Goal: Task Accomplishment & Management: Complete application form

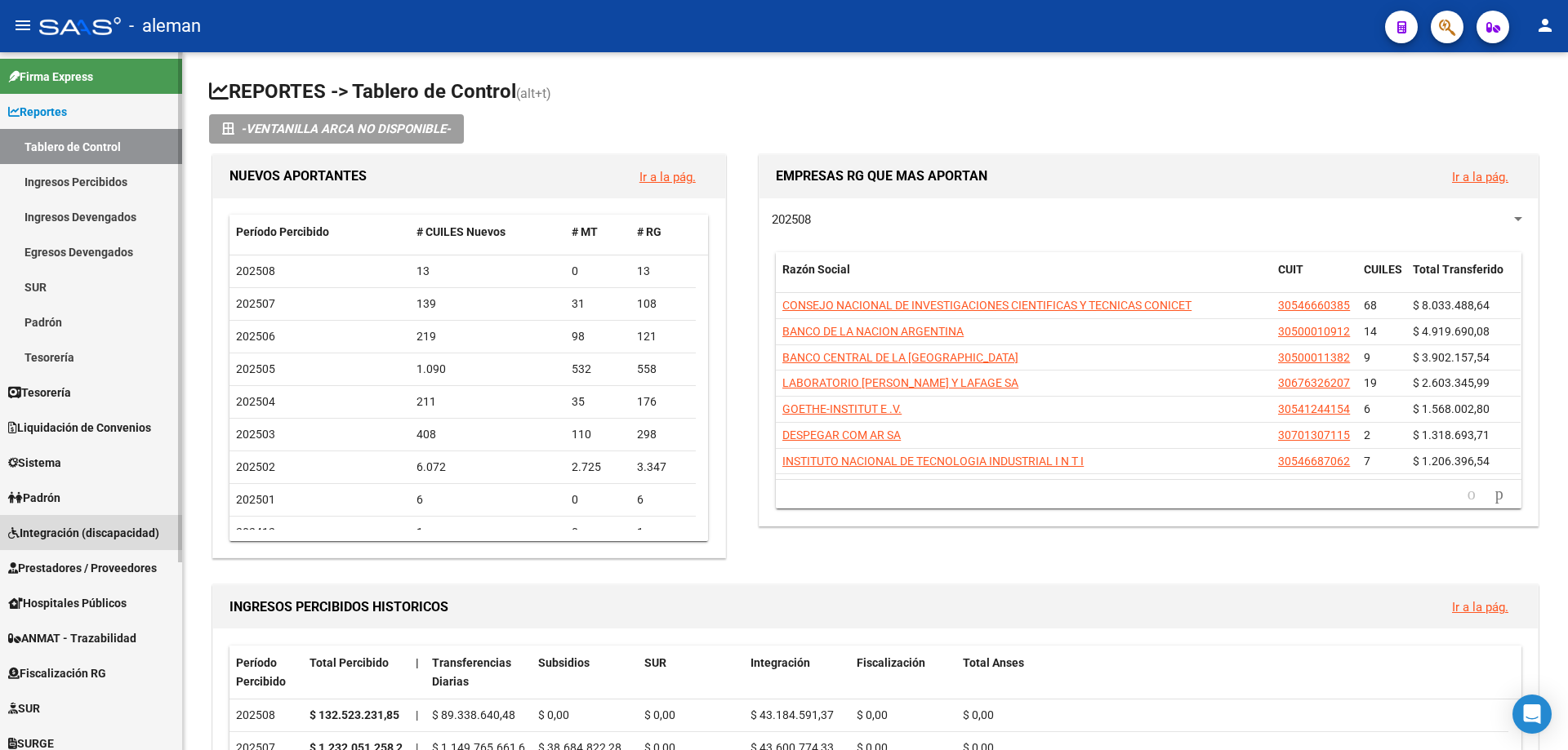
click at [102, 533] on span "Integración (discapacidad)" at bounding box center [83, 533] width 151 height 18
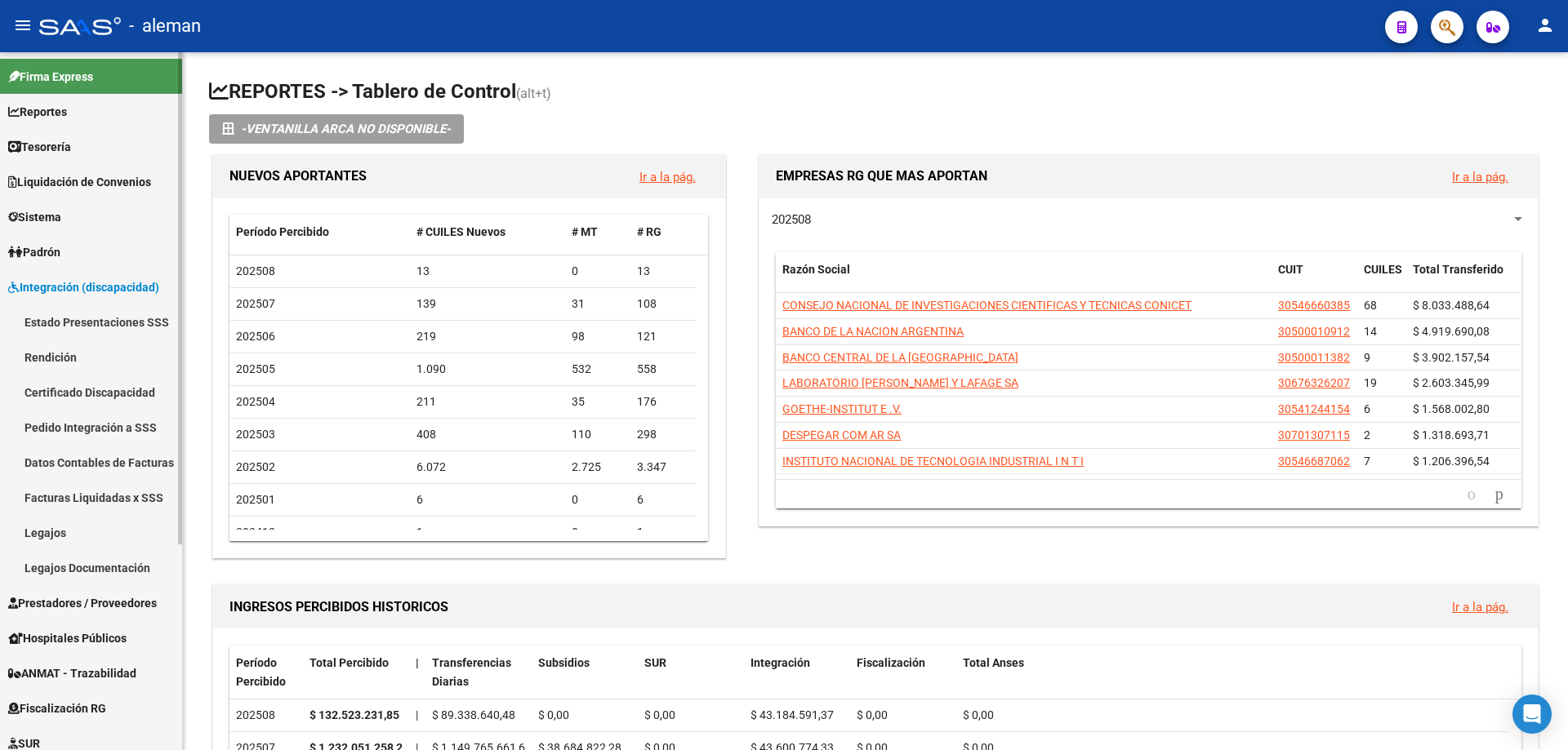
click at [72, 601] on span "Prestadores / Proveedores" at bounding box center [82, 604] width 149 height 18
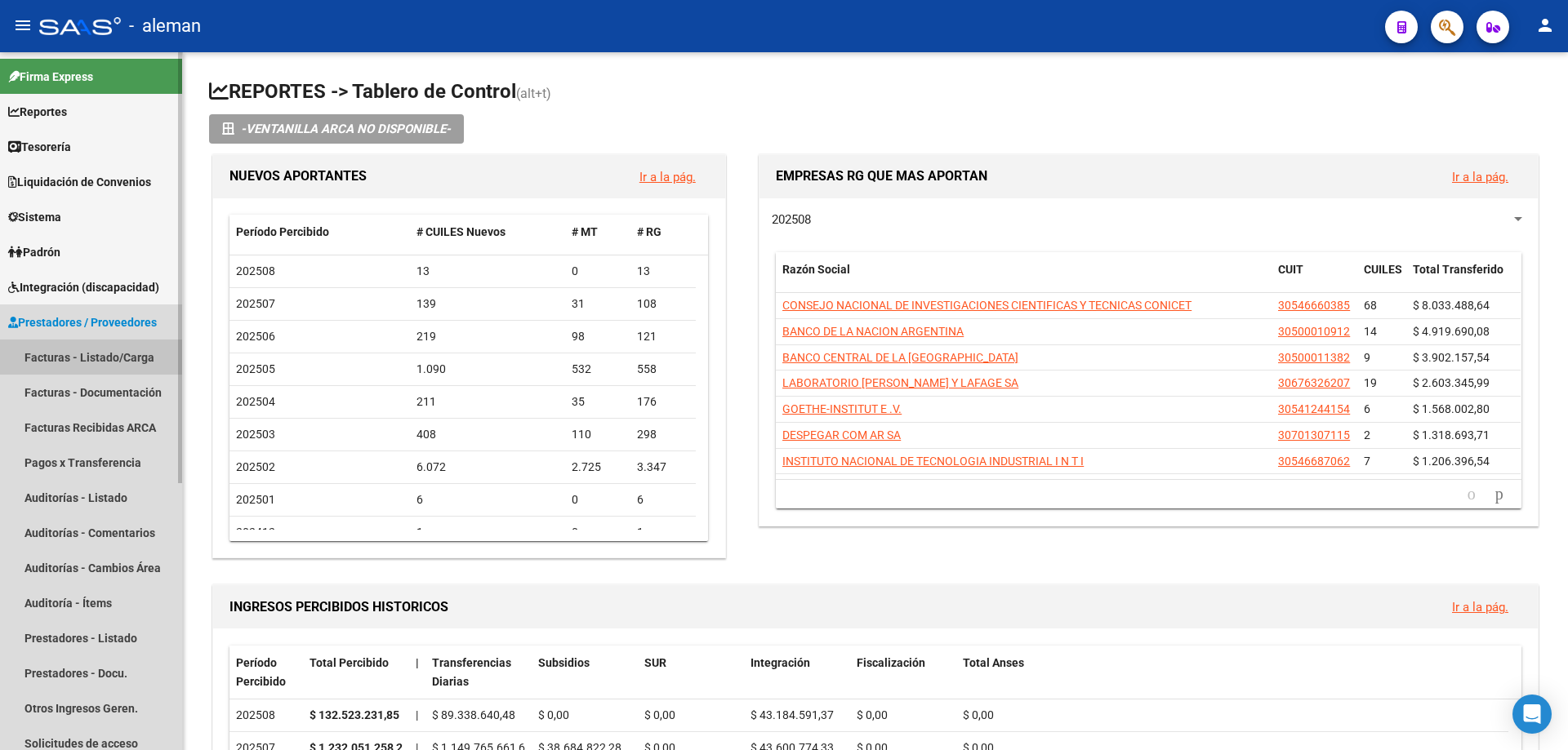
click at [89, 358] on link "Facturas - Listado/Carga" at bounding box center [91, 357] width 182 height 35
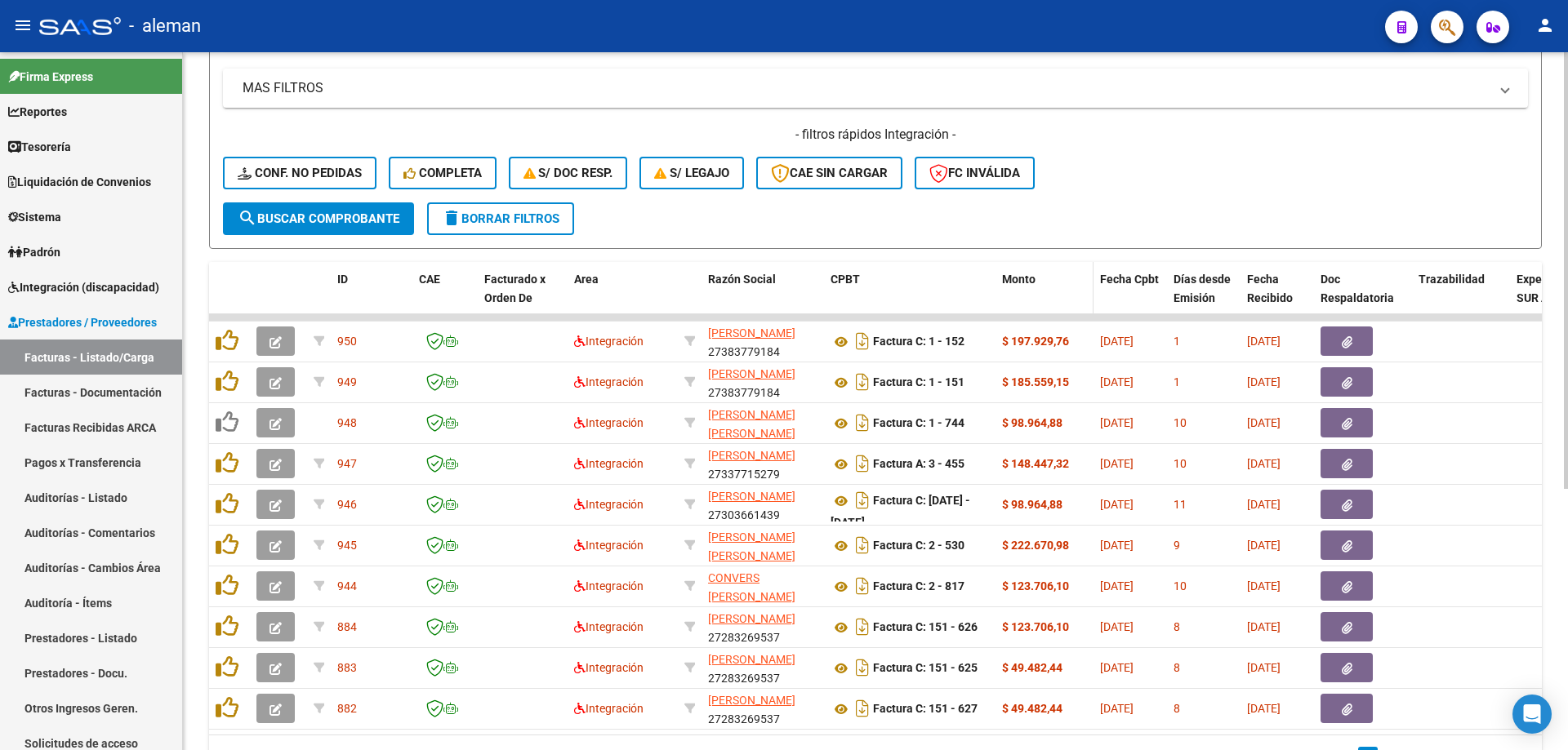
scroll to position [408, 0]
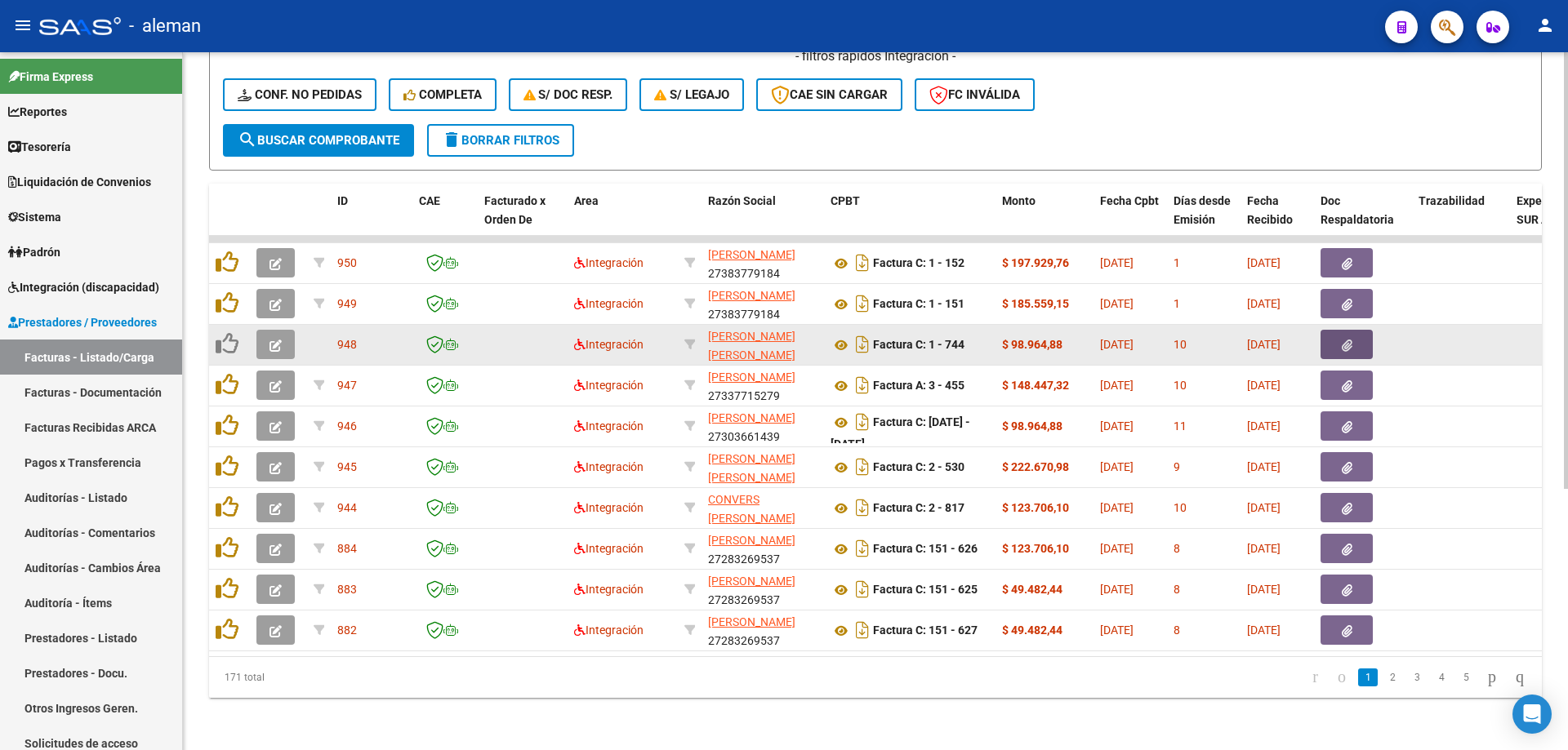
click at [1354, 344] on button "button" at bounding box center [1346, 344] width 52 height 29
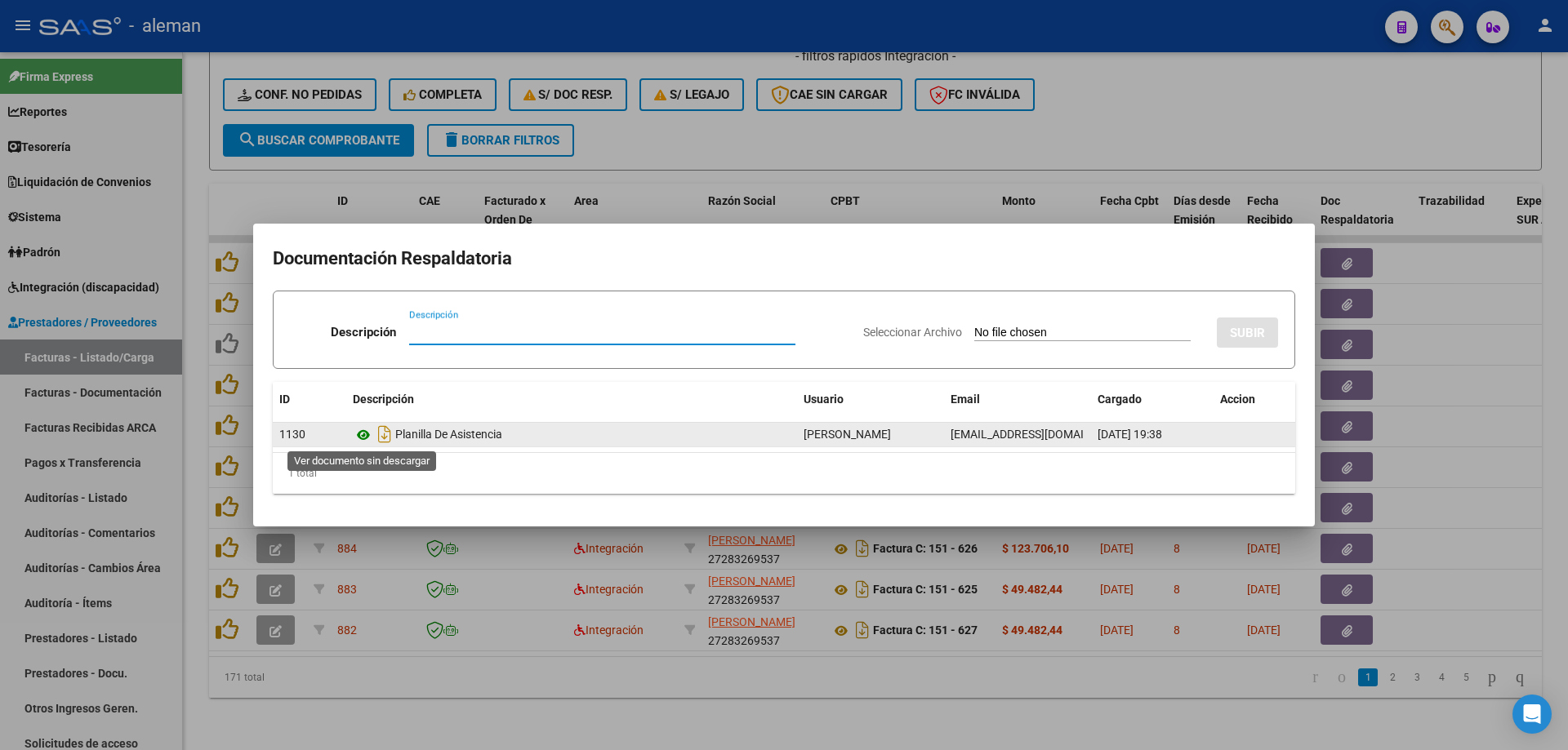
click at [360, 435] on icon at bounding box center [363, 435] width 21 height 19
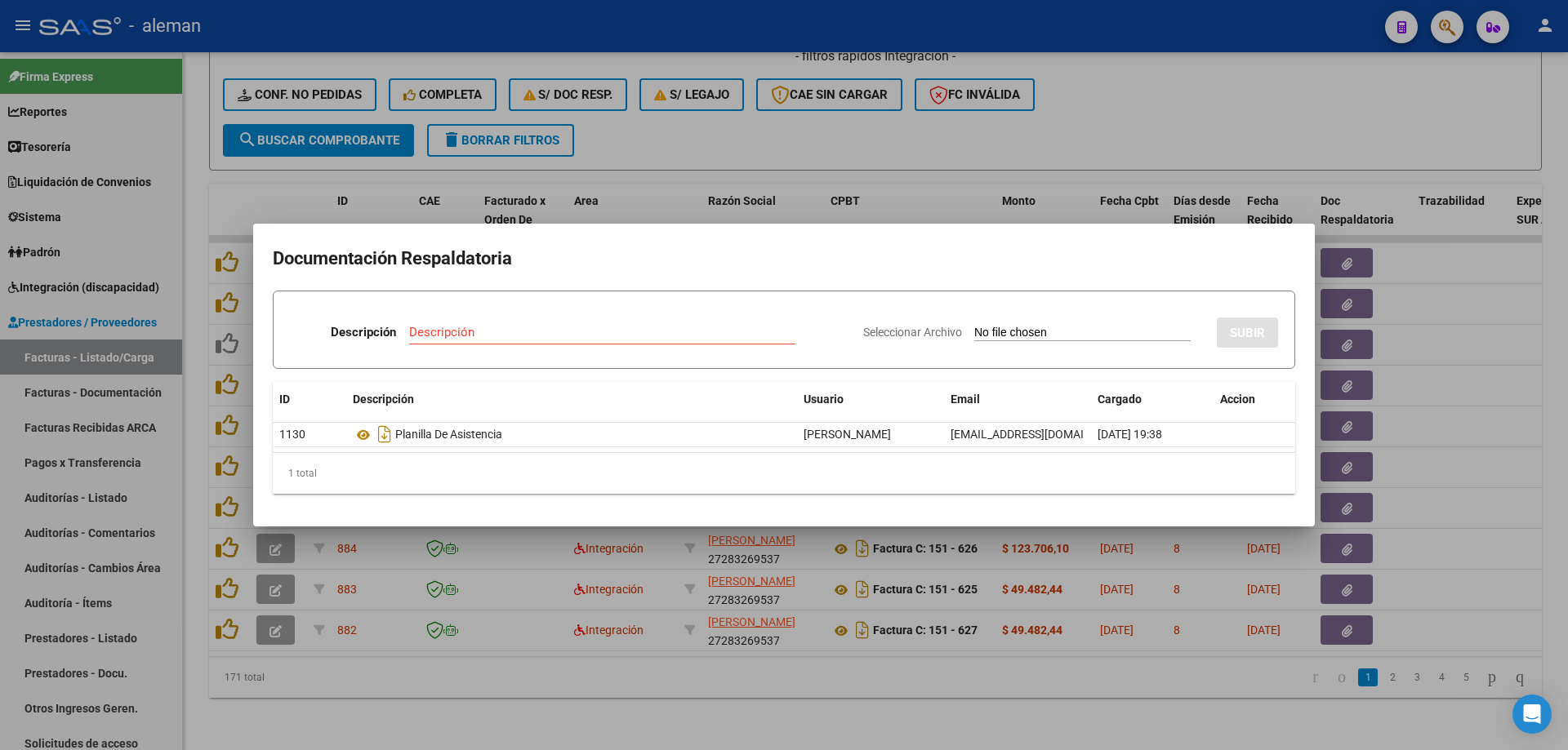
click at [1473, 382] on div at bounding box center [784, 375] width 1568 height 750
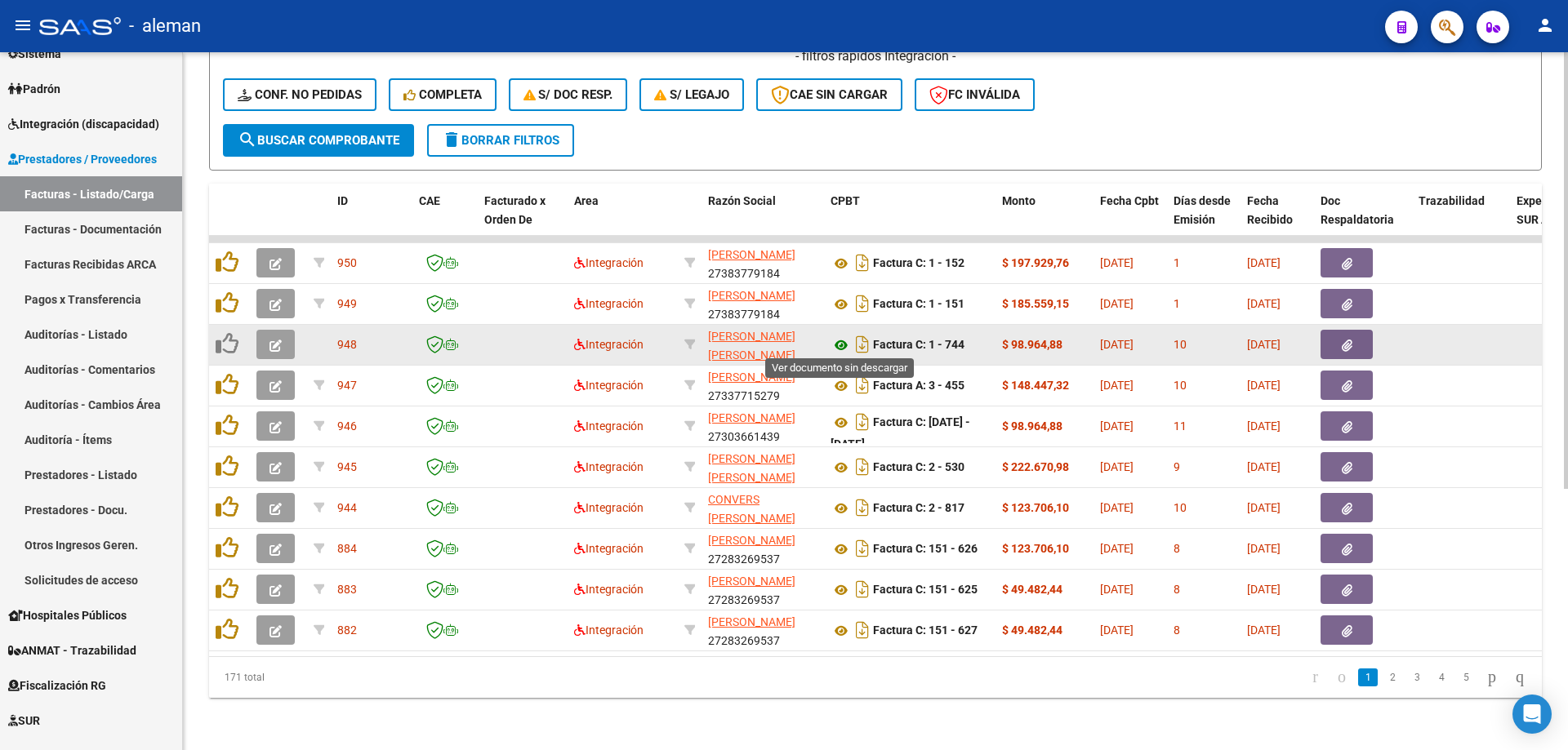
click at [842, 339] on icon at bounding box center [841, 345] width 21 height 19
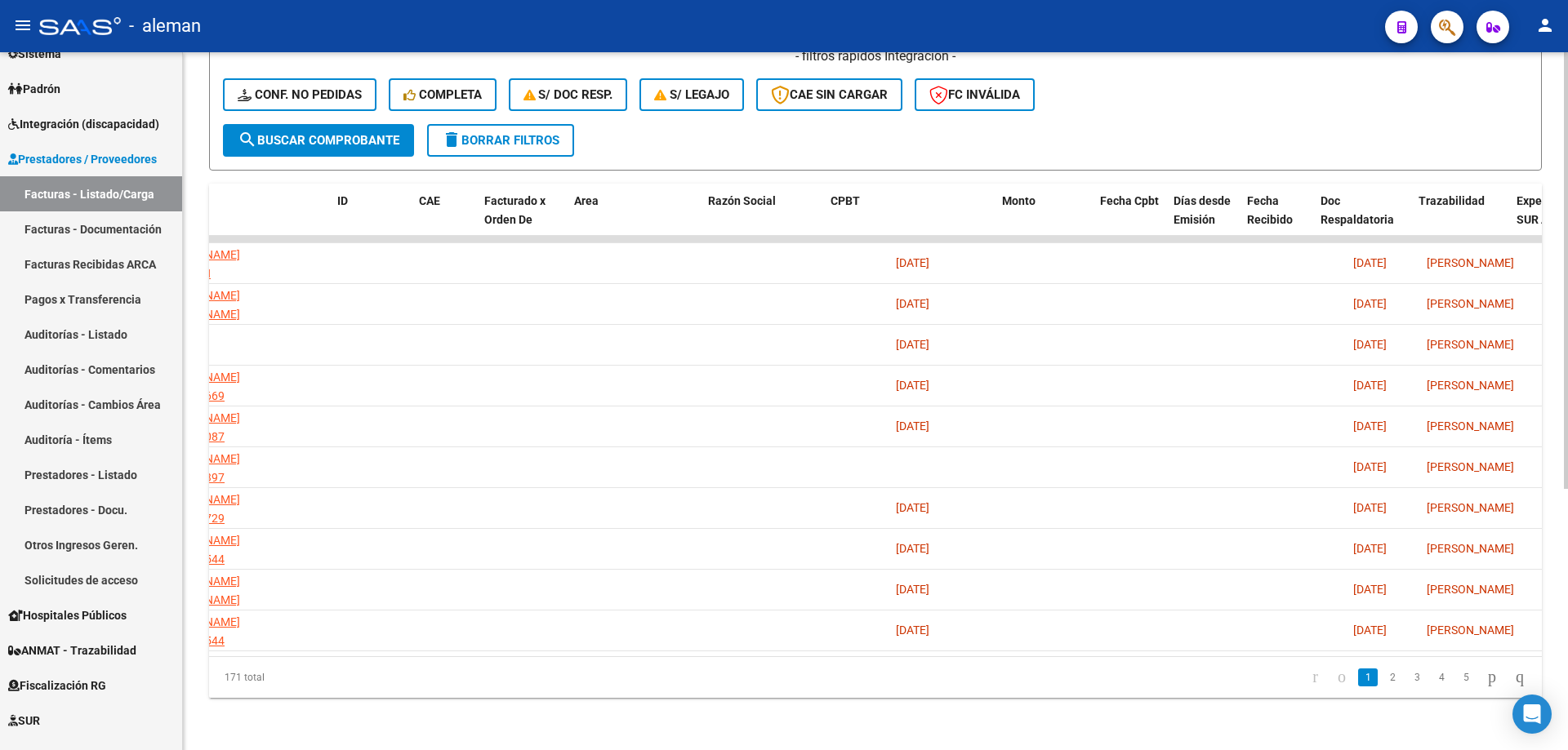
scroll to position [0, 0]
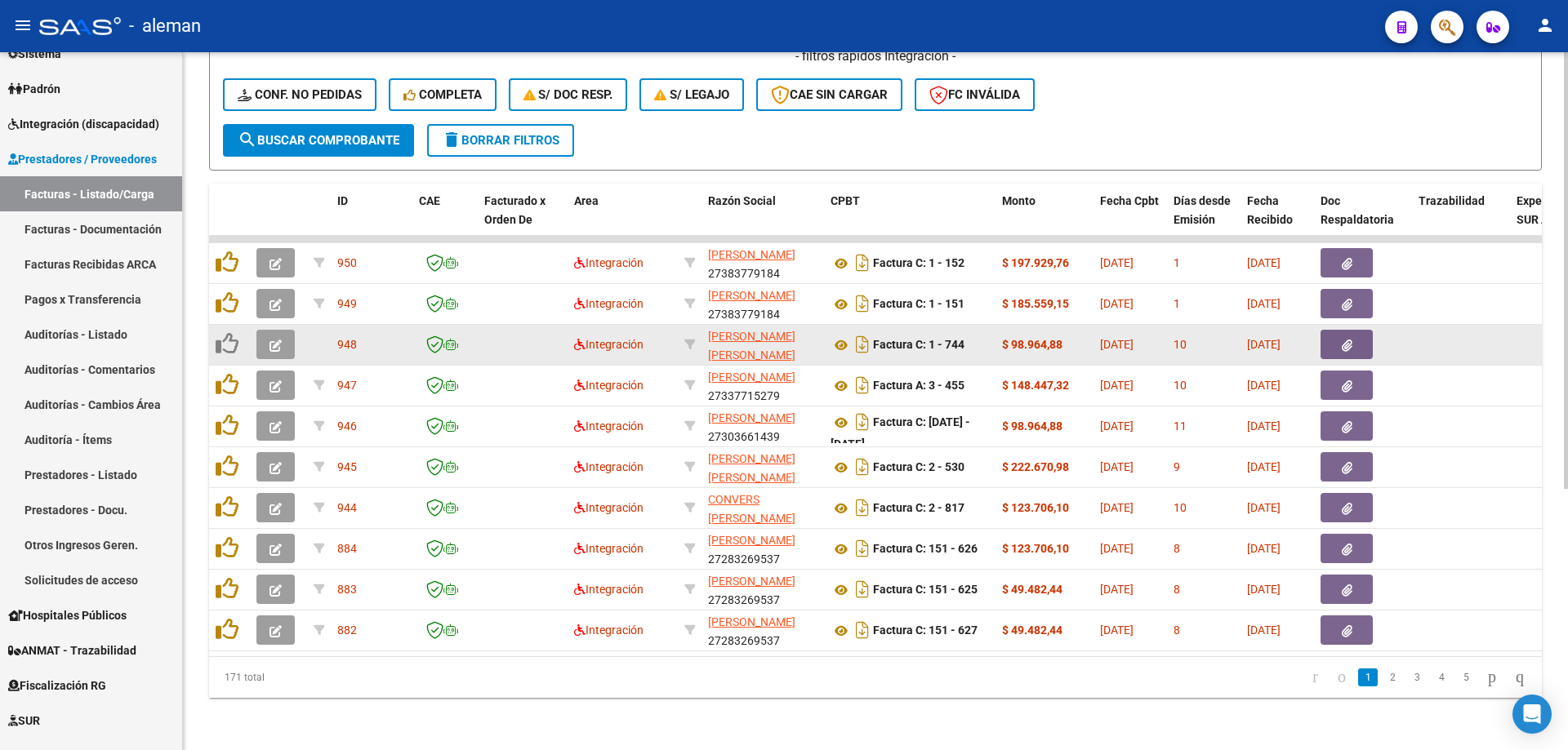
click at [276, 342] on icon "button" at bounding box center [276, 345] width 12 height 12
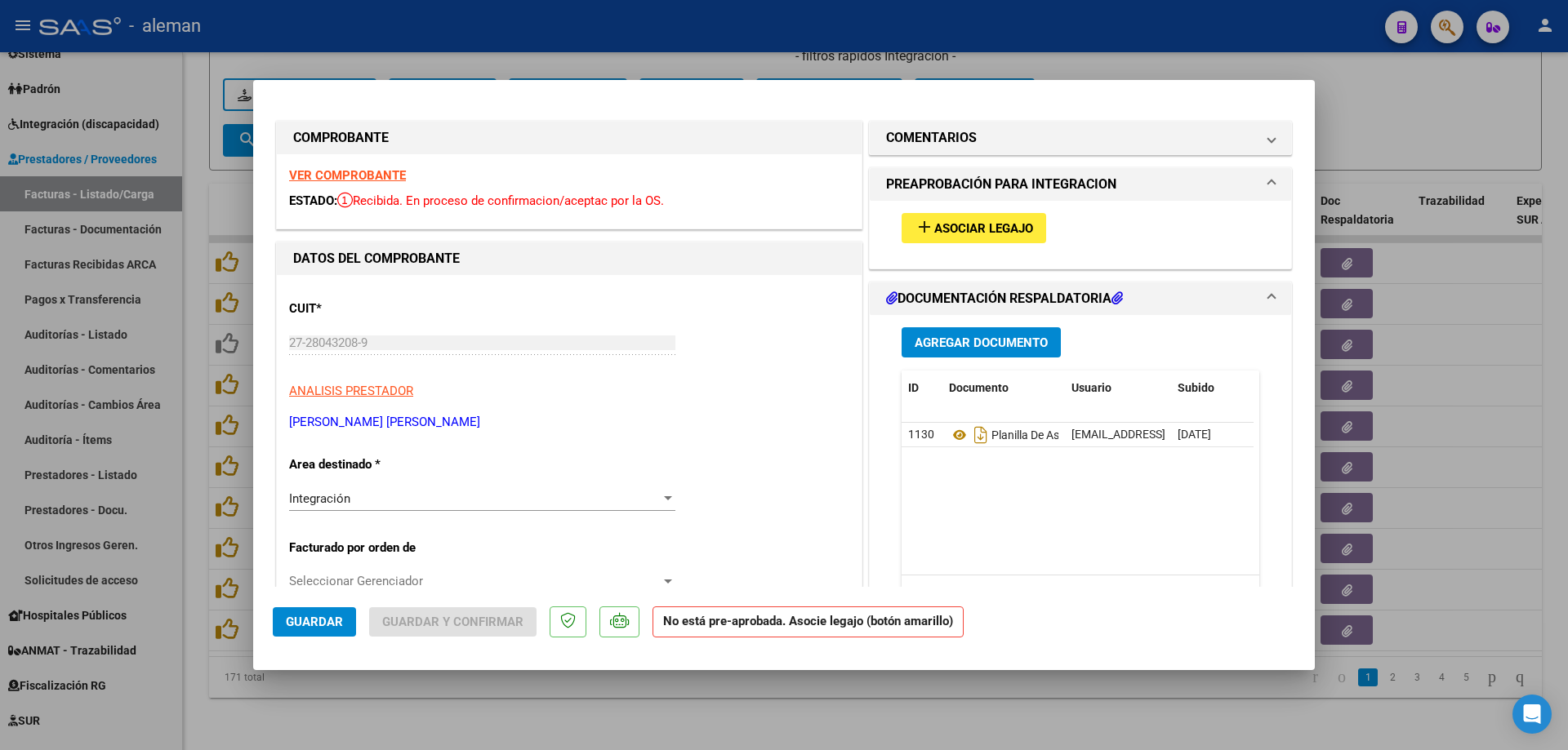
click at [1506, 314] on div at bounding box center [784, 375] width 1568 height 750
type input "$ 0,00"
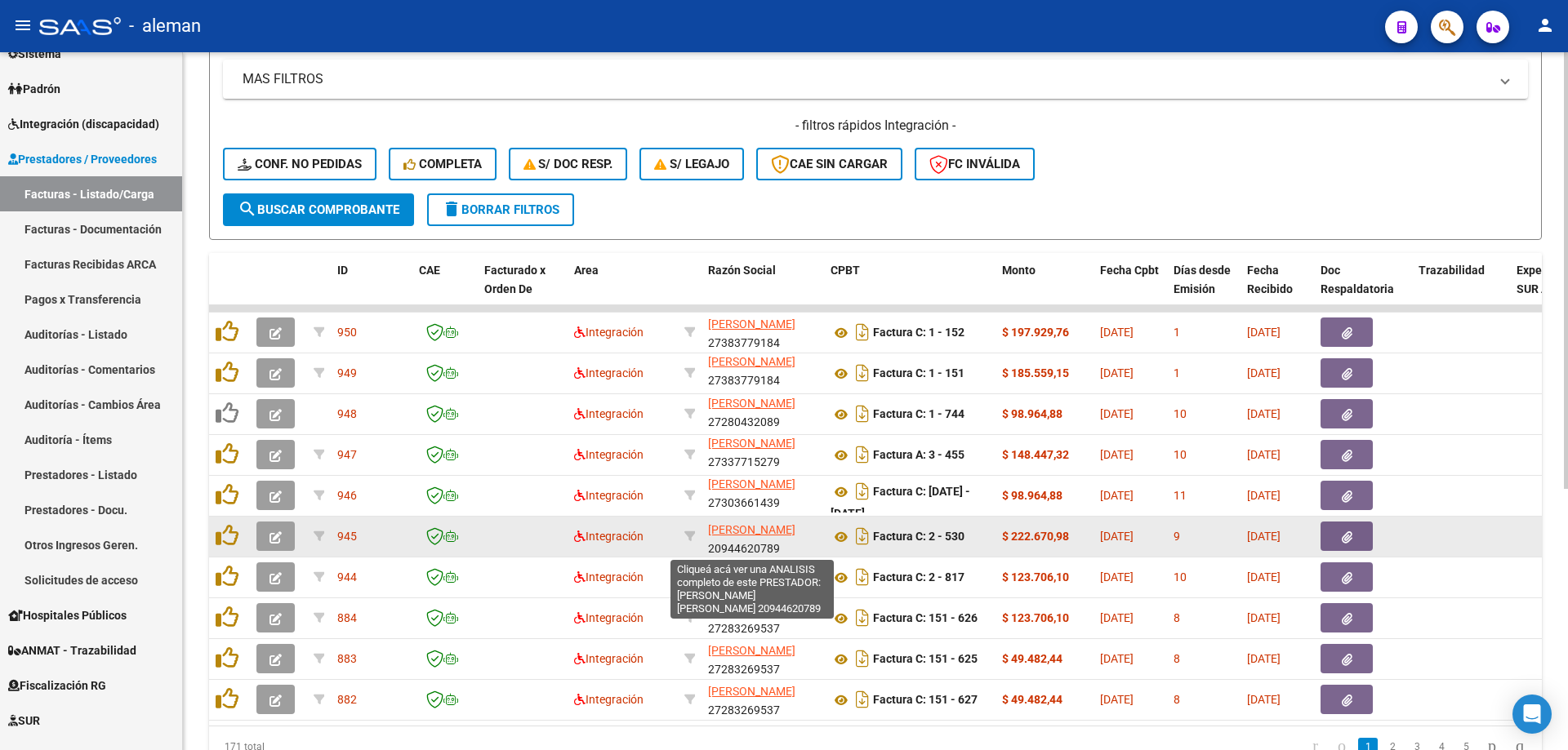
scroll to position [21, 0]
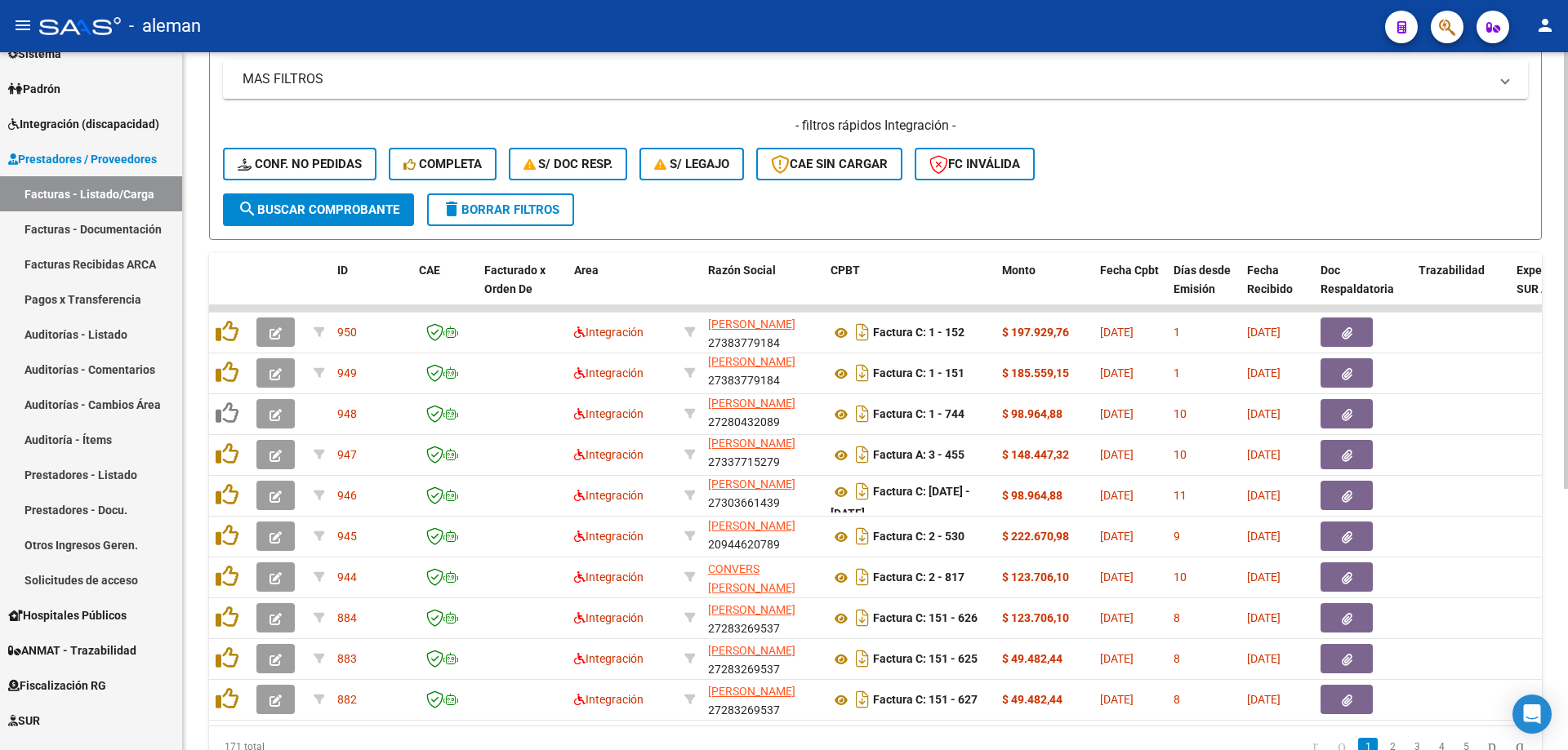
drag, startPoint x: 227, startPoint y: 417, endPoint x: 1309, endPoint y: 189, distance: 1105.8
click at [1309, 189] on div "- filtros rápidos Integración - Conf. no pedidas Completa S/ Doc Resp. S/ legaj…" at bounding box center [875, 154] width 1305 height 77
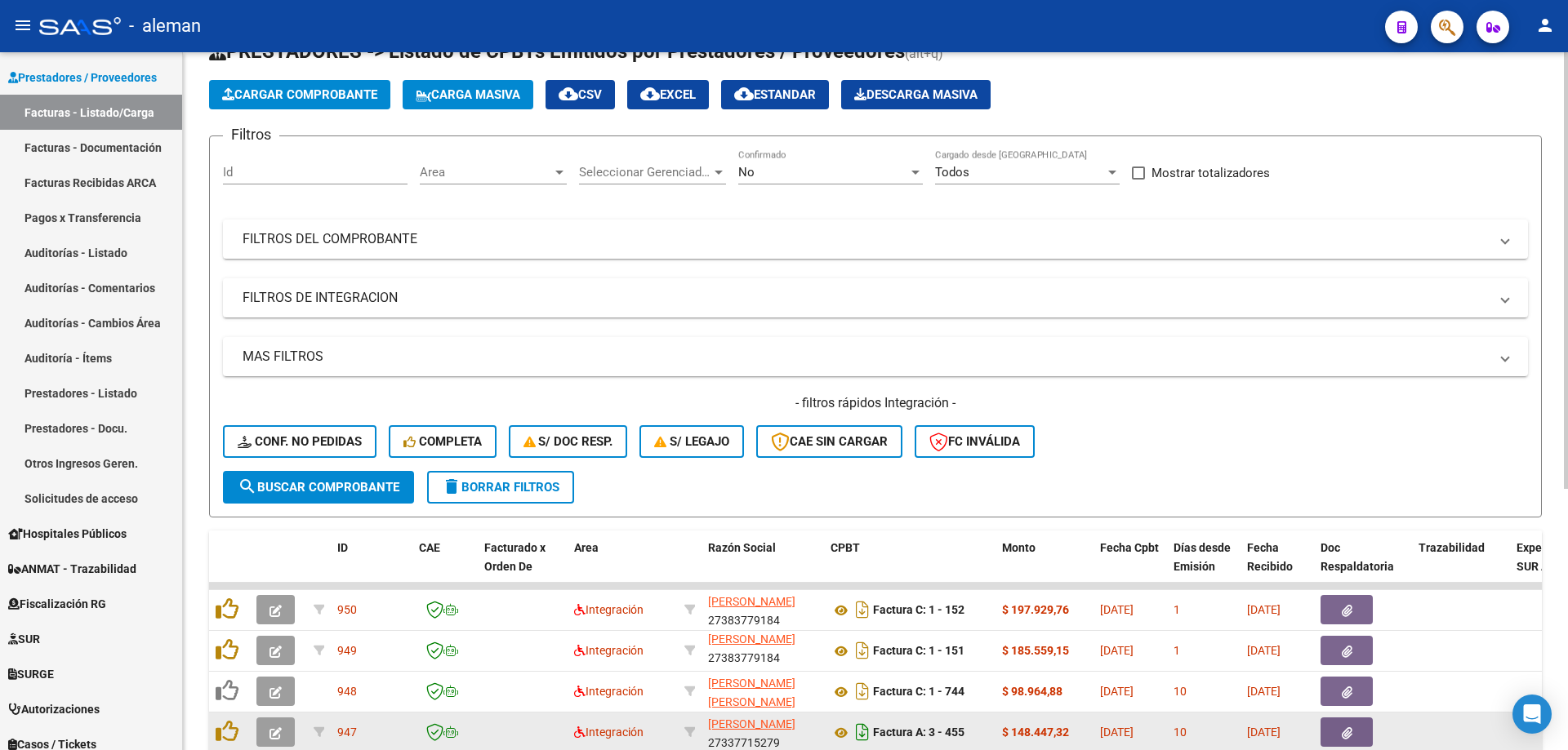
scroll to position [9, 0]
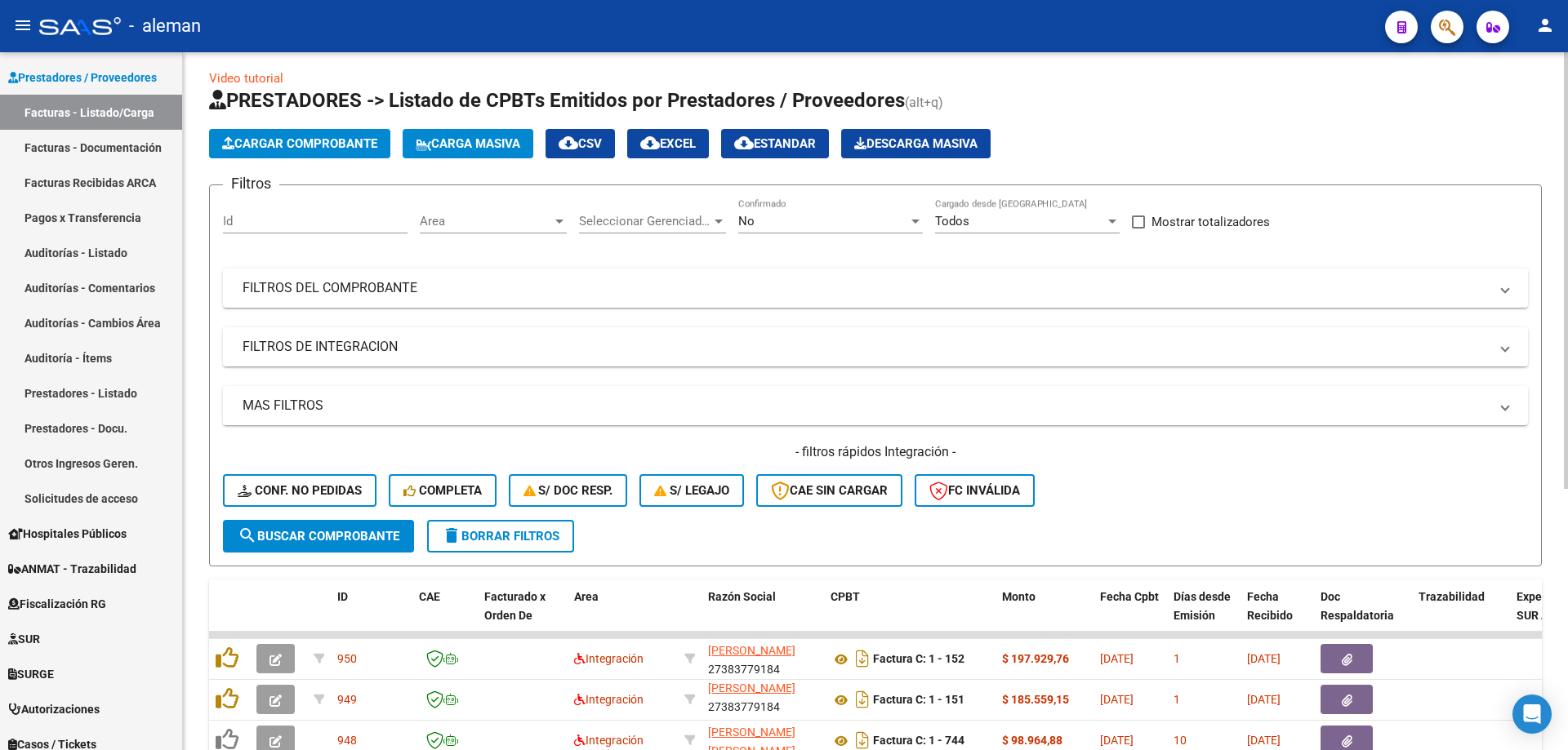
click at [1506, 346] on span at bounding box center [1505, 347] width 6 height 18
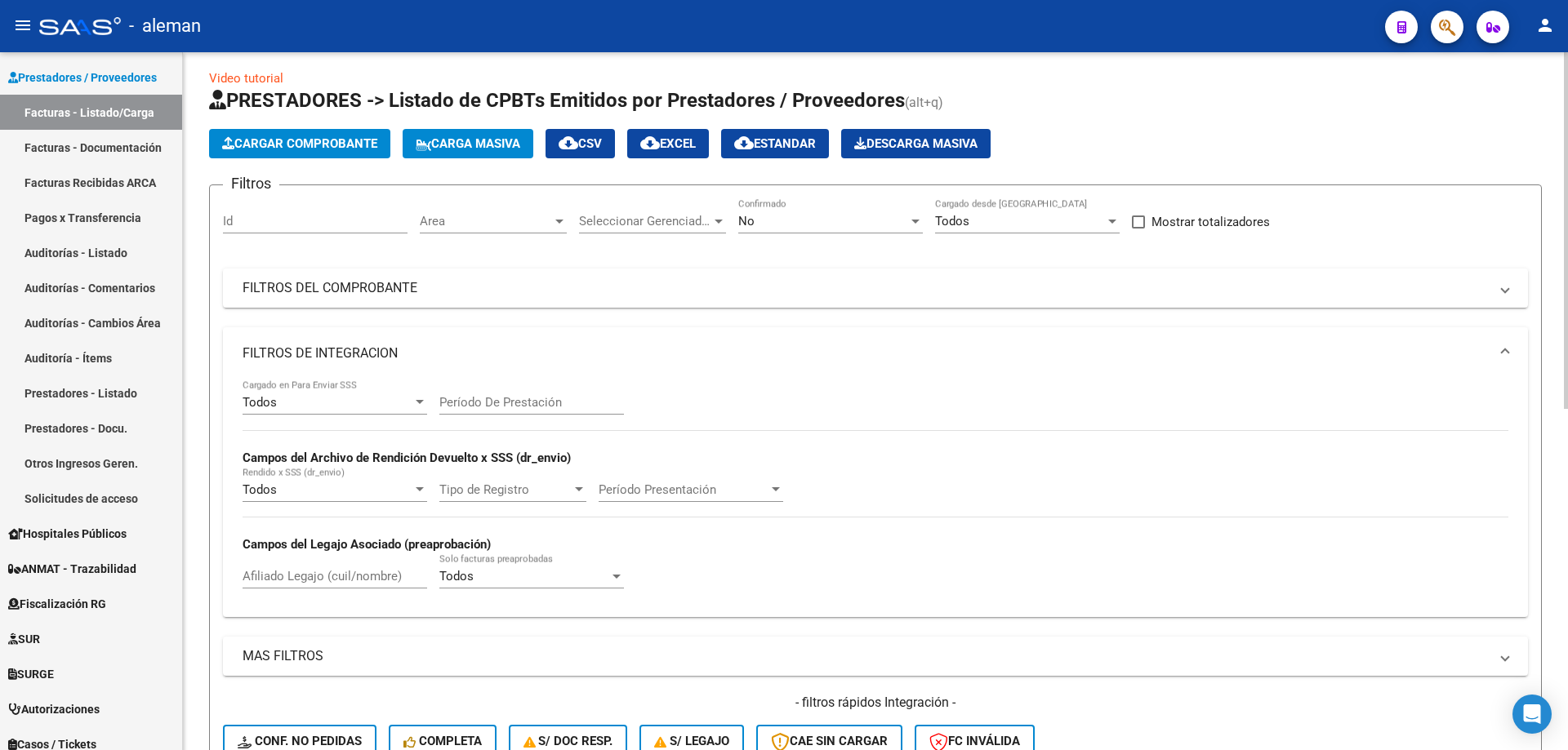
click at [527, 400] on input "Período De Prestación" at bounding box center [531, 402] width 184 height 15
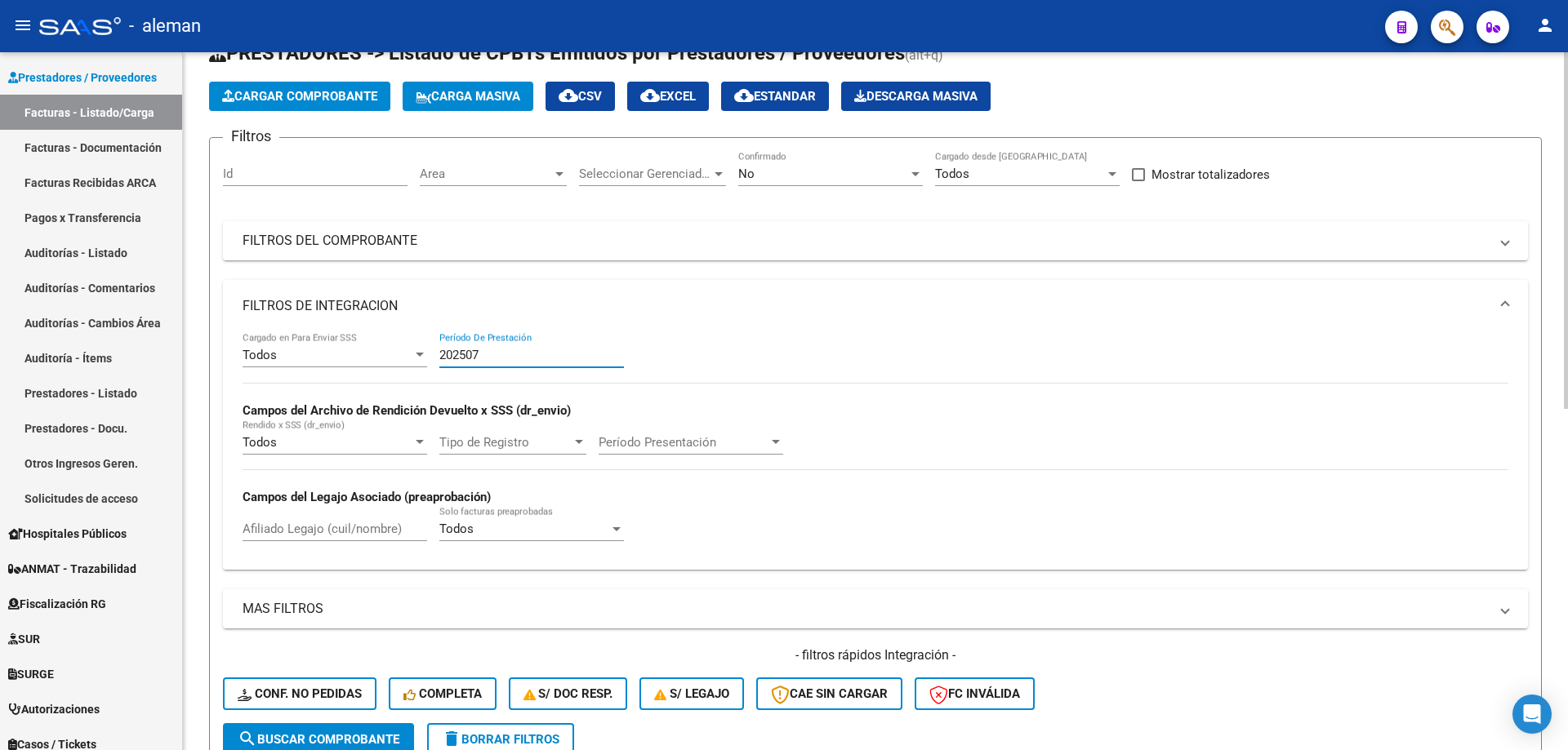
scroll to position [91, 0]
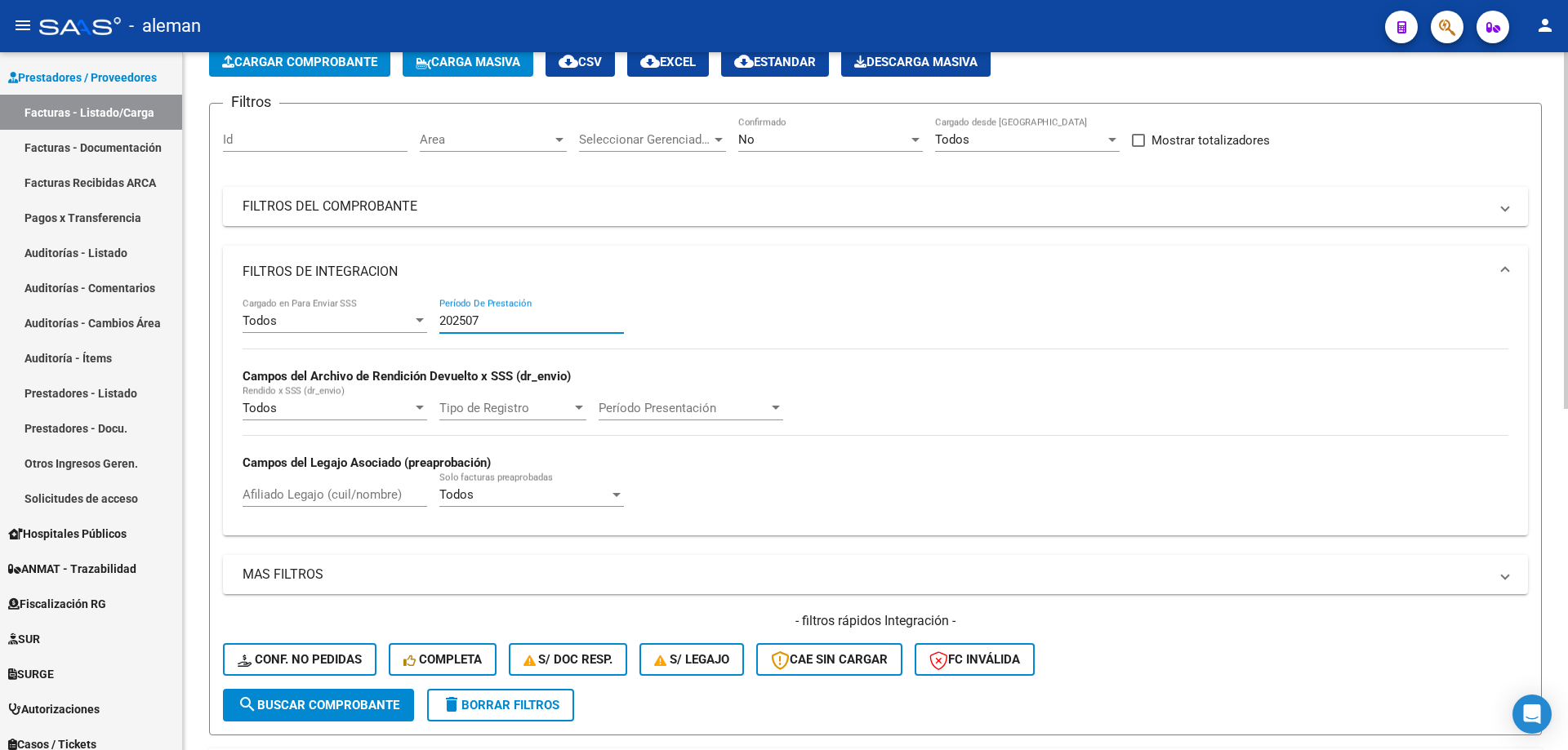
type input "202507"
click at [320, 709] on span "search Buscar Comprobante" at bounding box center [318, 705] width 161 height 15
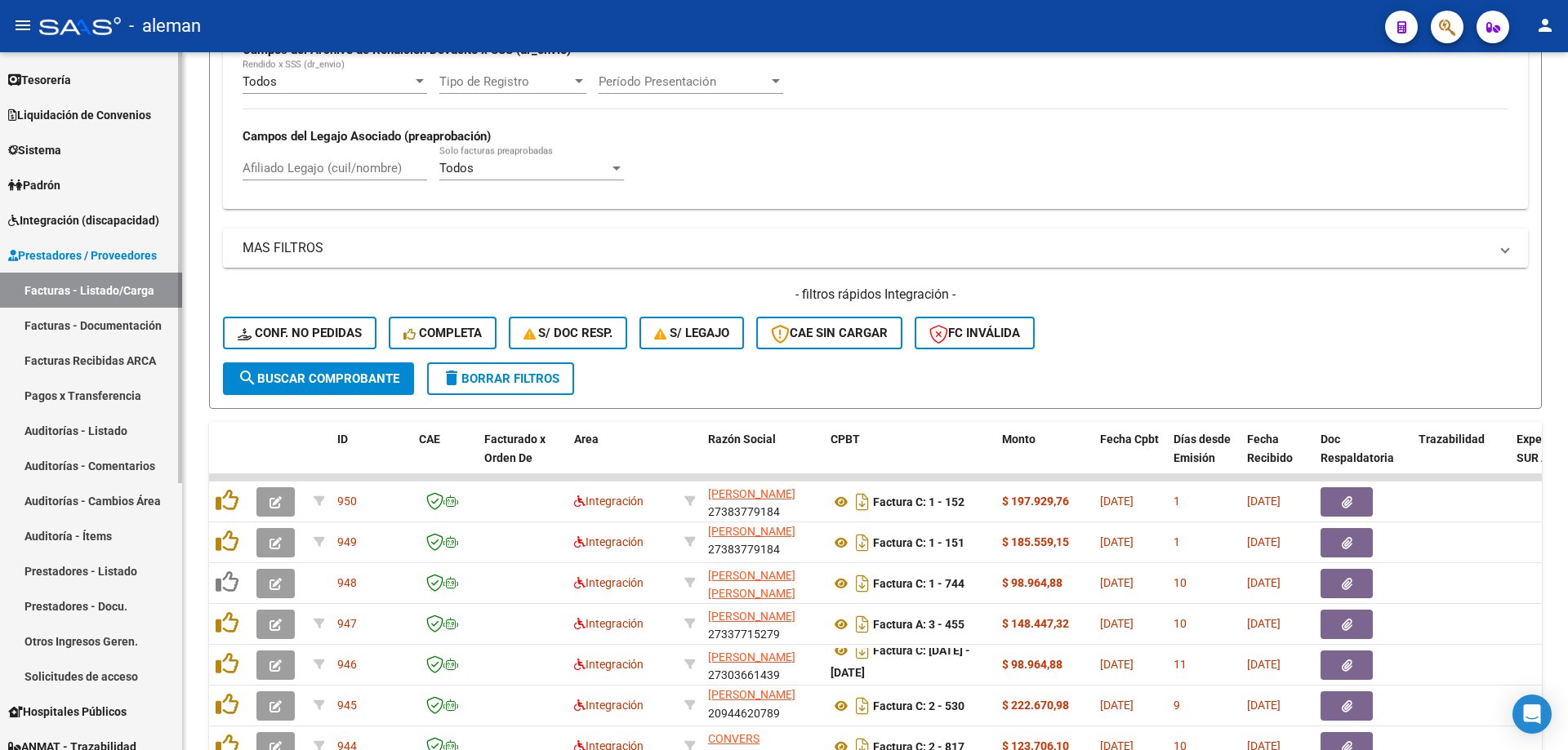
scroll to position [0, 0]
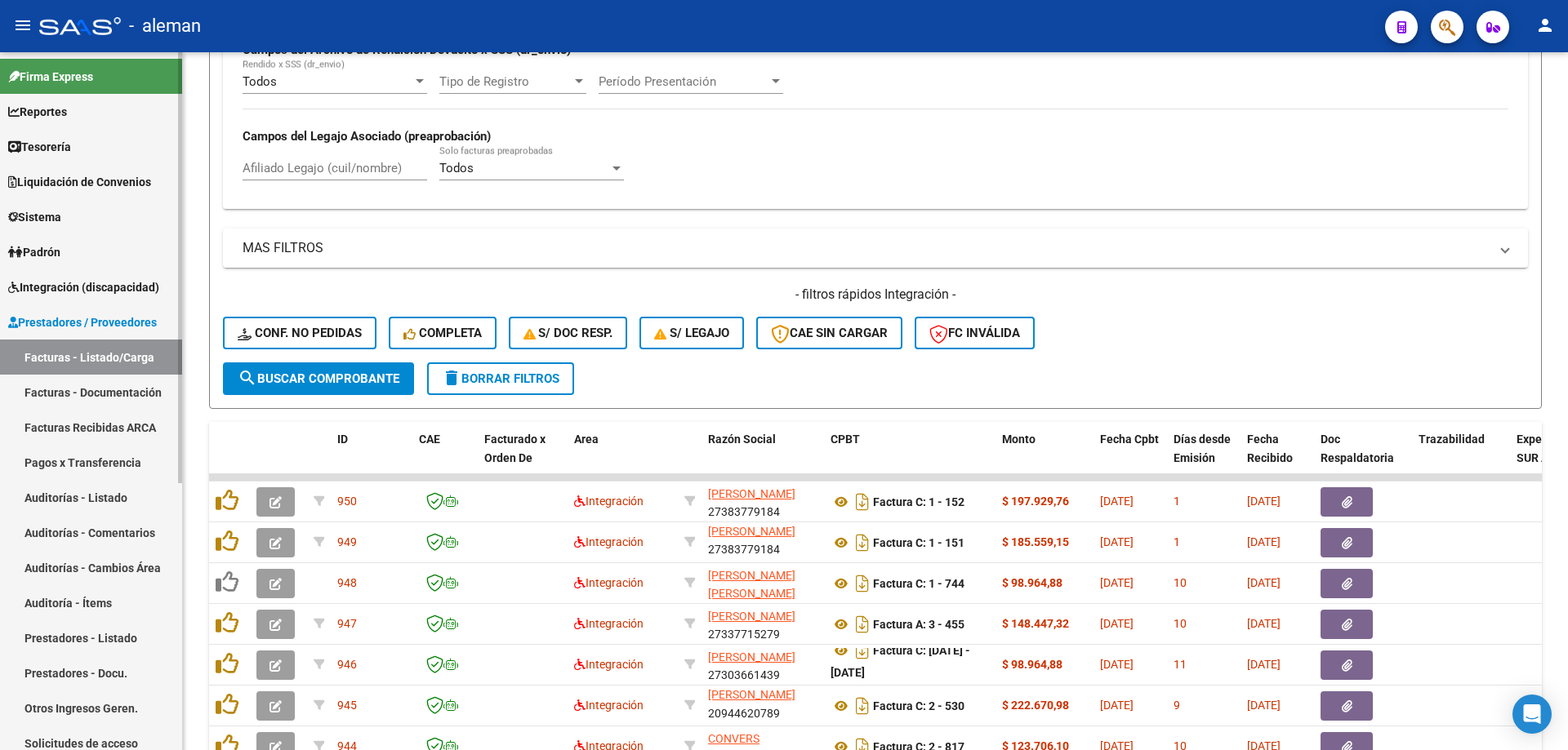
click at [53, 390] on link "Facturas - Documentación" at bounding box center [91, 392] width 182 height 35
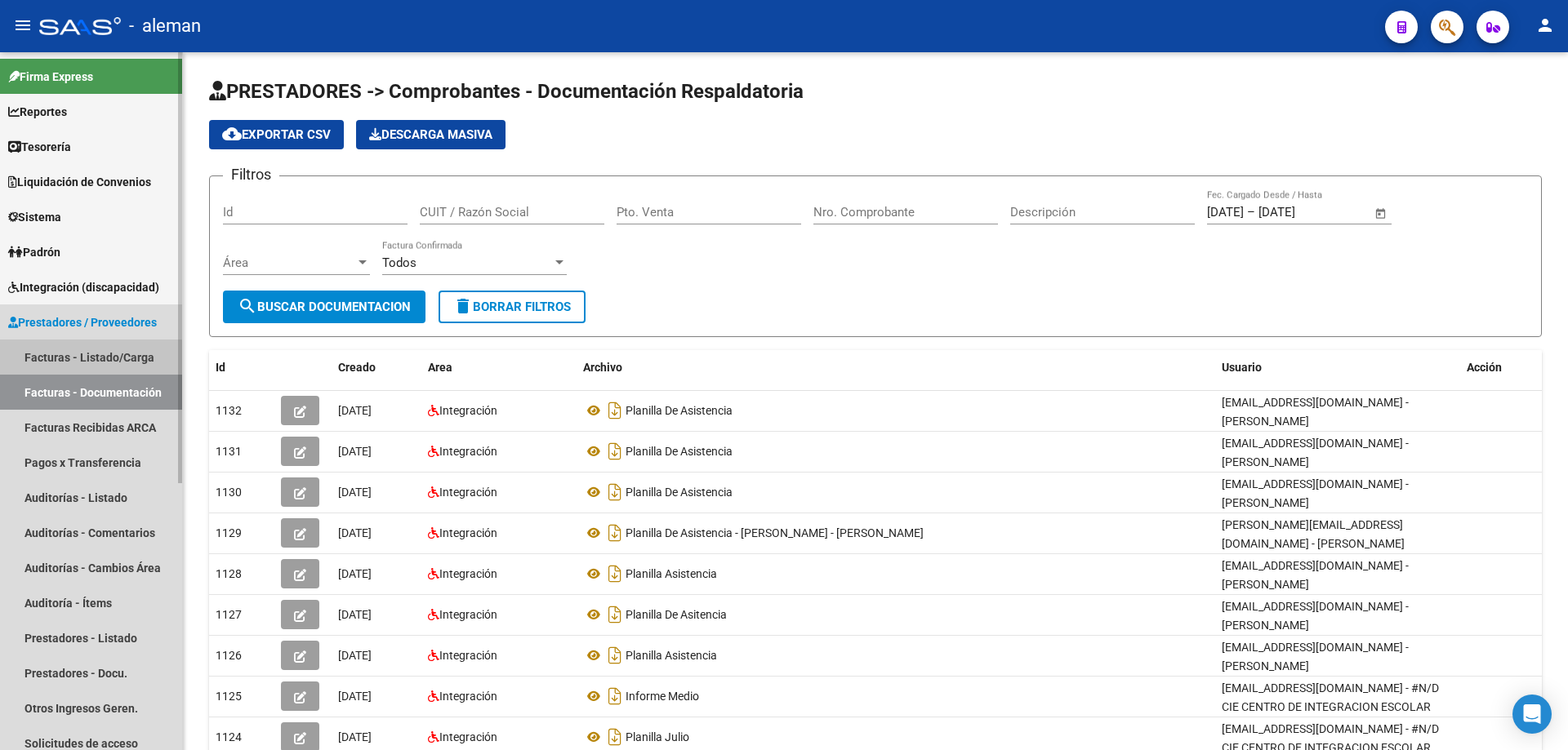
click at [72, 360] on link "Facturas - Listado/Carga" at bounding box center [91, 357] width 182 height 35
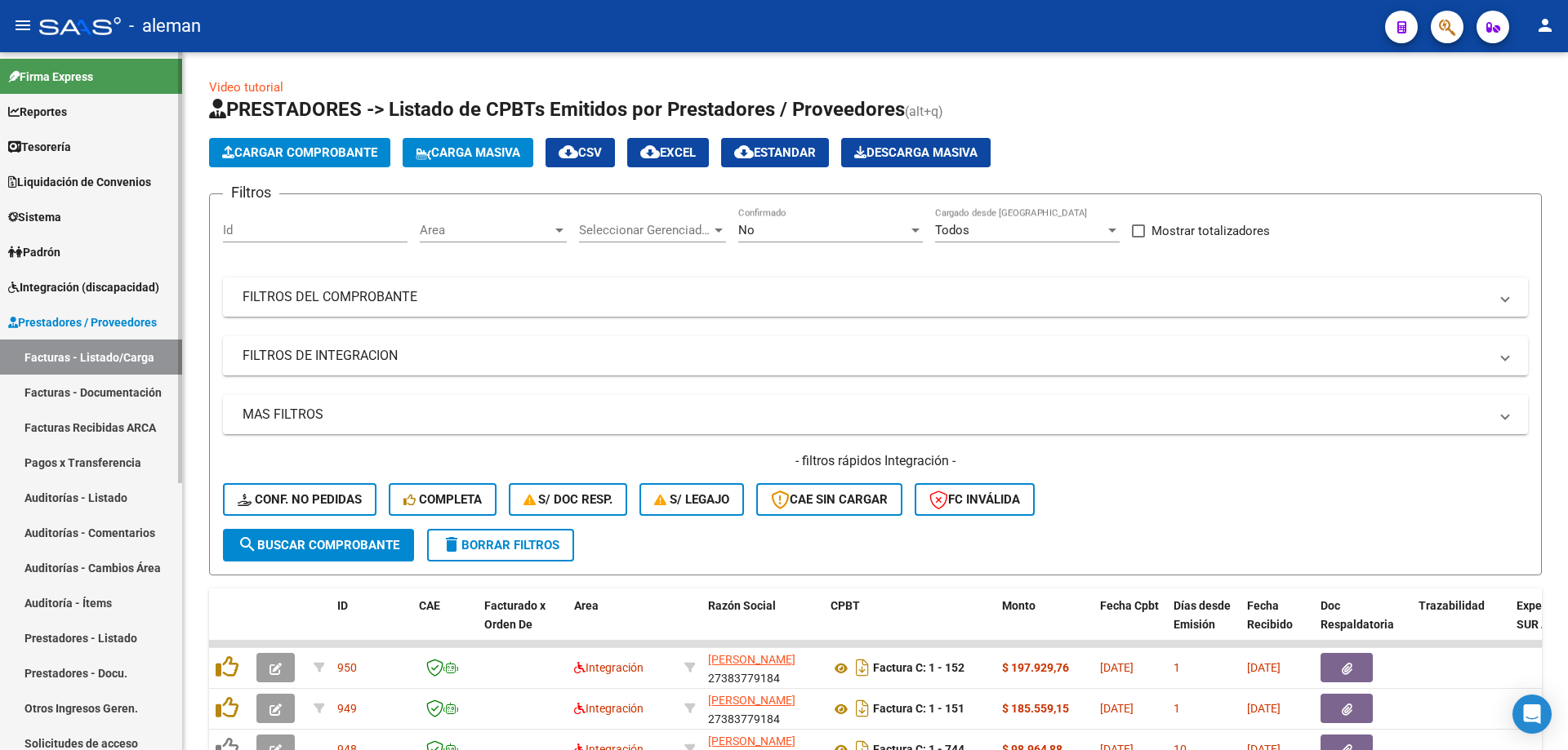
click at [79, 385] on link "Facturas - Documentación" at bounding box center [91, 392] width 182 height 35
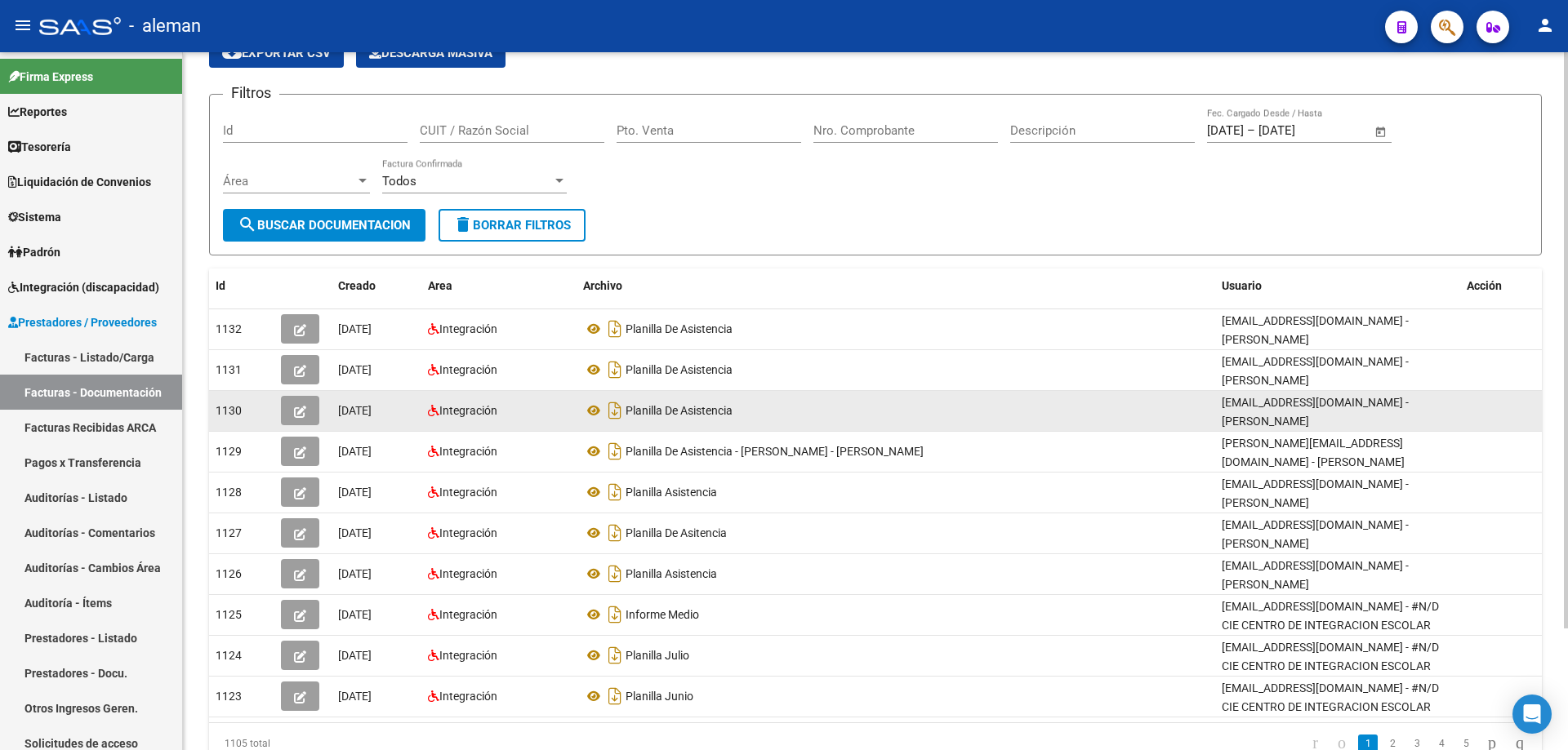
scroll to position [148, 0]
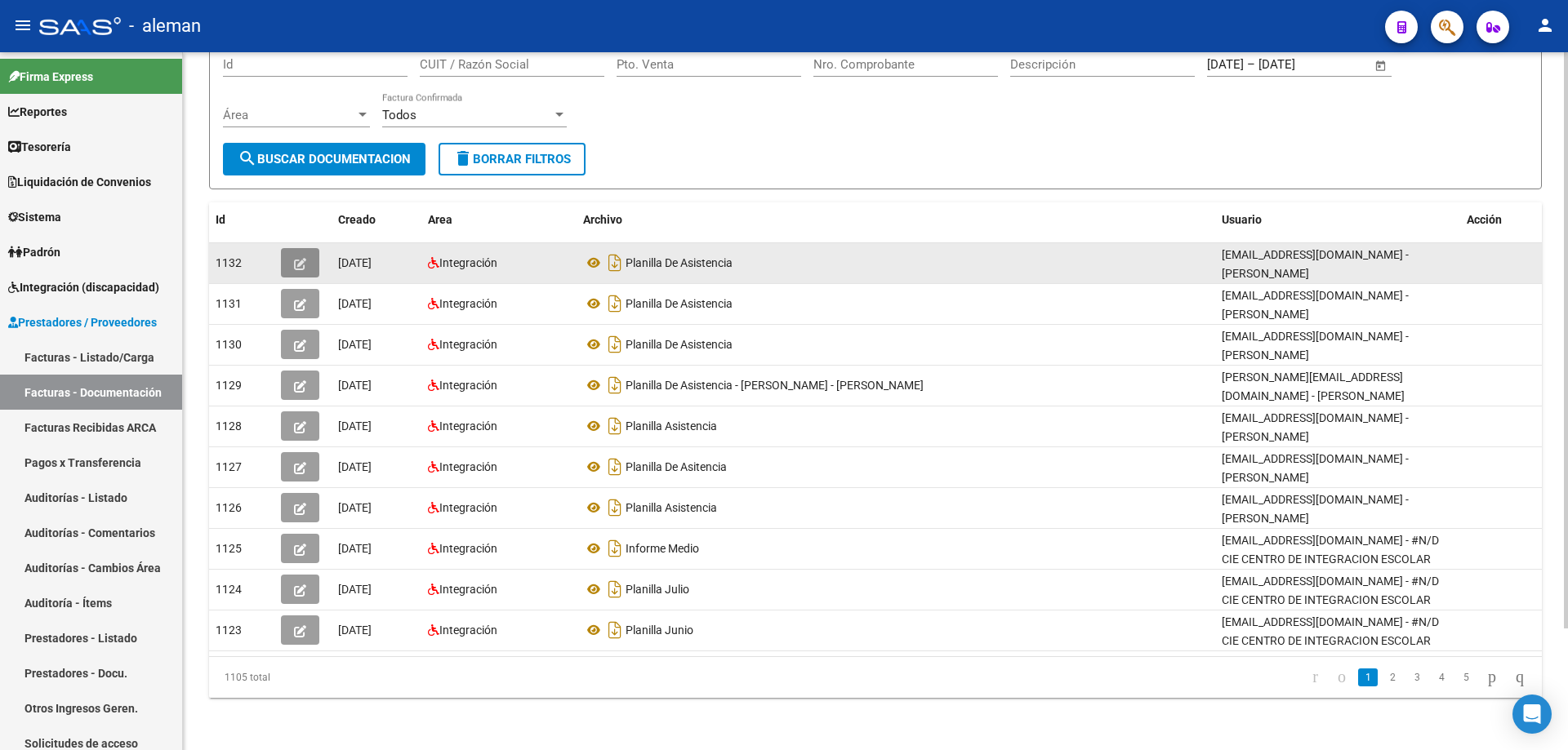
click at [299, 264] on icon "button" at bounding box center [301, 264] width 12 height 12
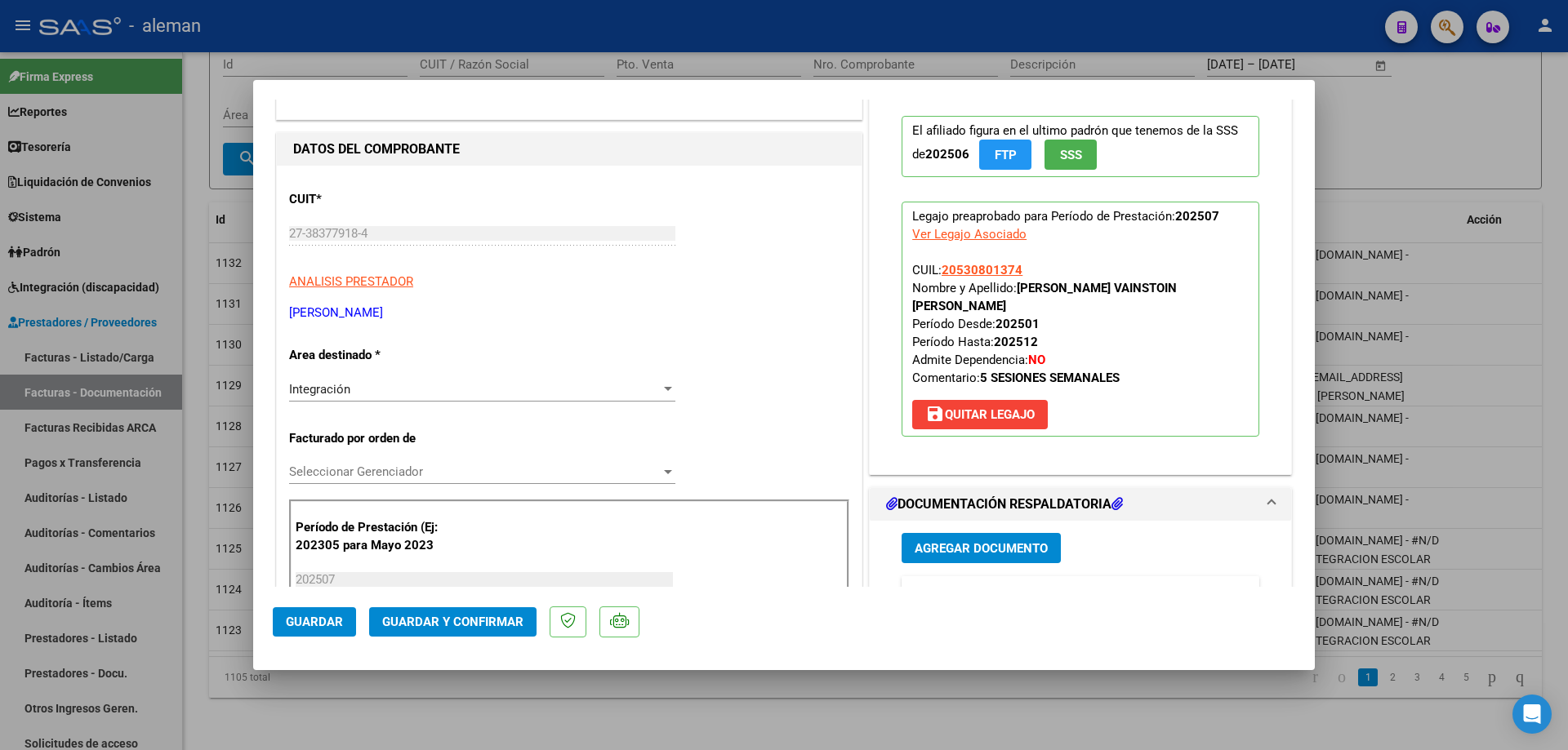
scroll to position [28, 0]
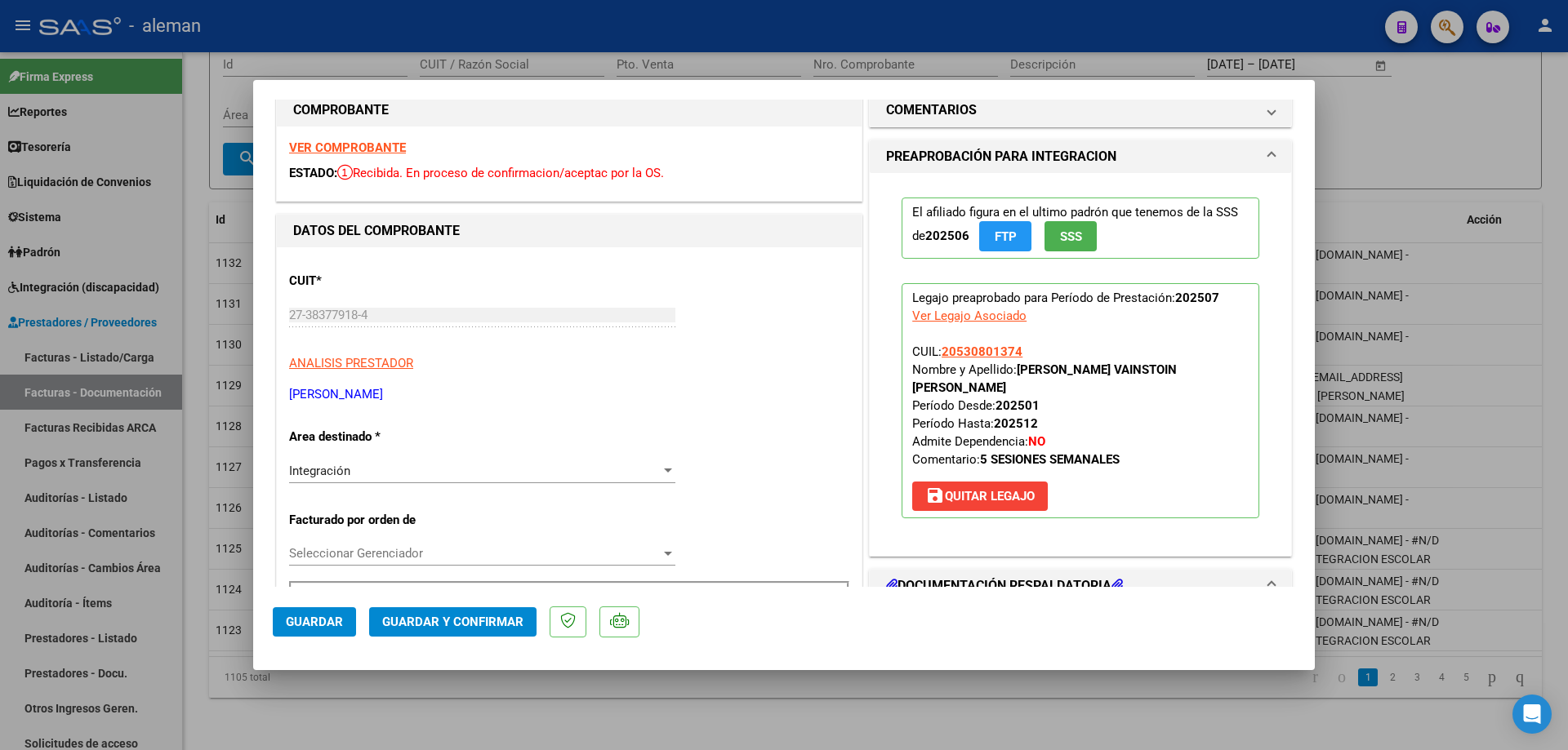
click at [1455, 128] on div at bounding box center [784, 375] width 1568 height 750
type input "$ 0,00"
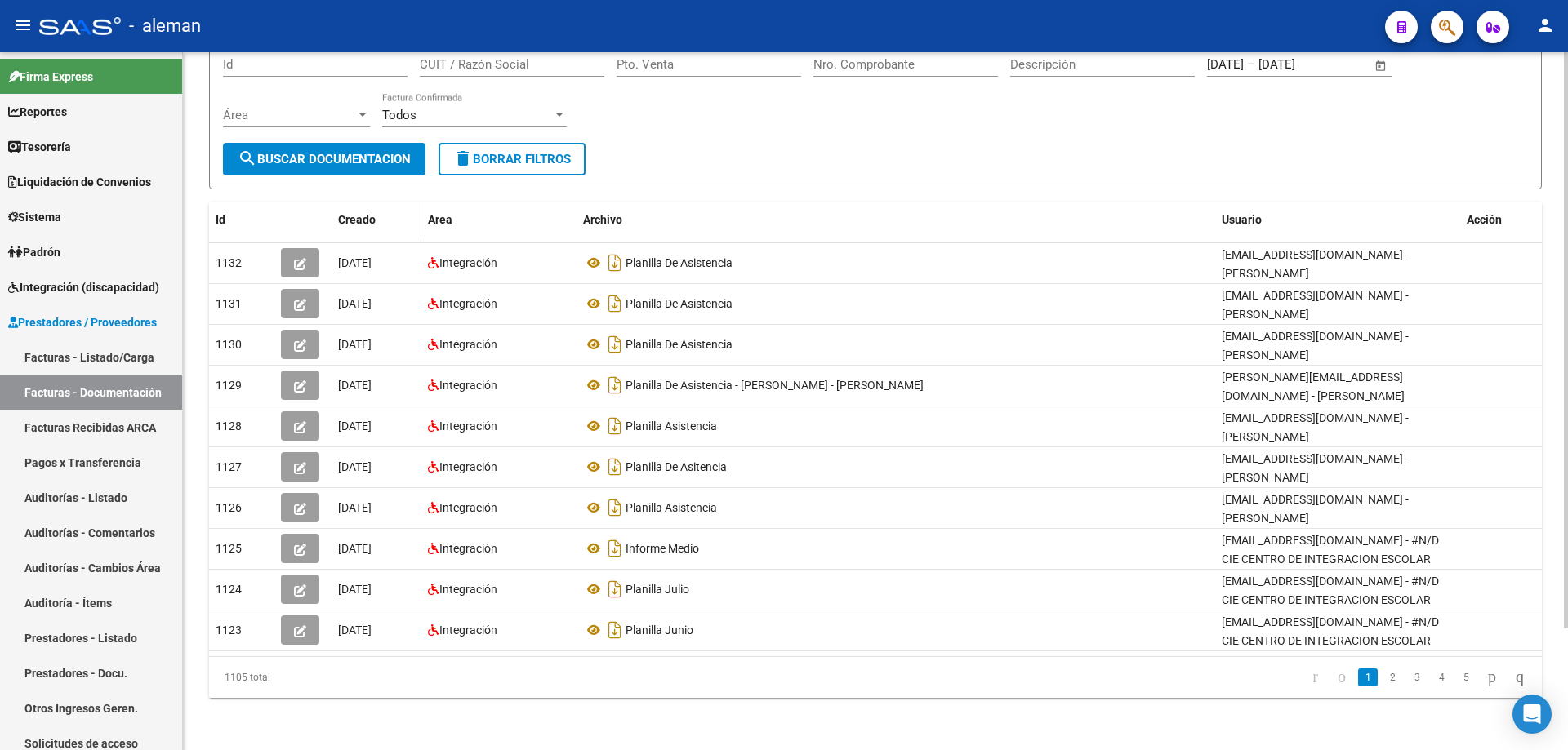
scroll to position [66, 0]
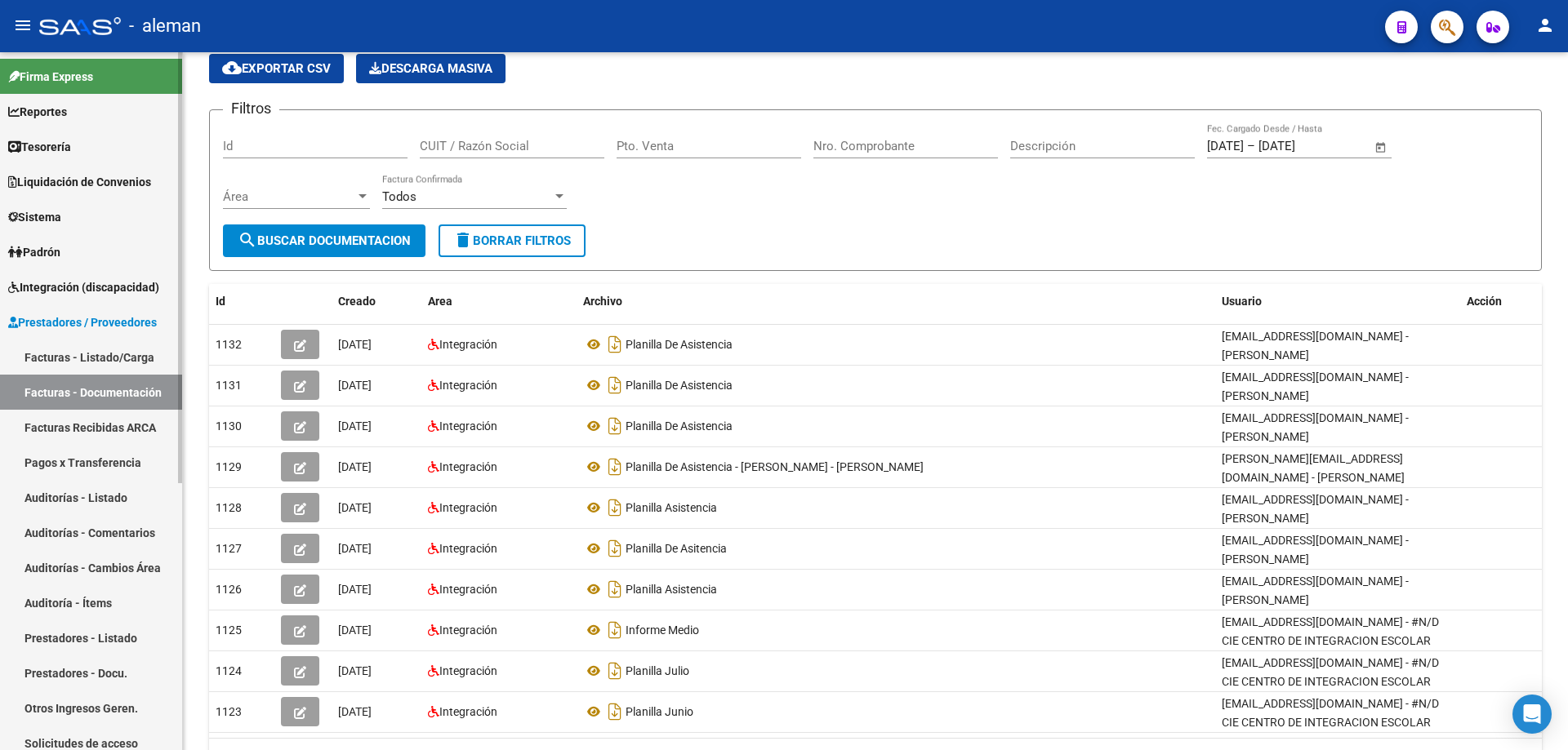
click at [87, 360] on link "Facturas - Listado/Carga" at bounding box center [91, 357] width 182 height 35
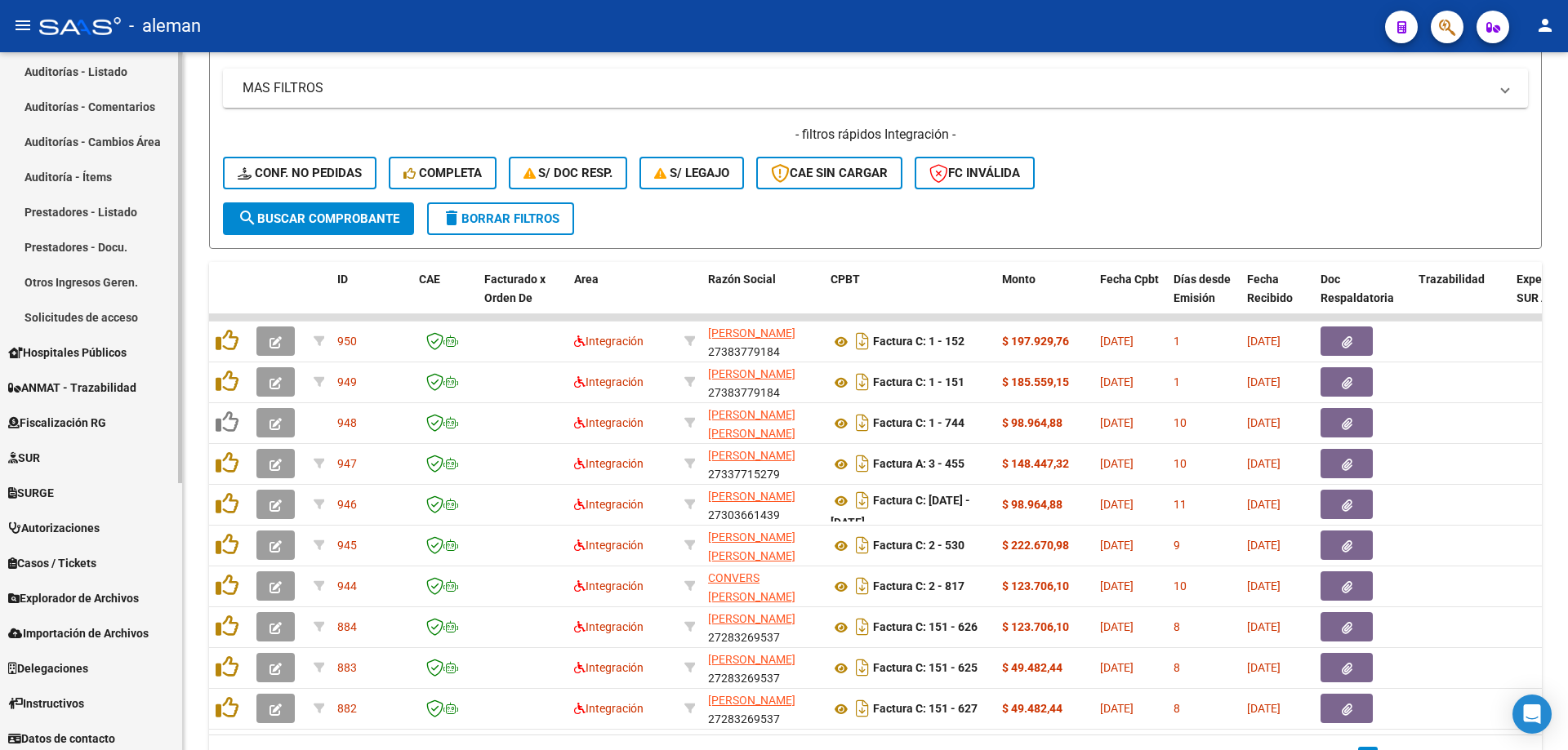
scroll to position [432, 0]
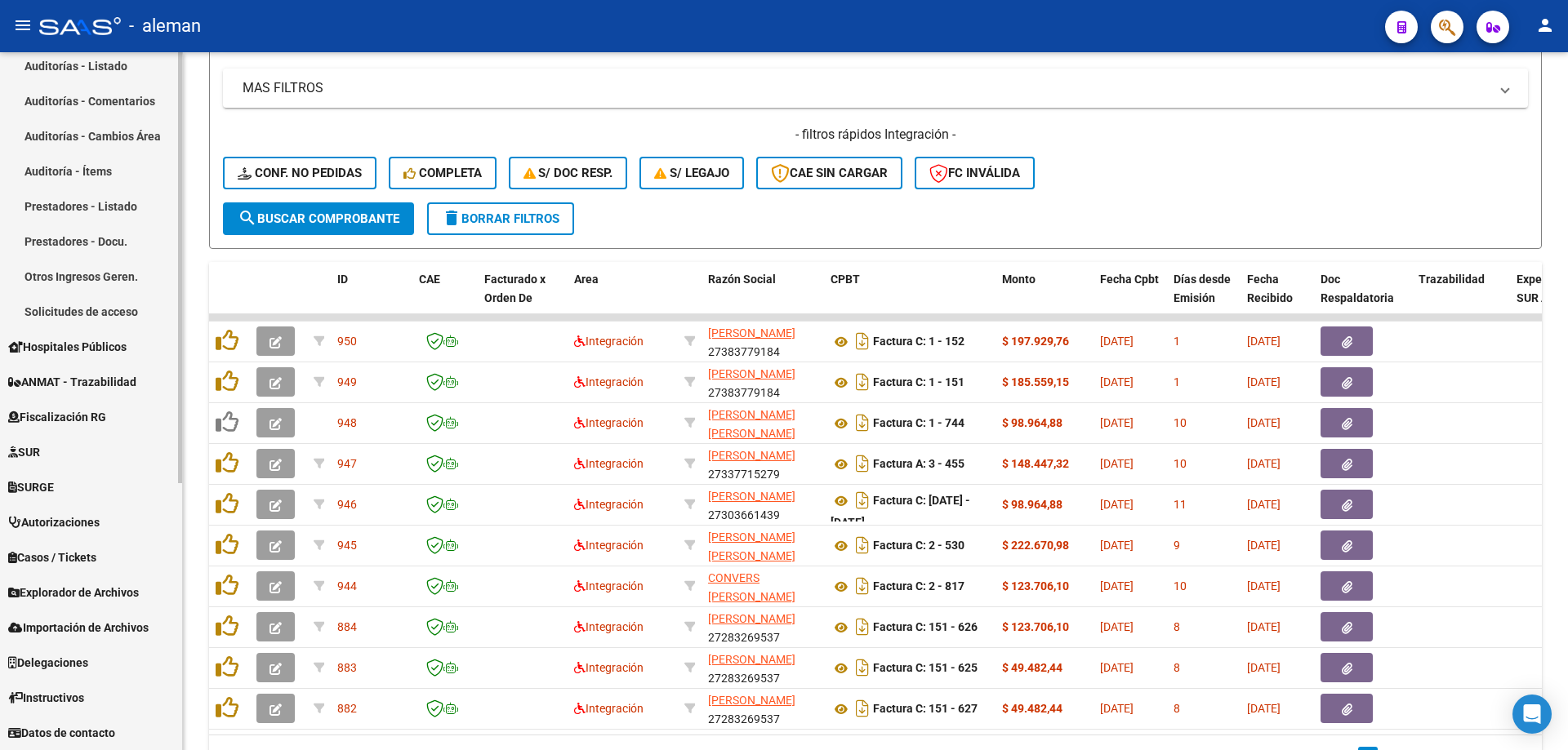
click at [78, 623] on span "Importación de Archivos" at bounding box center [78, 627] width 140 height 18
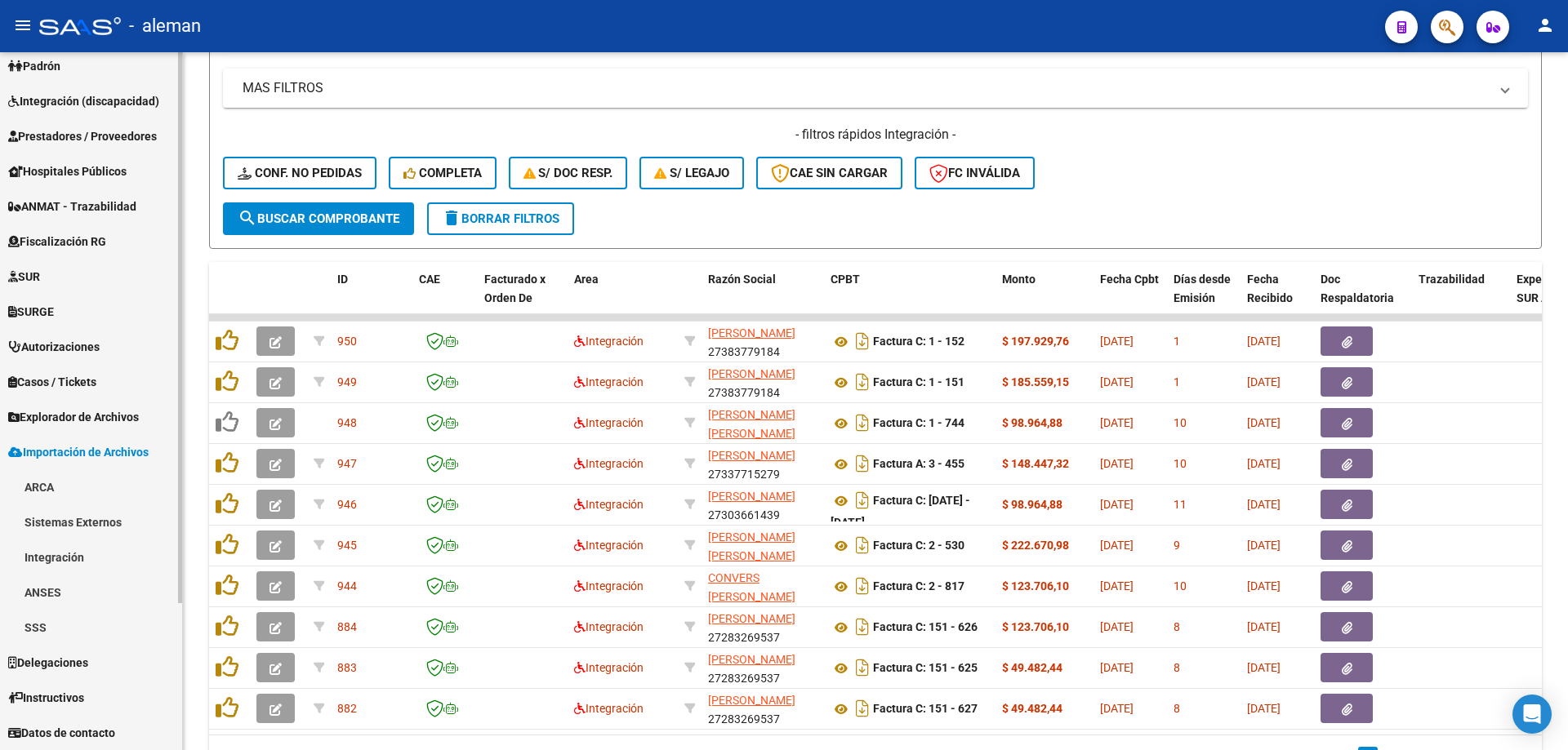
scroll to position [186, 0]
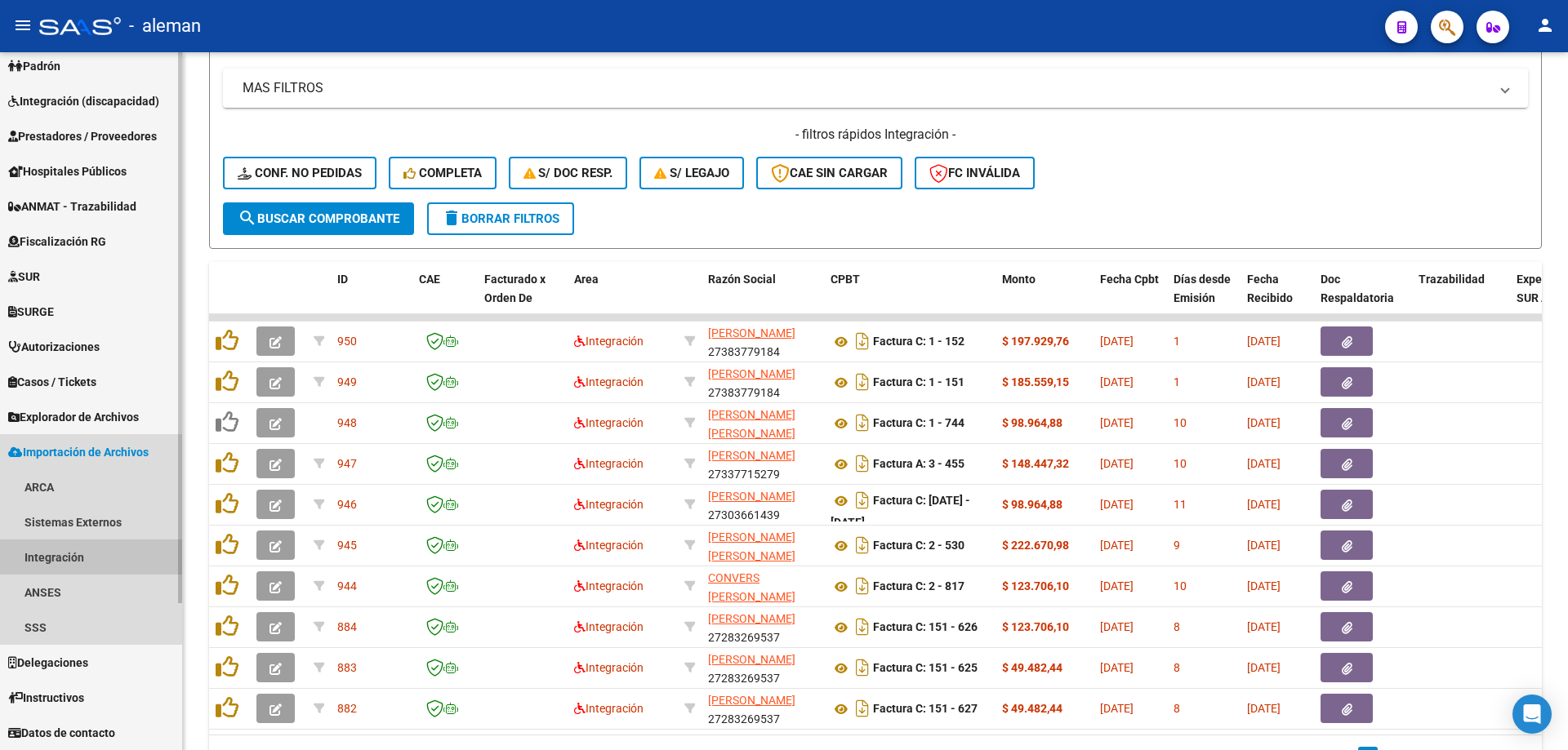
click at [63, 548] on link "Integración" at bounding box center [91, 557] width 182 height 35
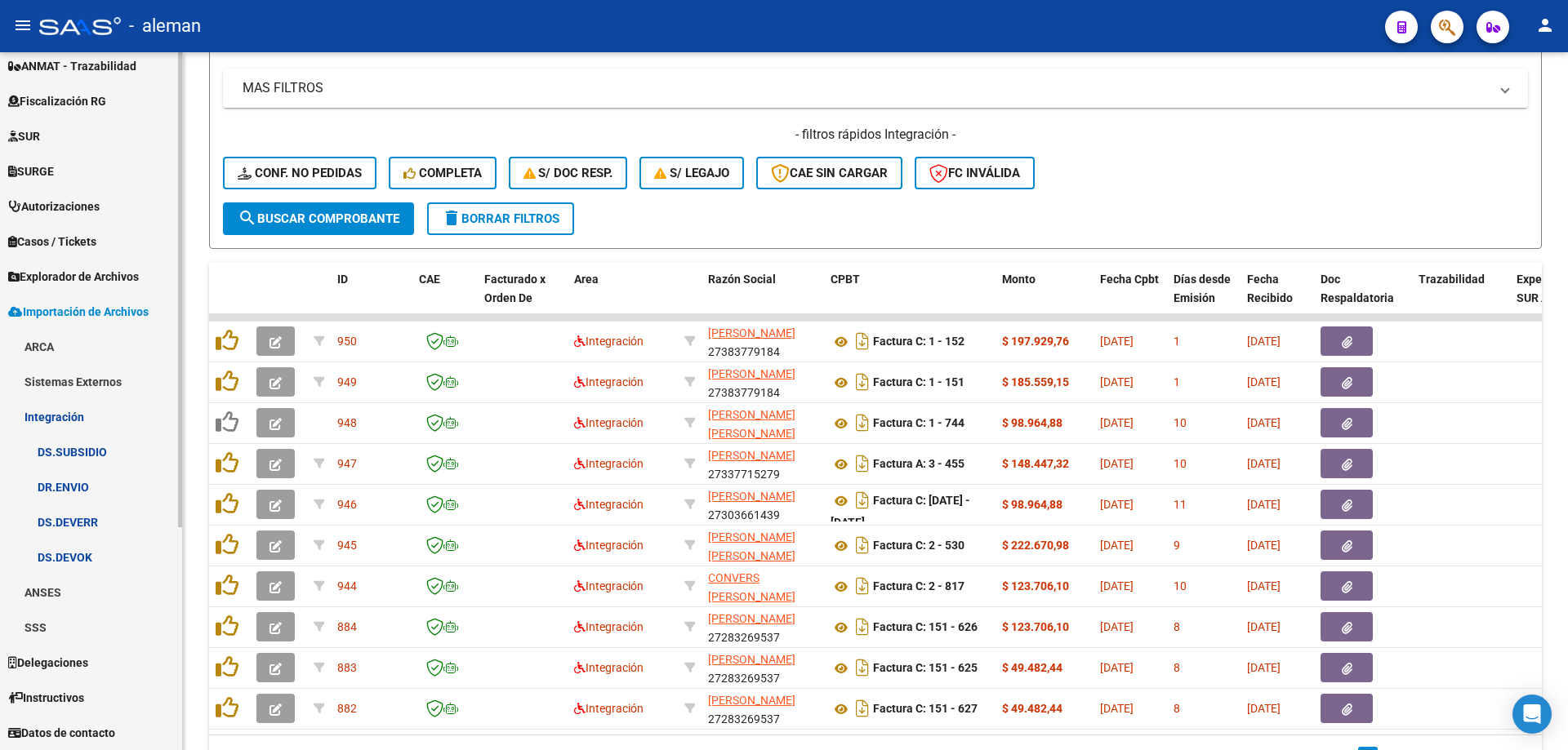
scroll to position [0, 0]
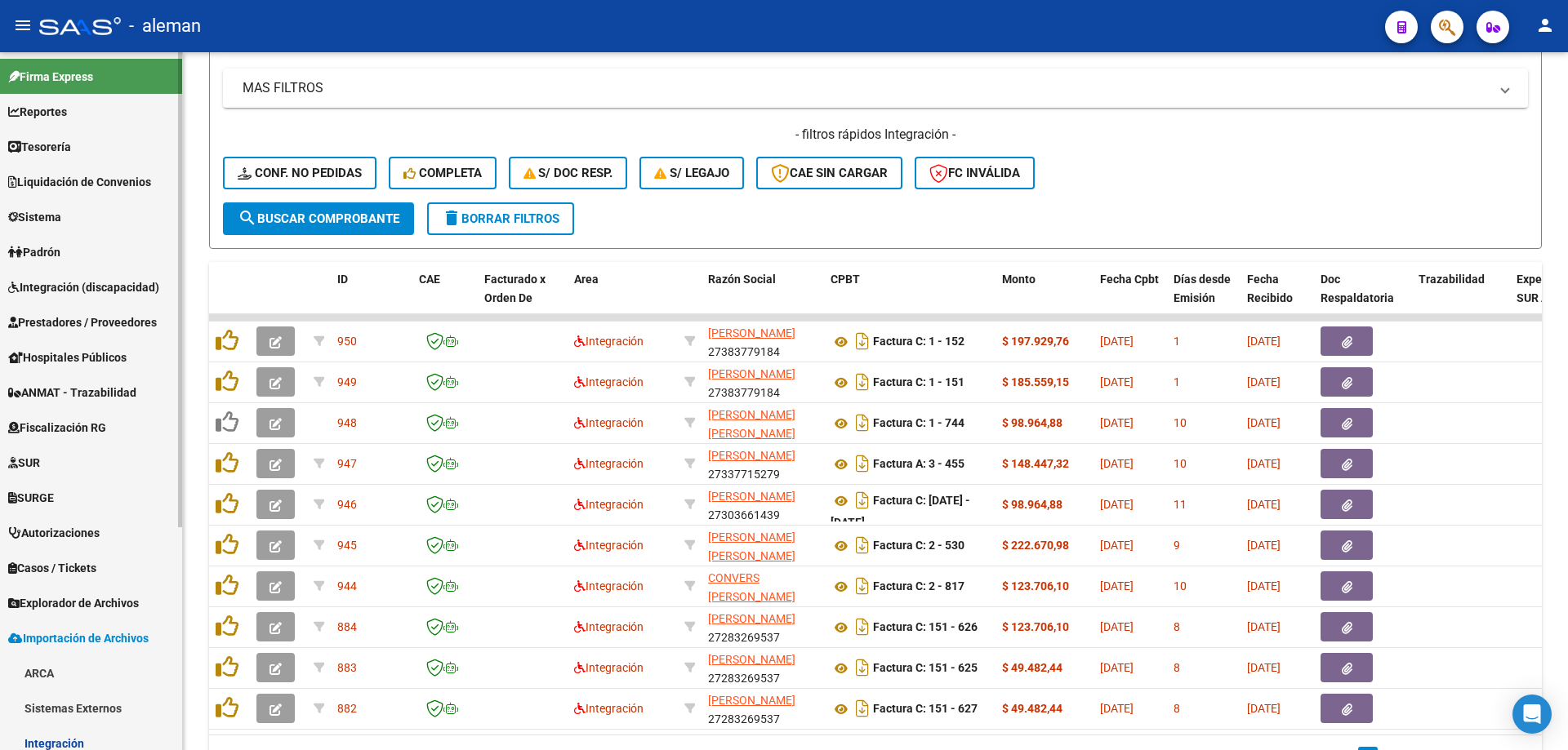
click at [118, 319] on span "Prestadores / Proveedores" at bounding box center [82, 323] width 149 height 18
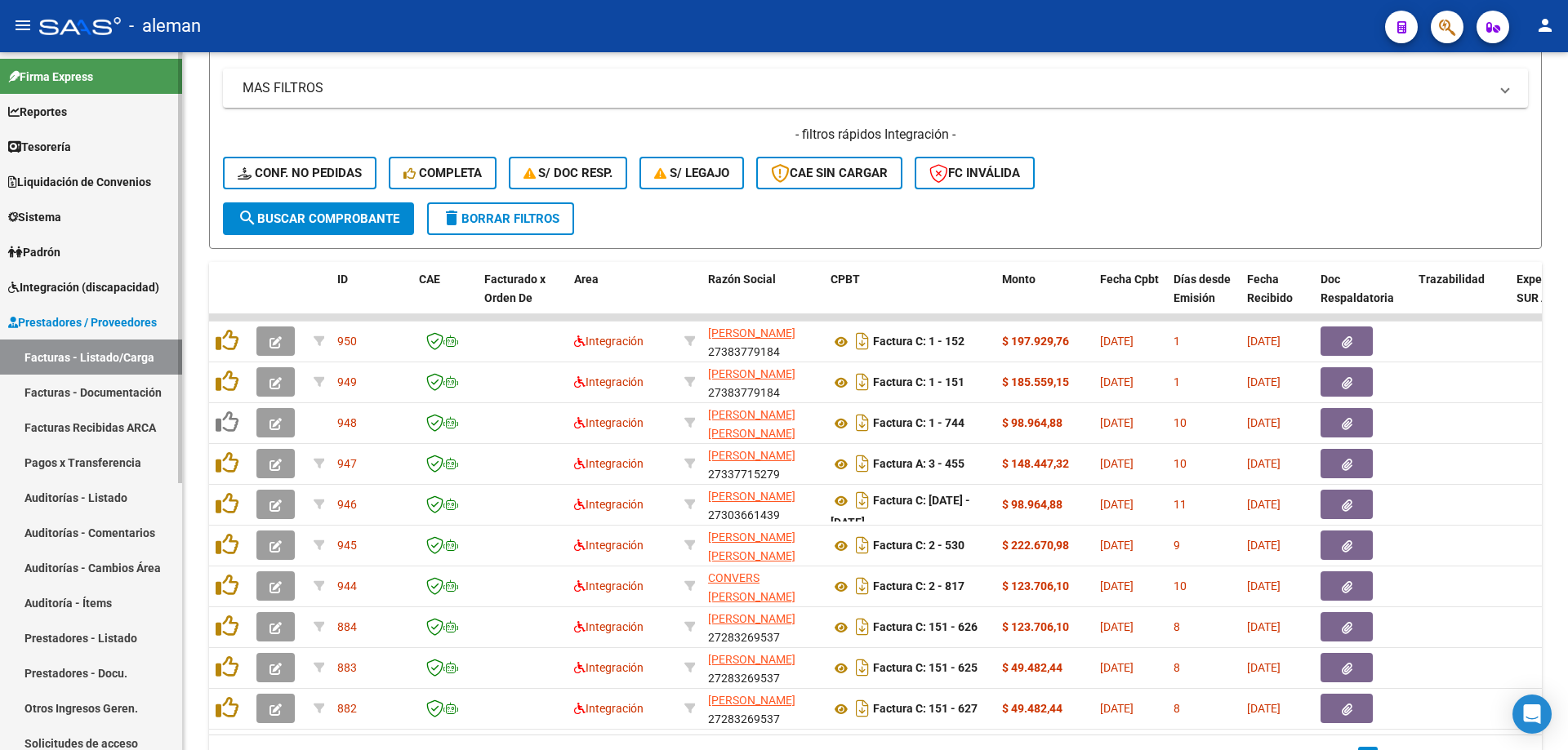
click at [126, 285] on span "Integración (discapacidad)" at bounding box center [83, 287] width 151 height 18
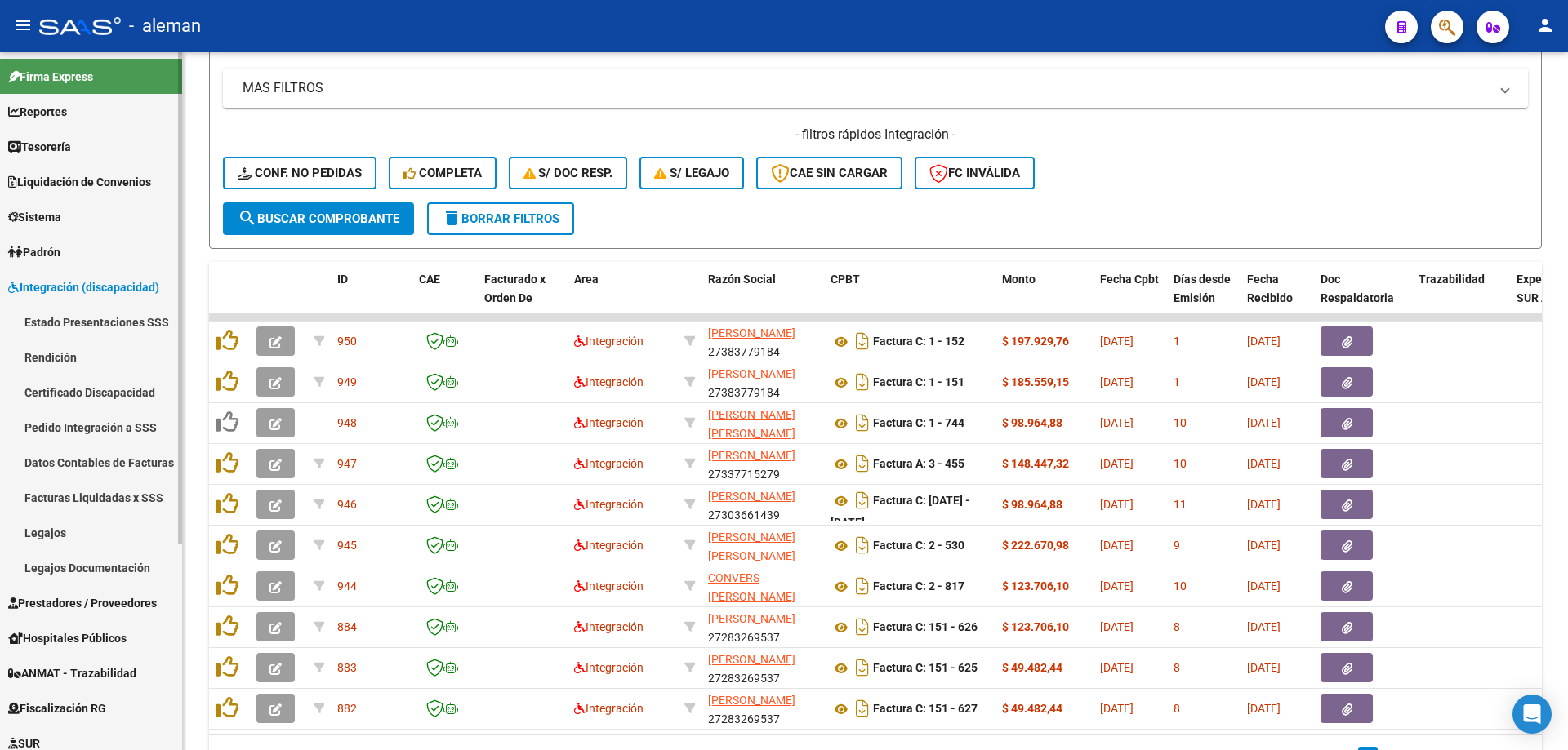
click at [108, 317] on link "Estado Presentaciones SSS" at bounding box center [91, 323] width 182 height 35
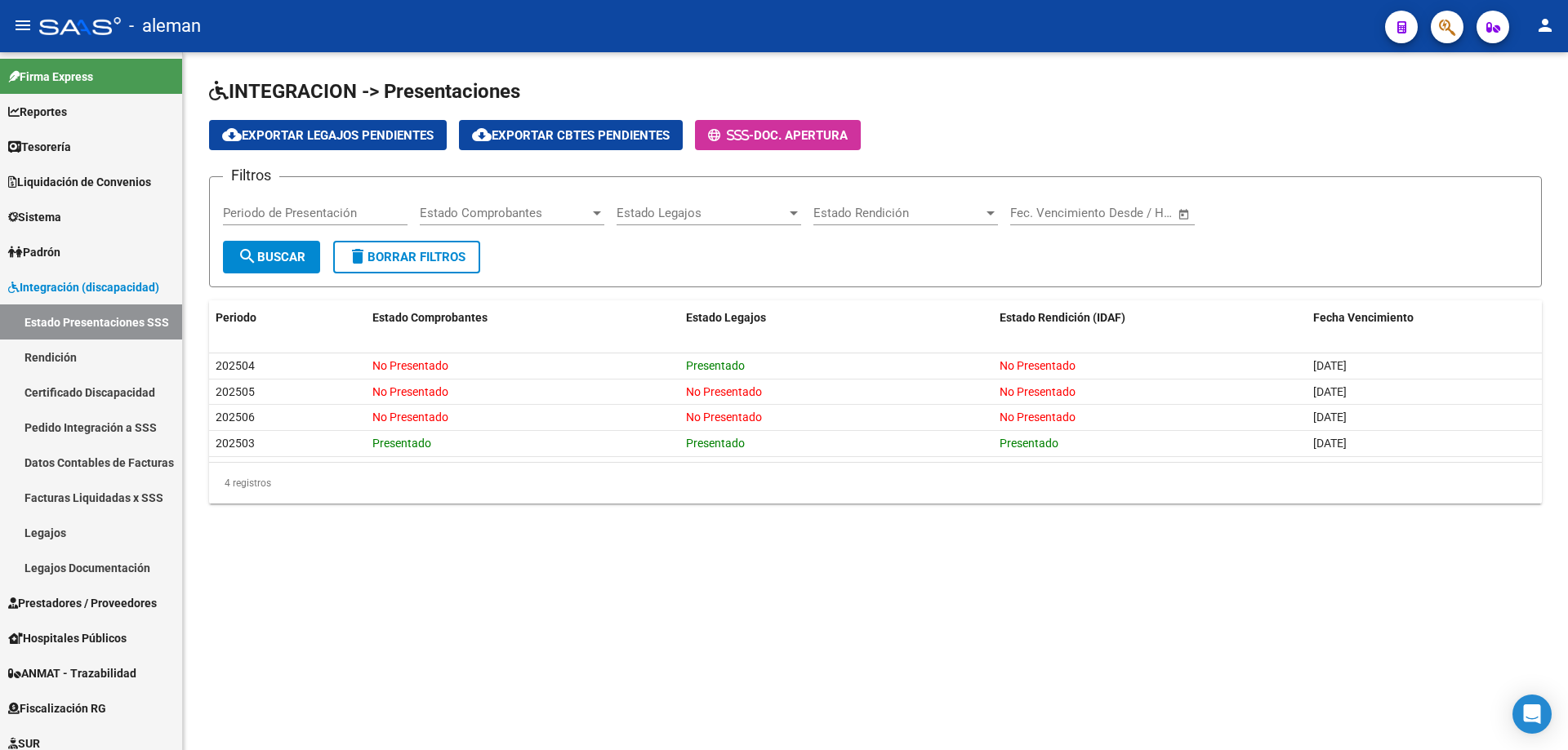
click at [592, 213] on div at bounding box center [597, 212] width 15 height 13
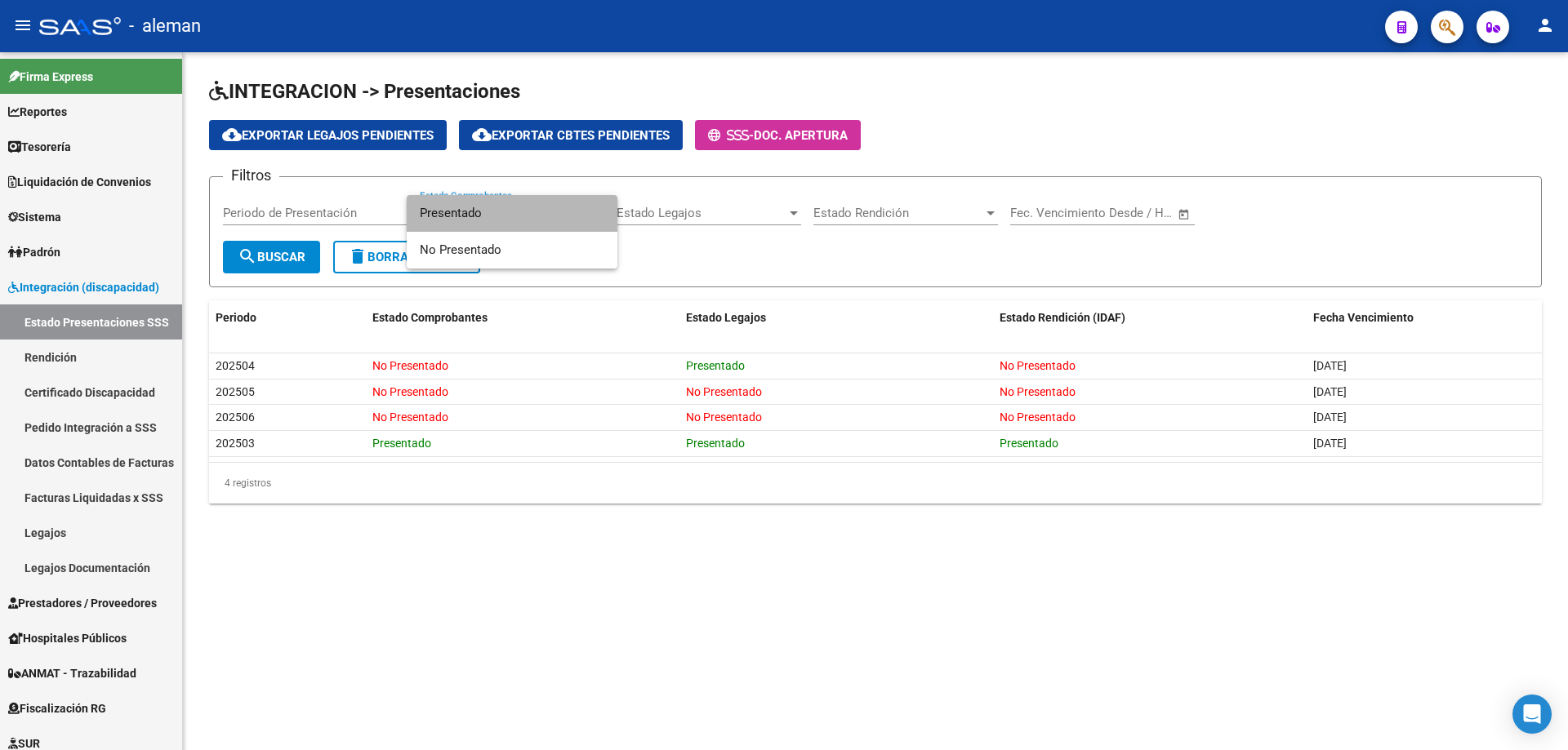
click at [480, 219] on span "Presentado" at bounding box center [511, 213] width 184 height 37
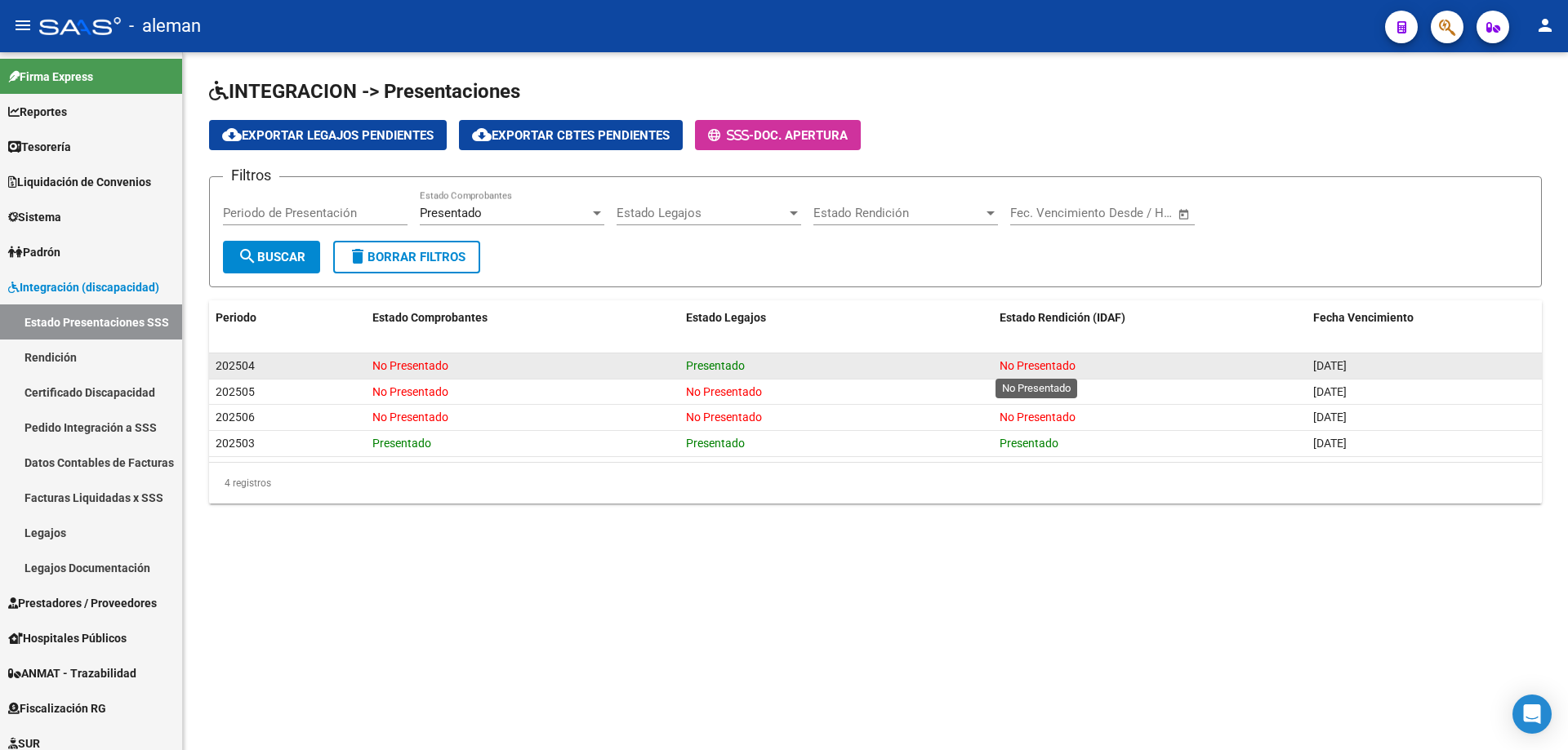
click at [1024, 360] on span "No Presentado" at bounding box center [1037, 366] width 76 height 13
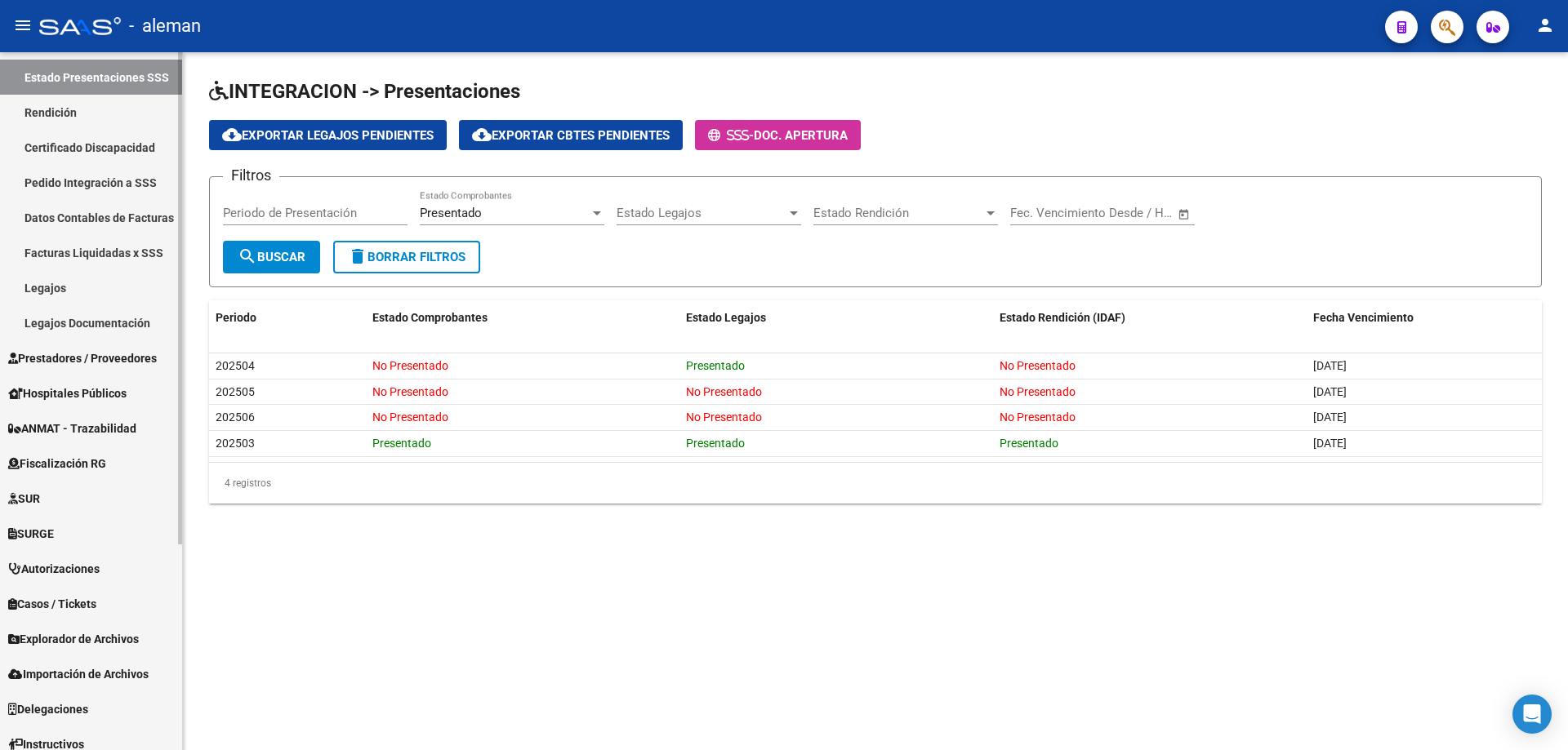
scroll to position [292, 0]
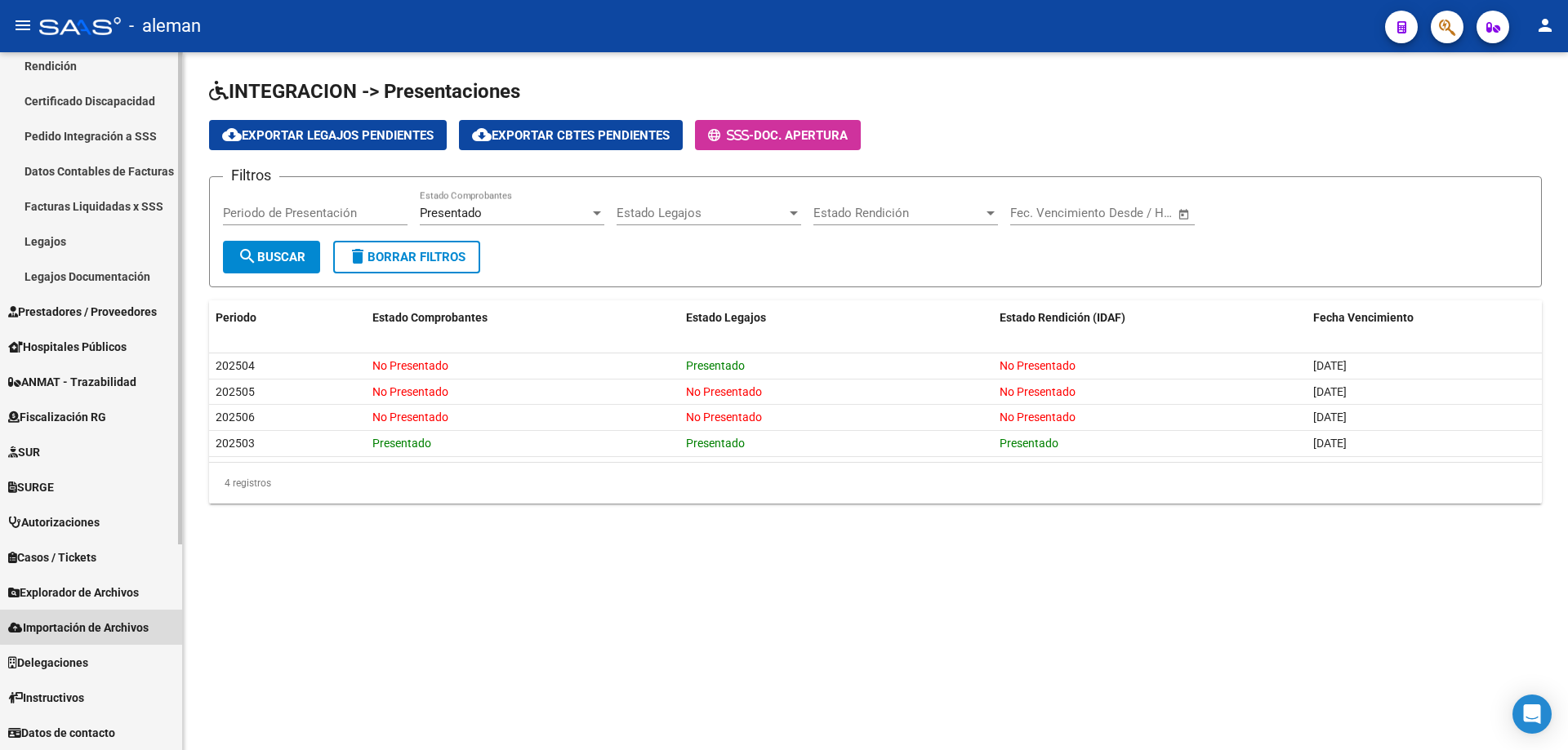
click at [100, 627] on span "Importación de Archivos" at bounding box center [78, 627] width 140 height 18
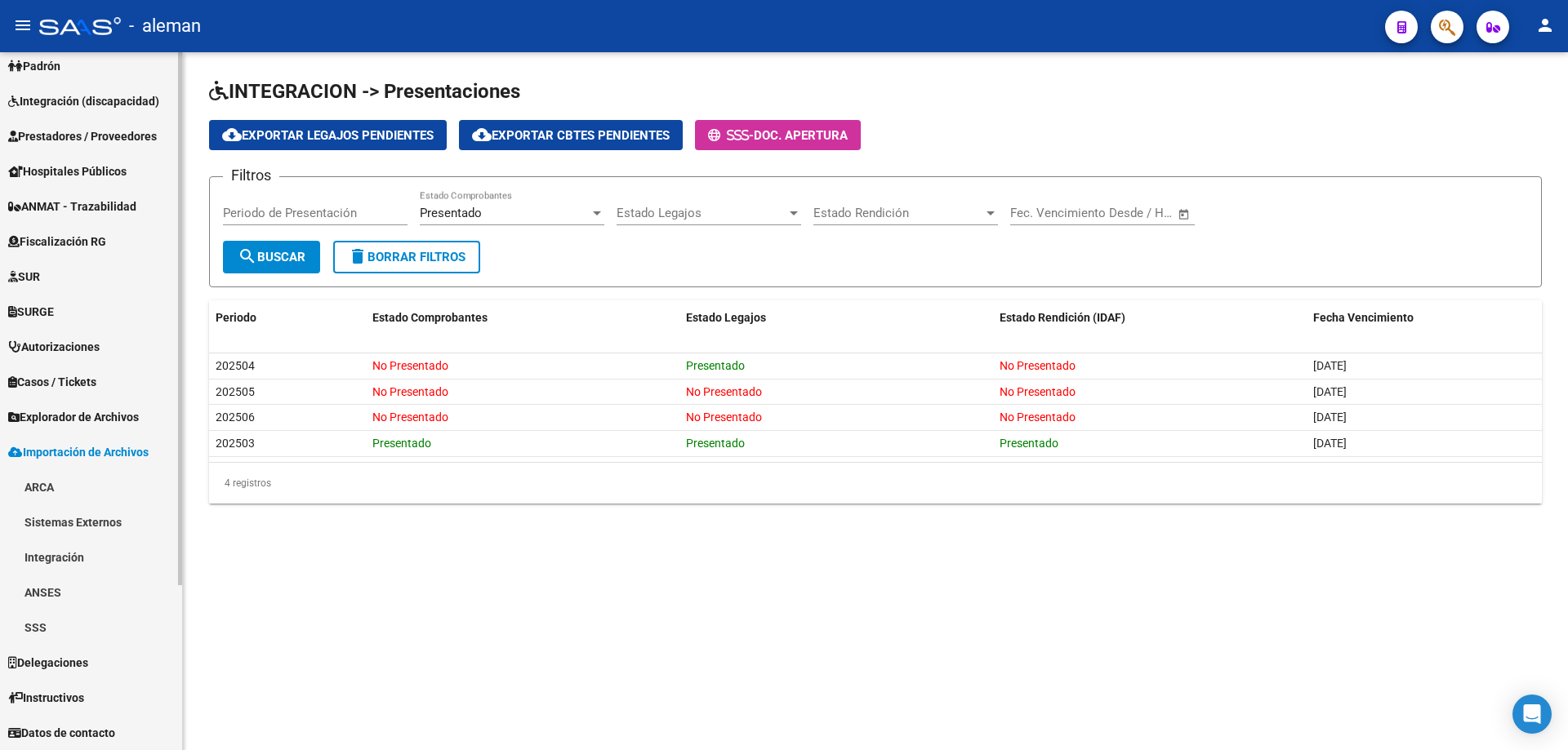
scroll to position [186, 0]
click at [82, 561] on link "Integración" at bounding box center [91, 557] width 182 height 35
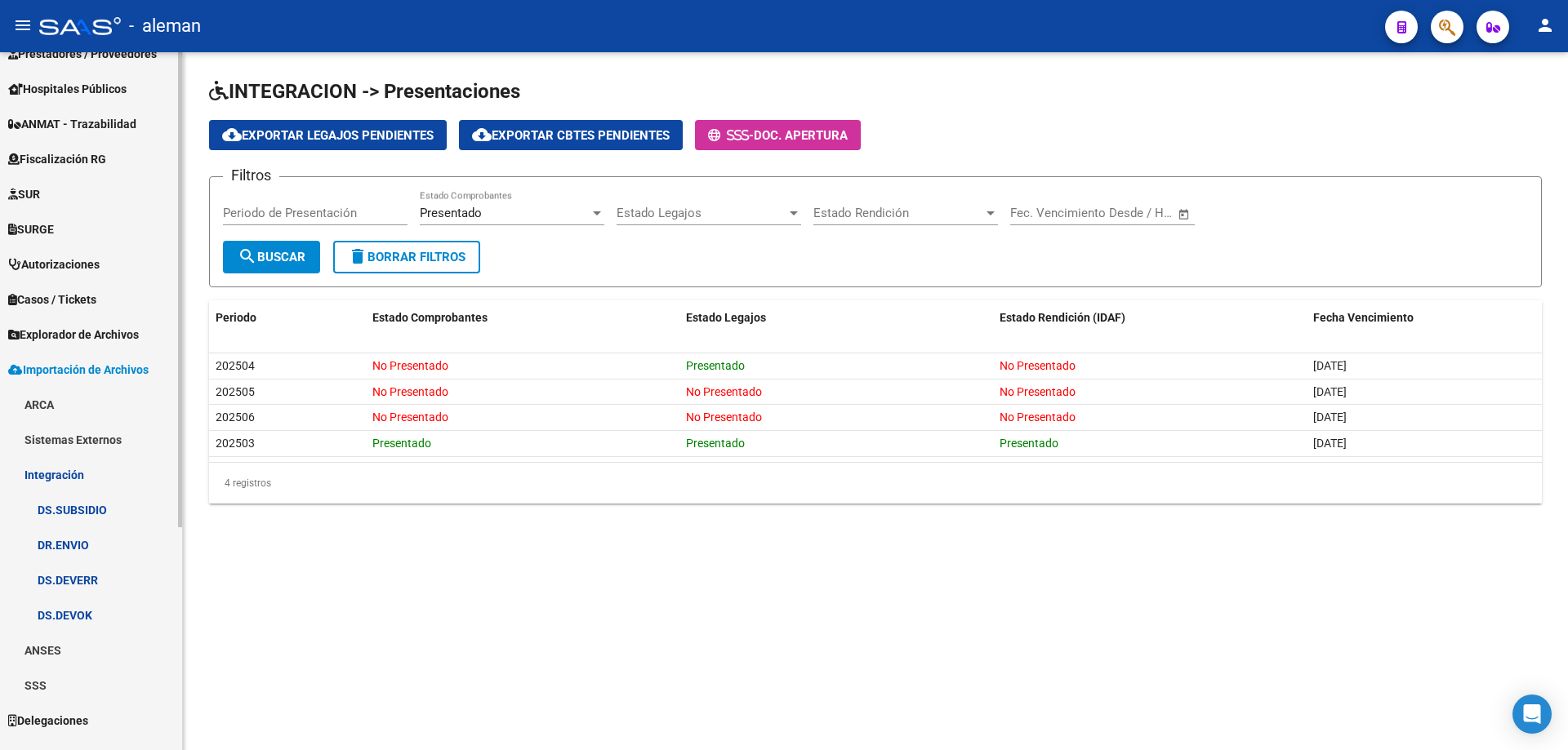
scroll to position [245, 0]
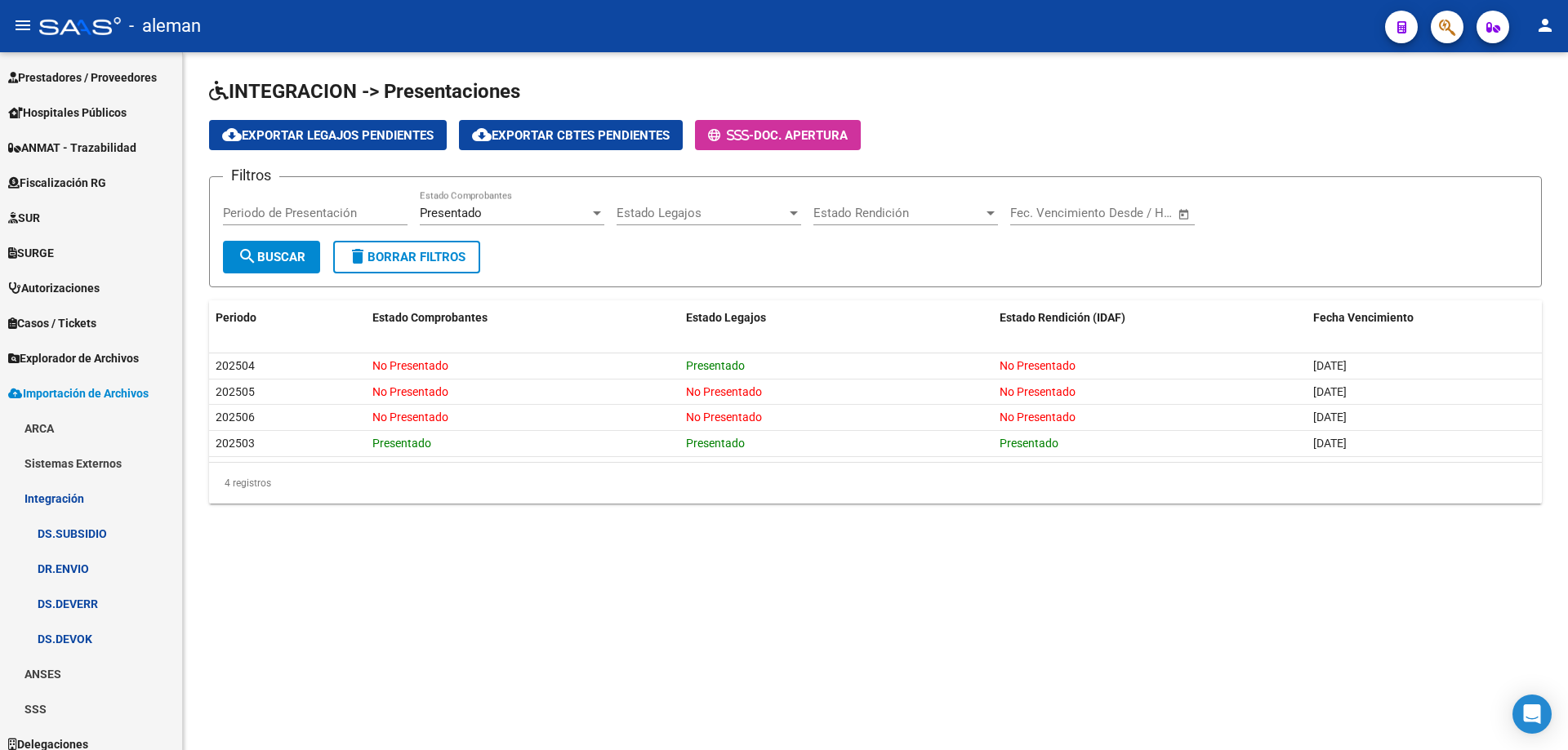
click at [451, 615] on mat-sidenav-content "INTEGRACION -> Presentaciones cloud_download Exportar Legajos Pendientes cloud_…" at bounding box center [875, 401] width 1385 height 698
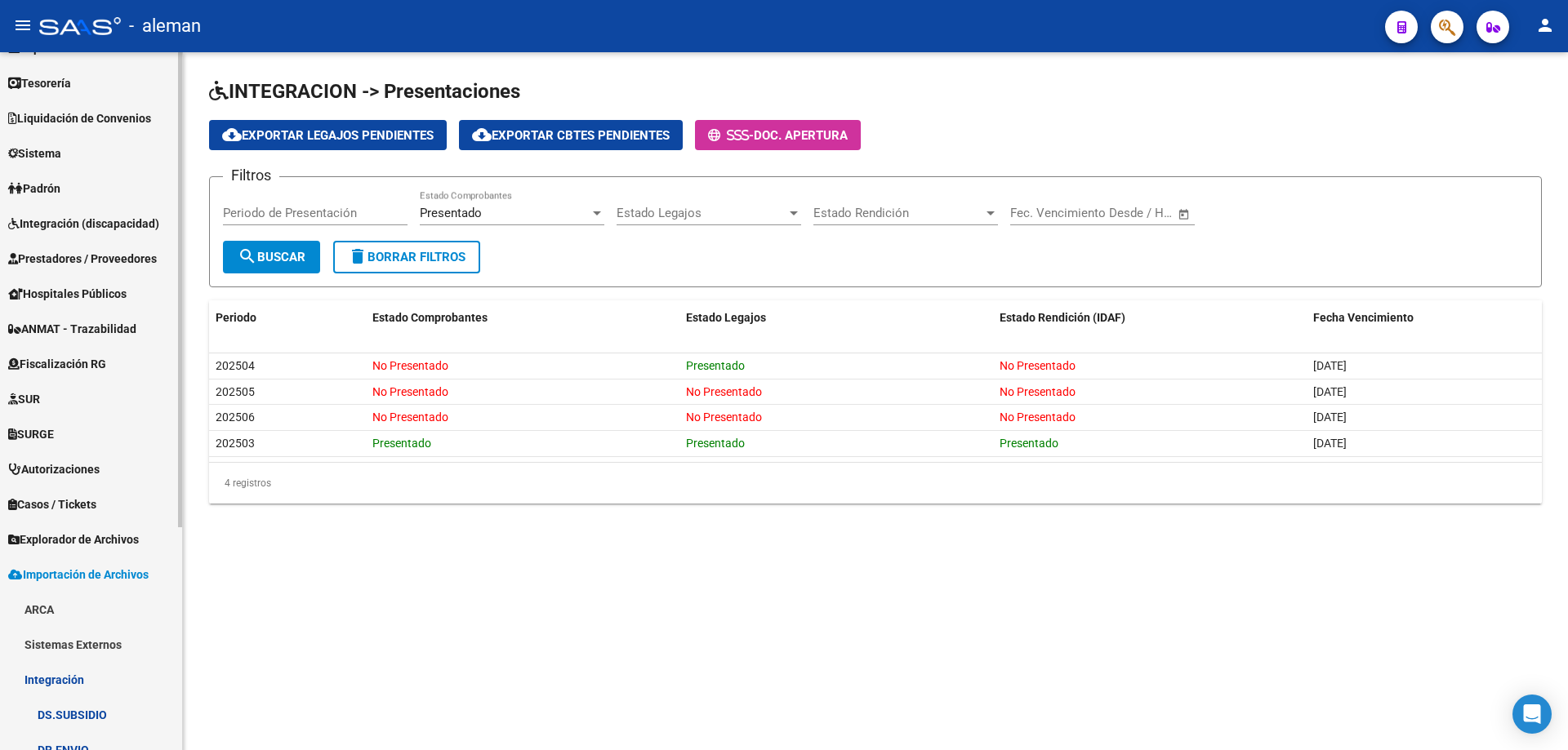
scroll to position [0, 0]
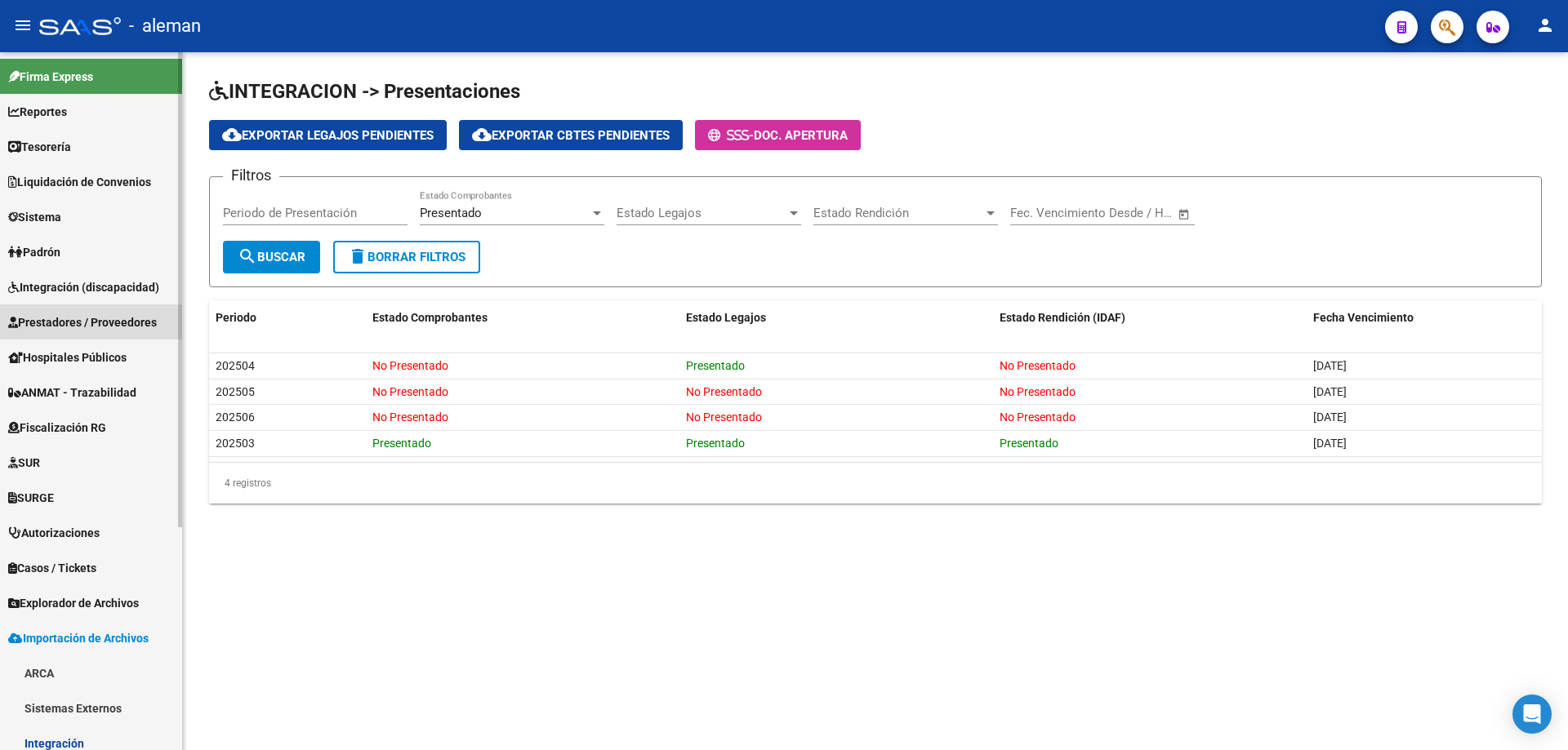
click at [82, 317] on span "Prestadores / Proveedores" at bounding box center [82, 323] width 149 height 18
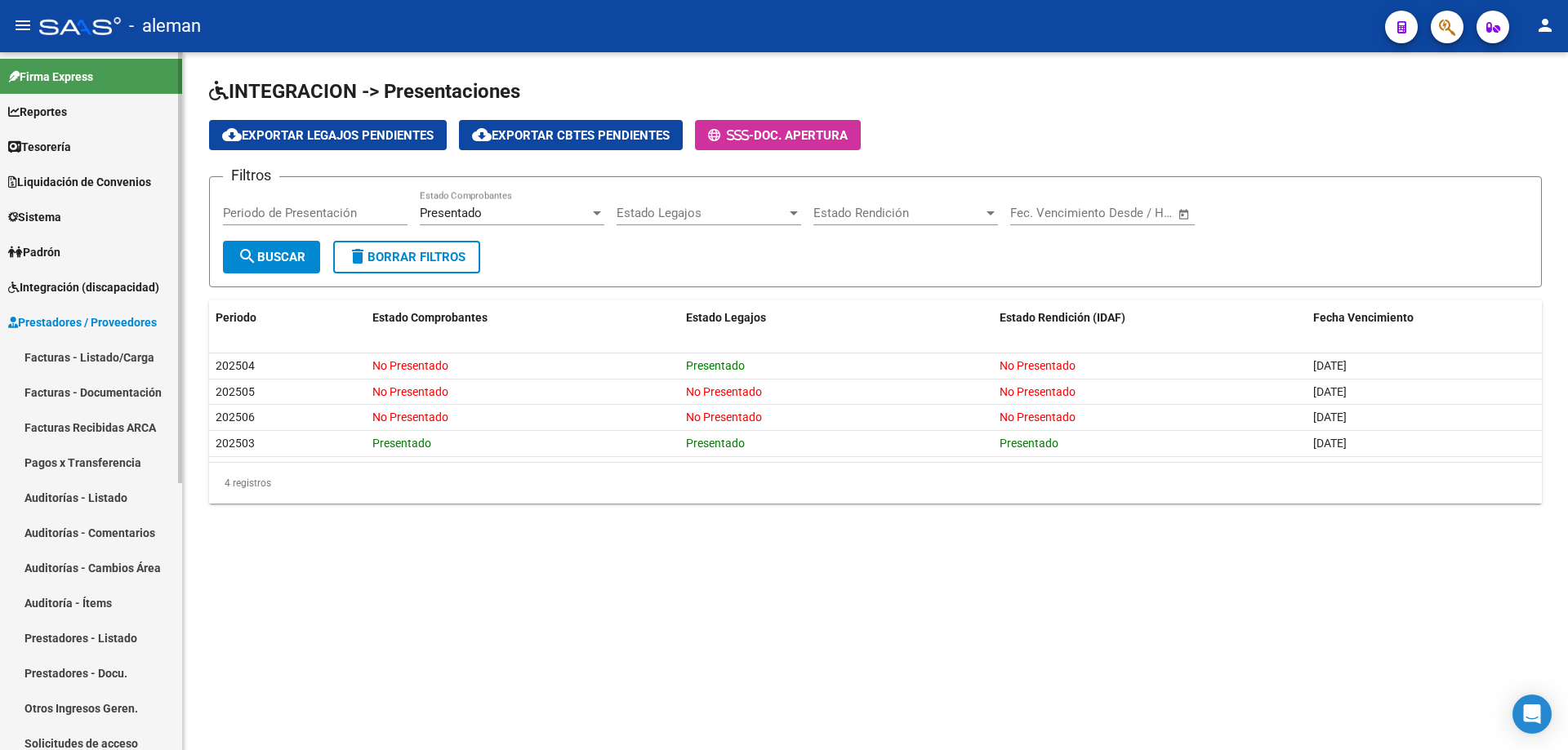
click at [111, 666] on link "Prestadores - Docu." at bounding box center [91, 673] width 182 height 35
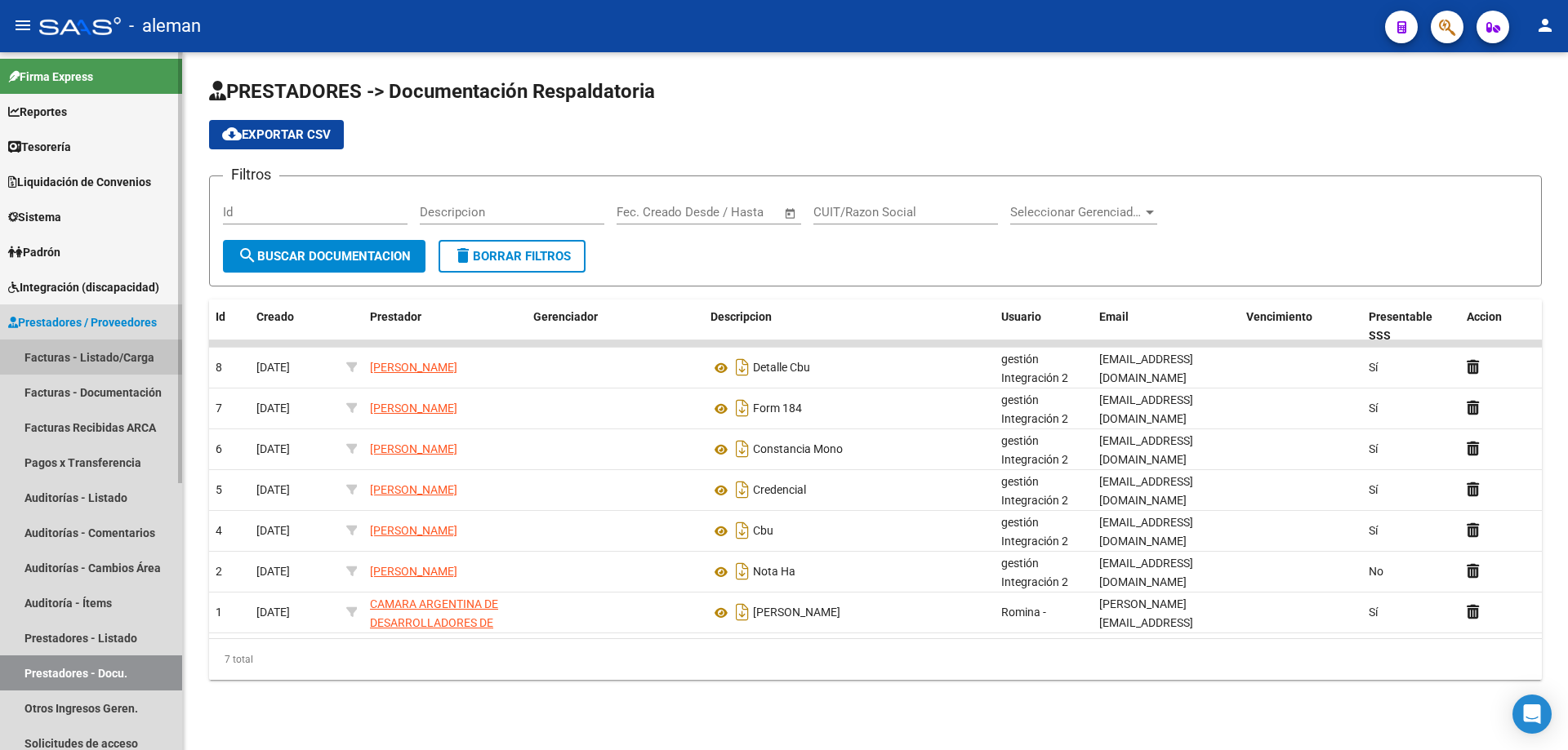
click at [80, 360] on link "Facturas - Listado/Carga" at bounding box center [91, 357] width 182 height 35
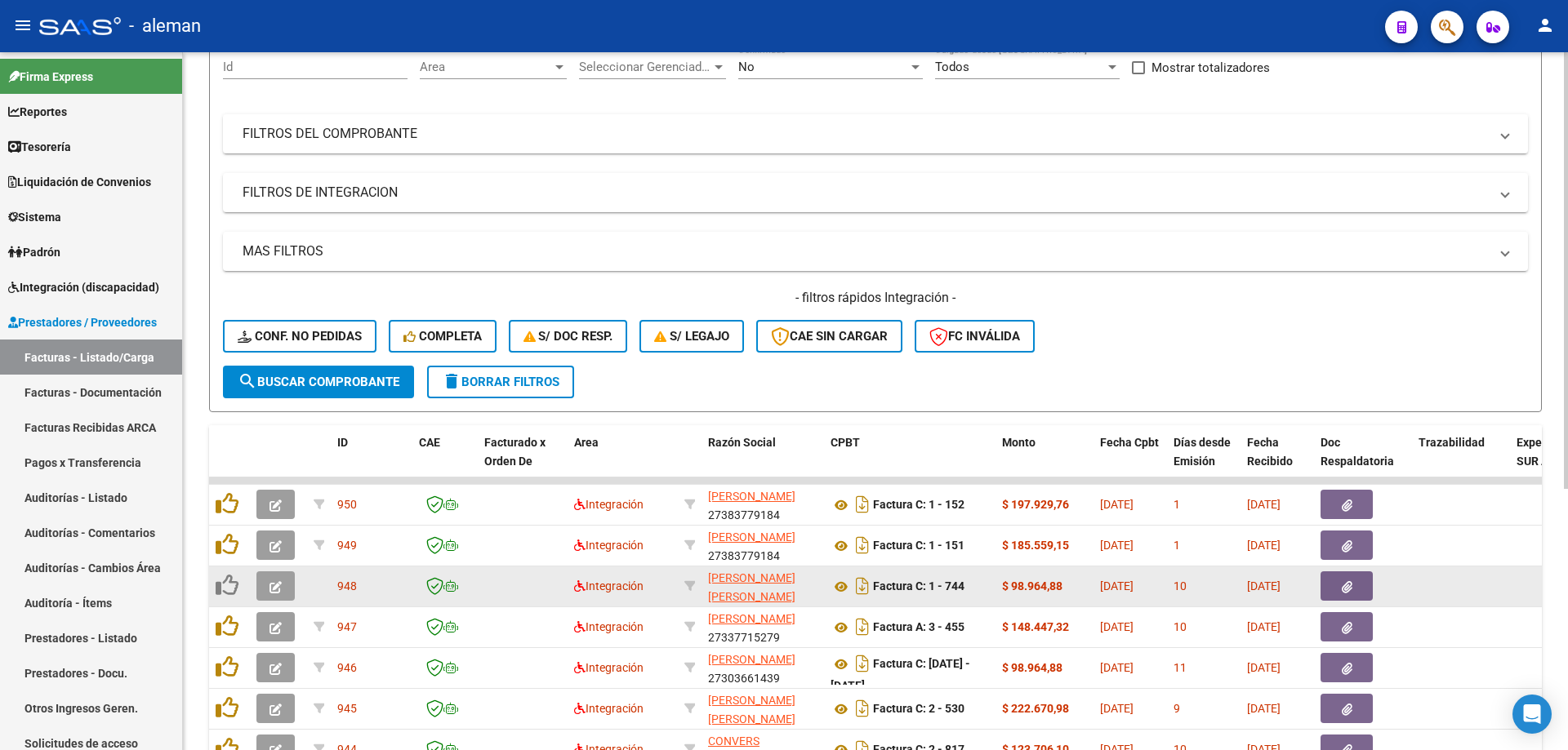
scroll to position [21, 0]
click at [839, 585] on icon at bounding box center [841, 587] width 21 height 19
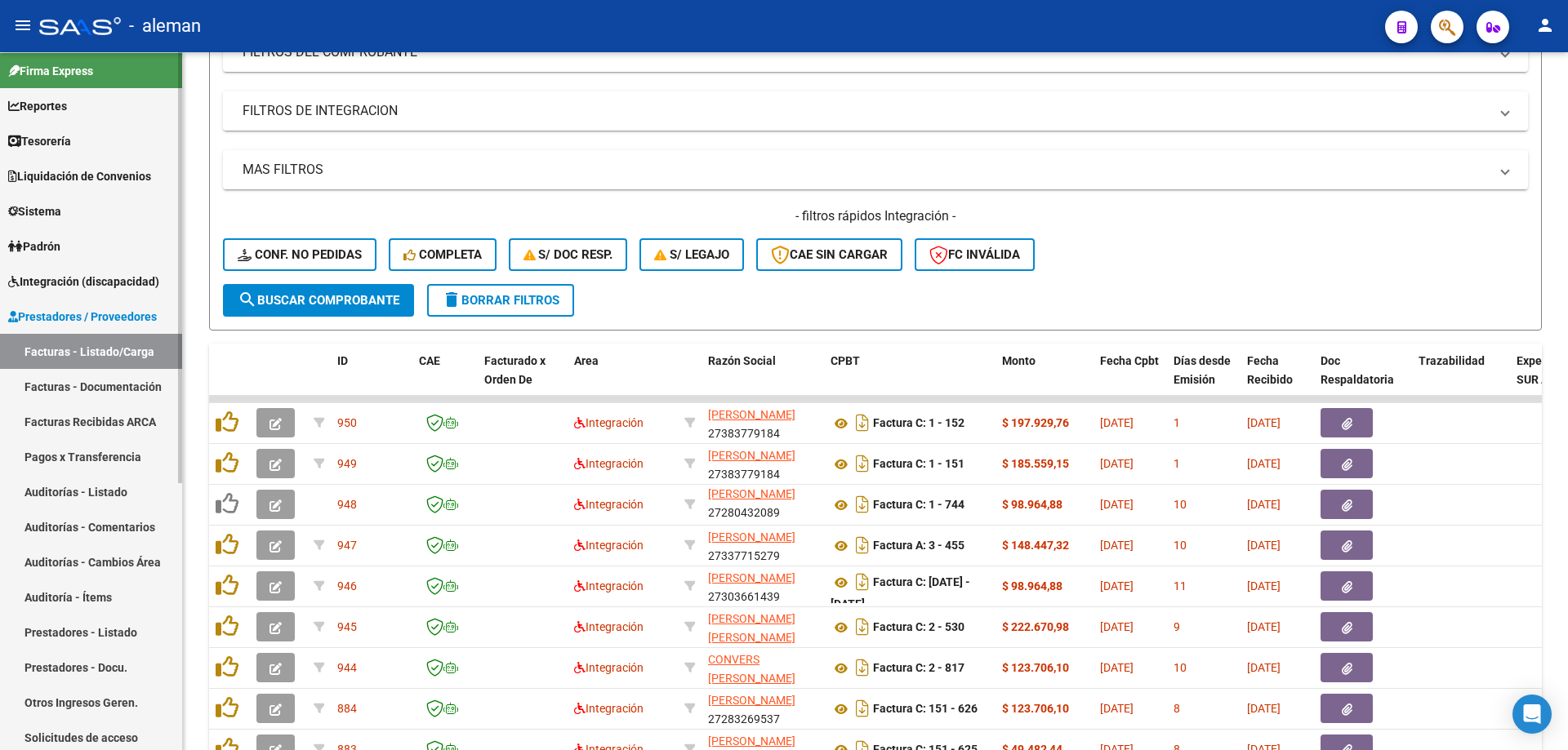
scroll to position [0, 0]
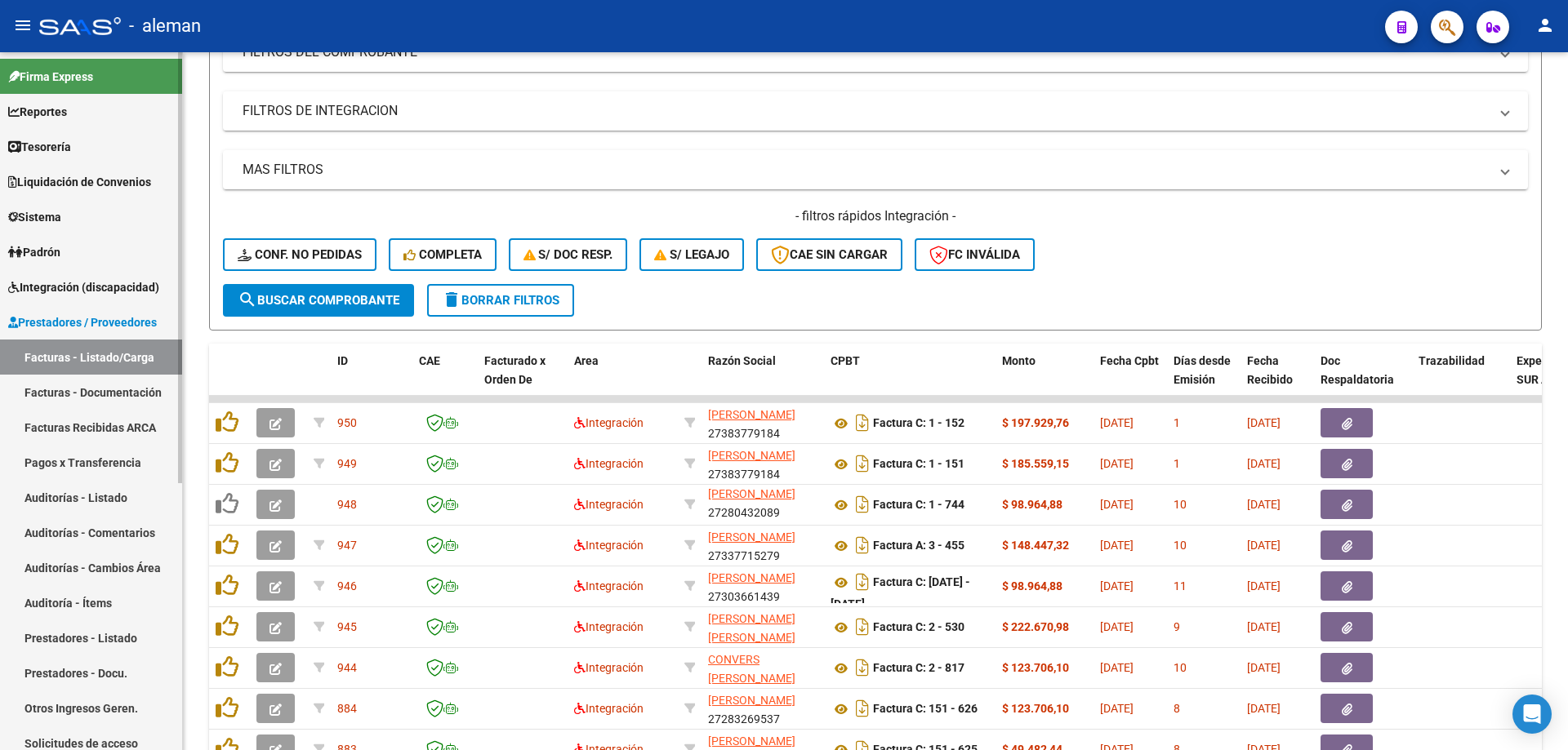
click at [59, 284] on span "Integración (discapacidad)" at bounding box center [83, 287] width 151 height 18
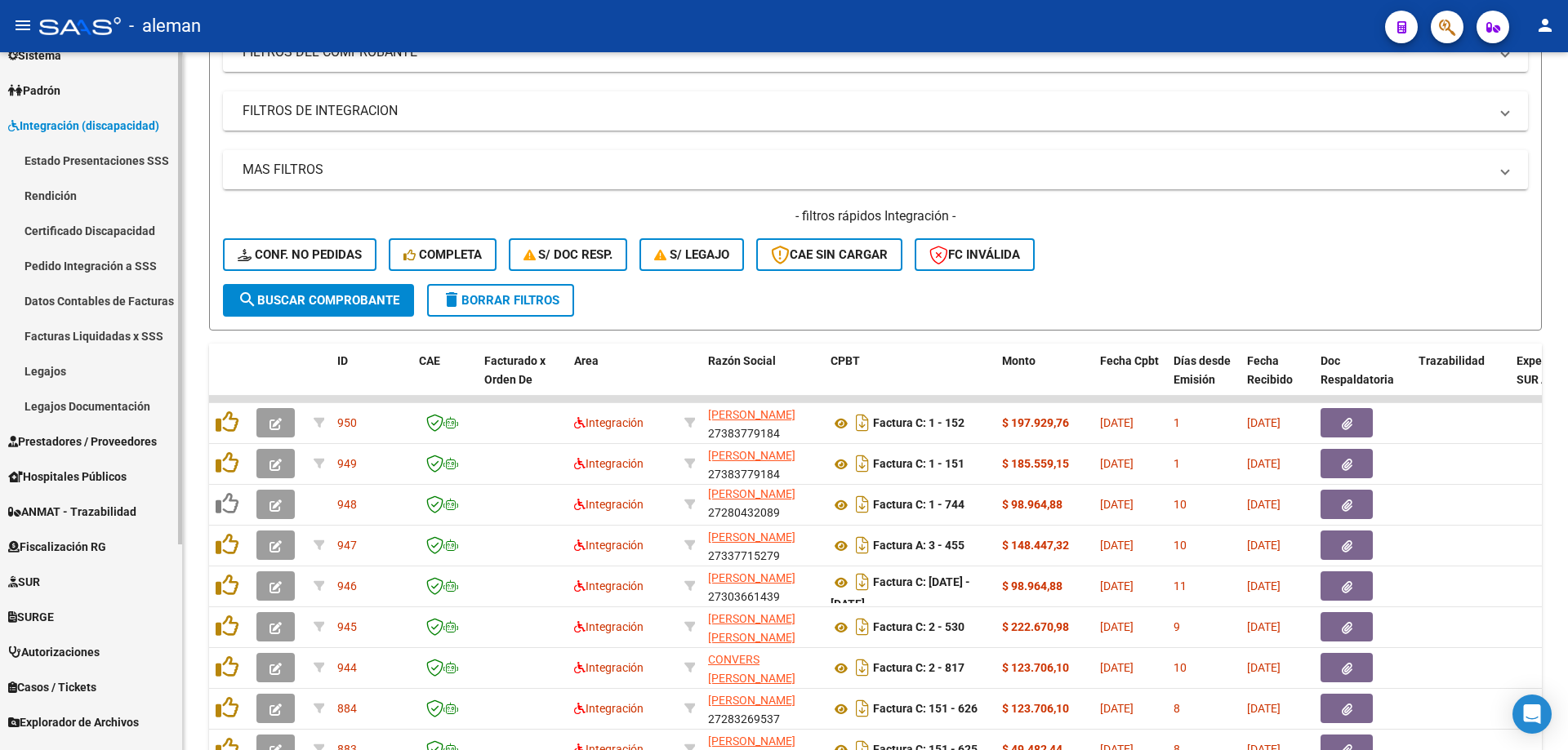
scroll to position [163, 0]
click at [66, 409] on link "Legajos Documentación" at bounding box center [91, 405] width 182 height 35
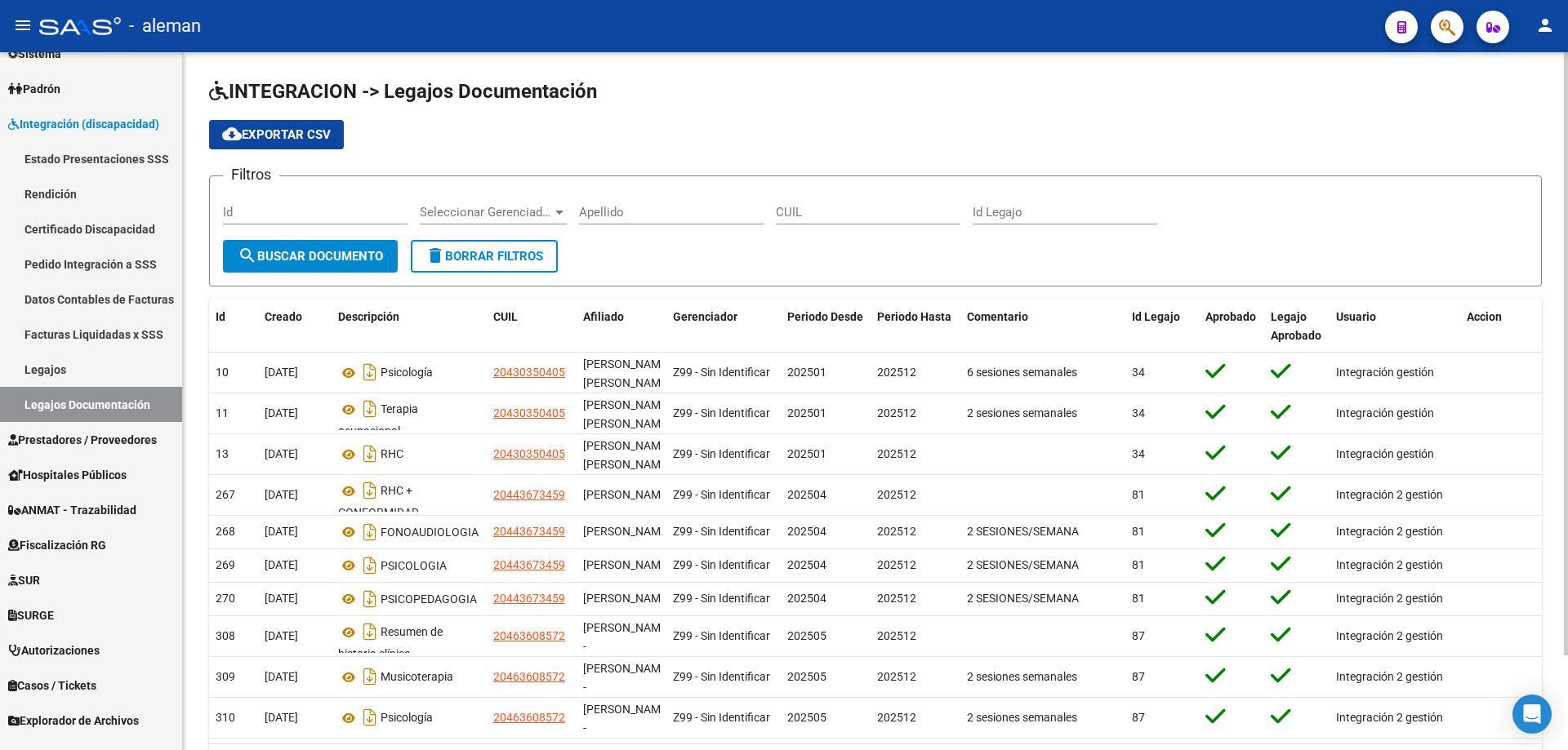
click at [848, 217] on input "CUIL" at bounding box center [867, 212] width 184 height 15
click at [95, 454] on link "Prestadores / Proveedores" at bounding box center [91, 440] width 182 height 35
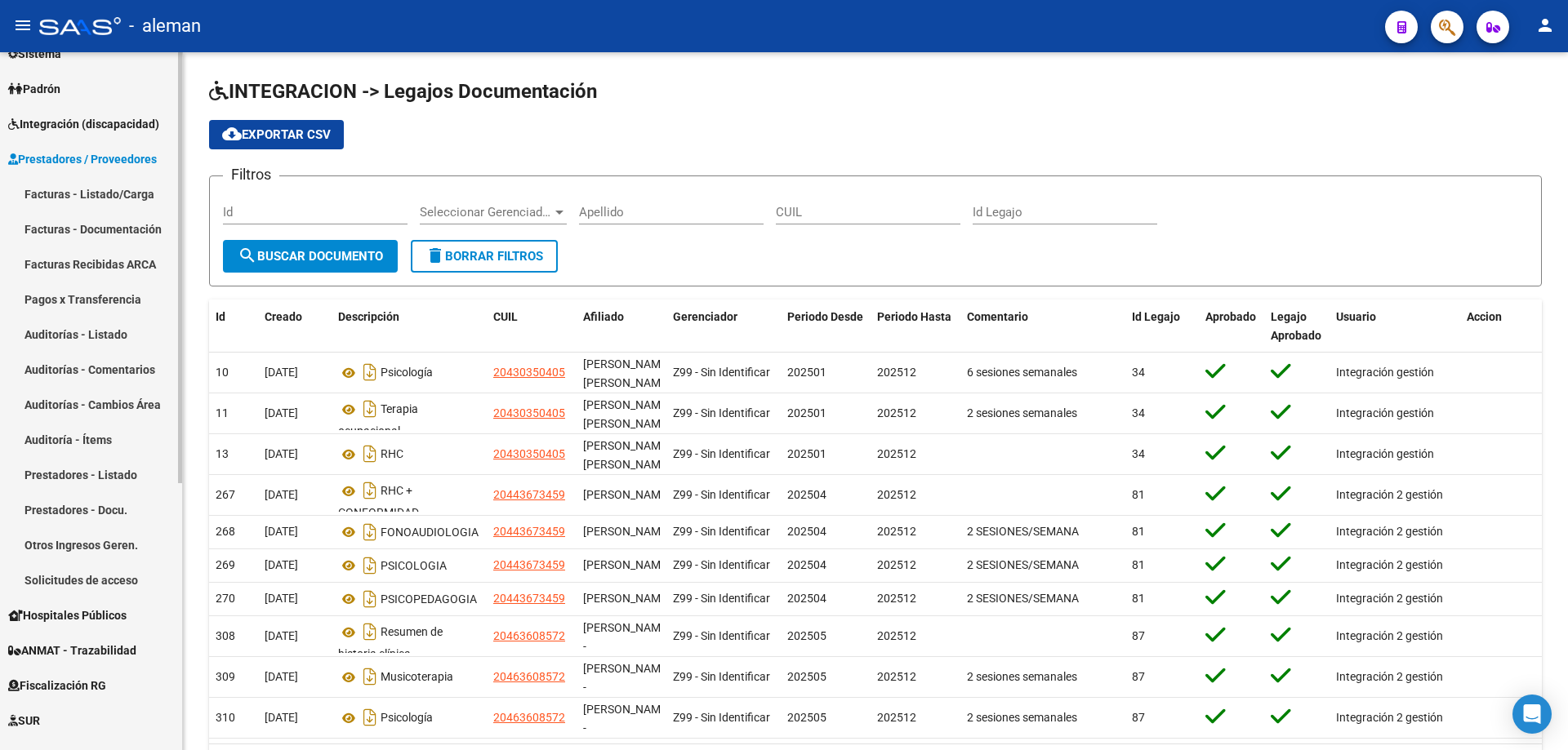
click at [100, 196] on link "Facturas - Listado/Carga" at bounding box center [91, 194] width 182 height 35
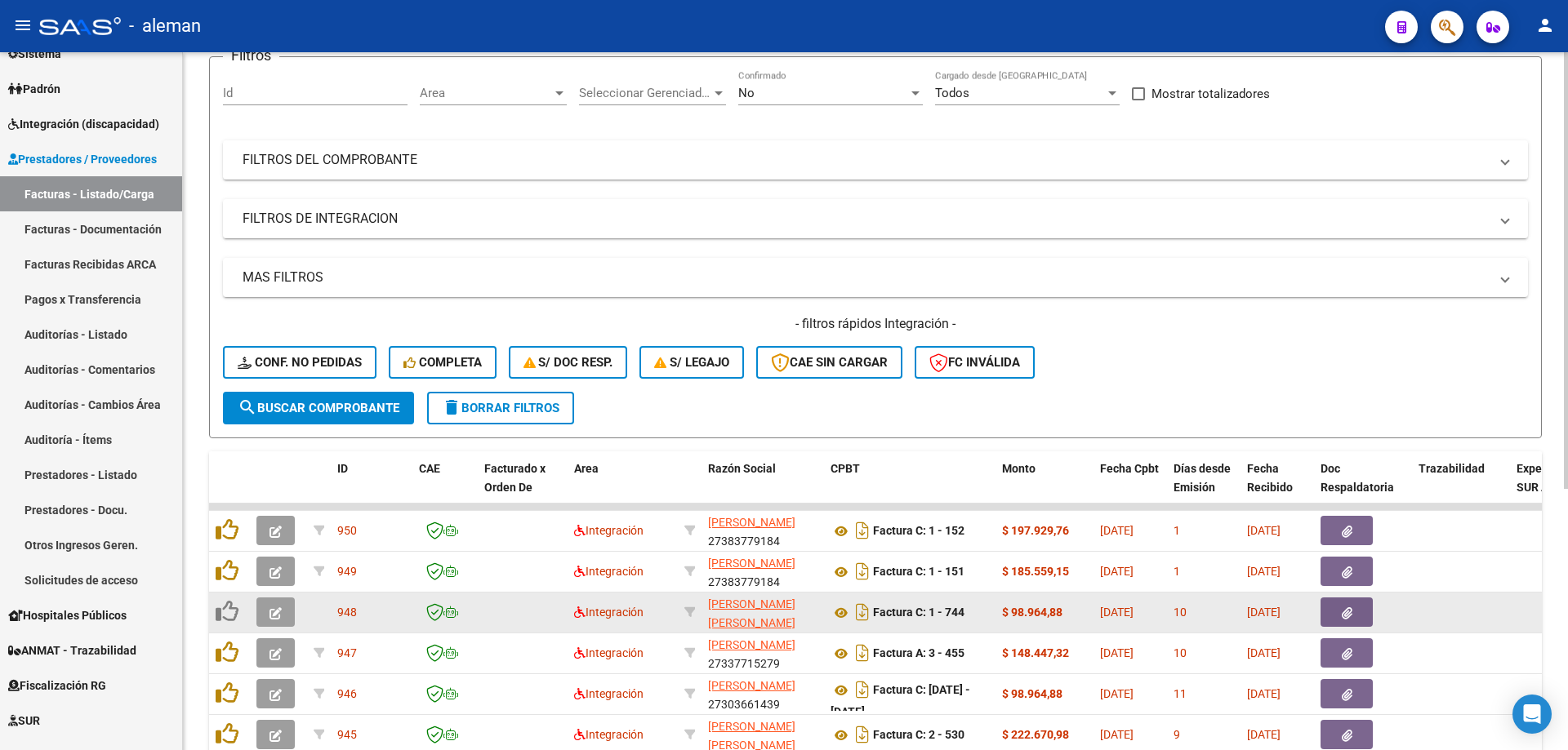
scroll to position [163, 0]
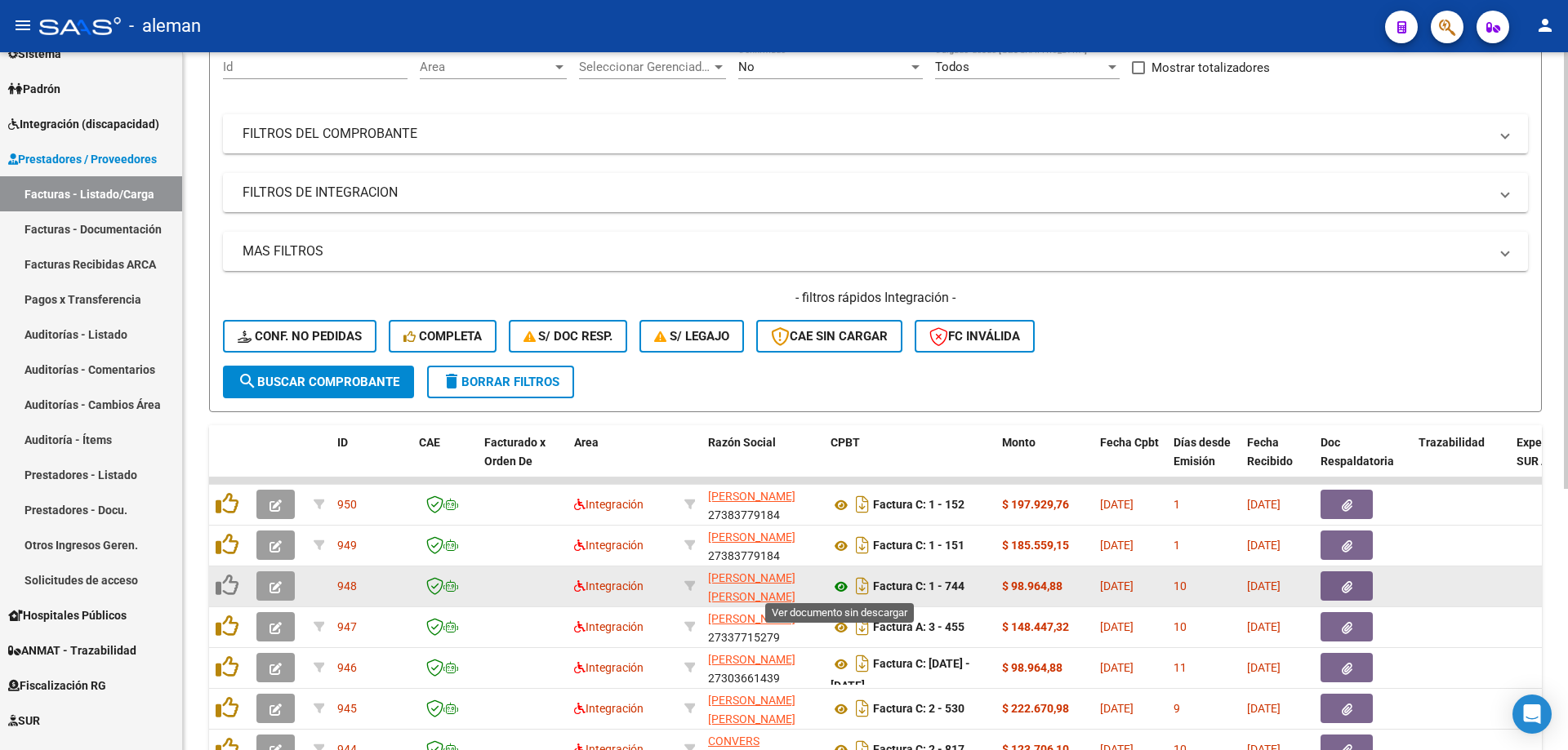
click at [841, 590] on icon at bounding box center [841, 587] width 21 height 19
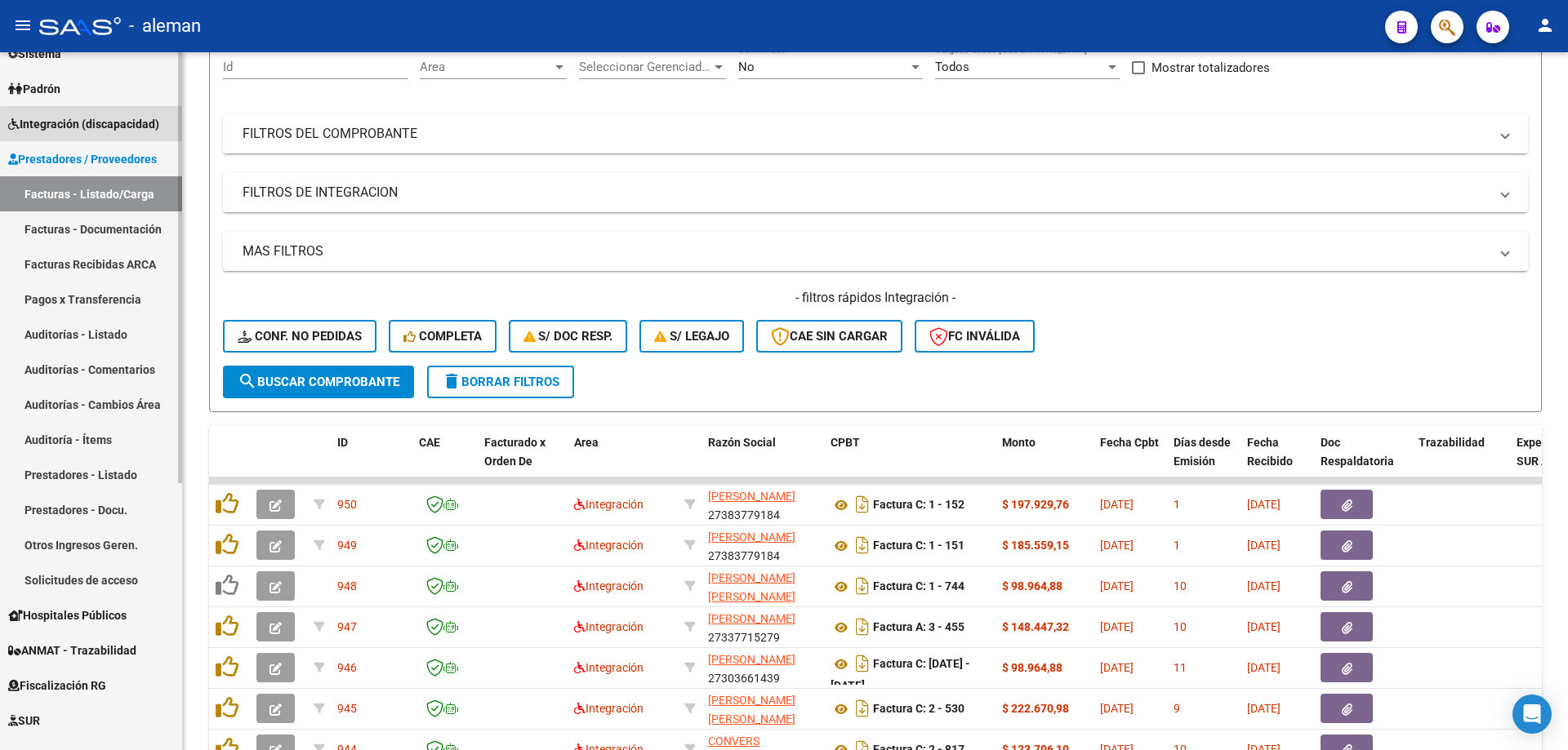
click at [94, 125] on span "Integración (discapacidad)" at bounding box center [83, 124] width 151 height 18
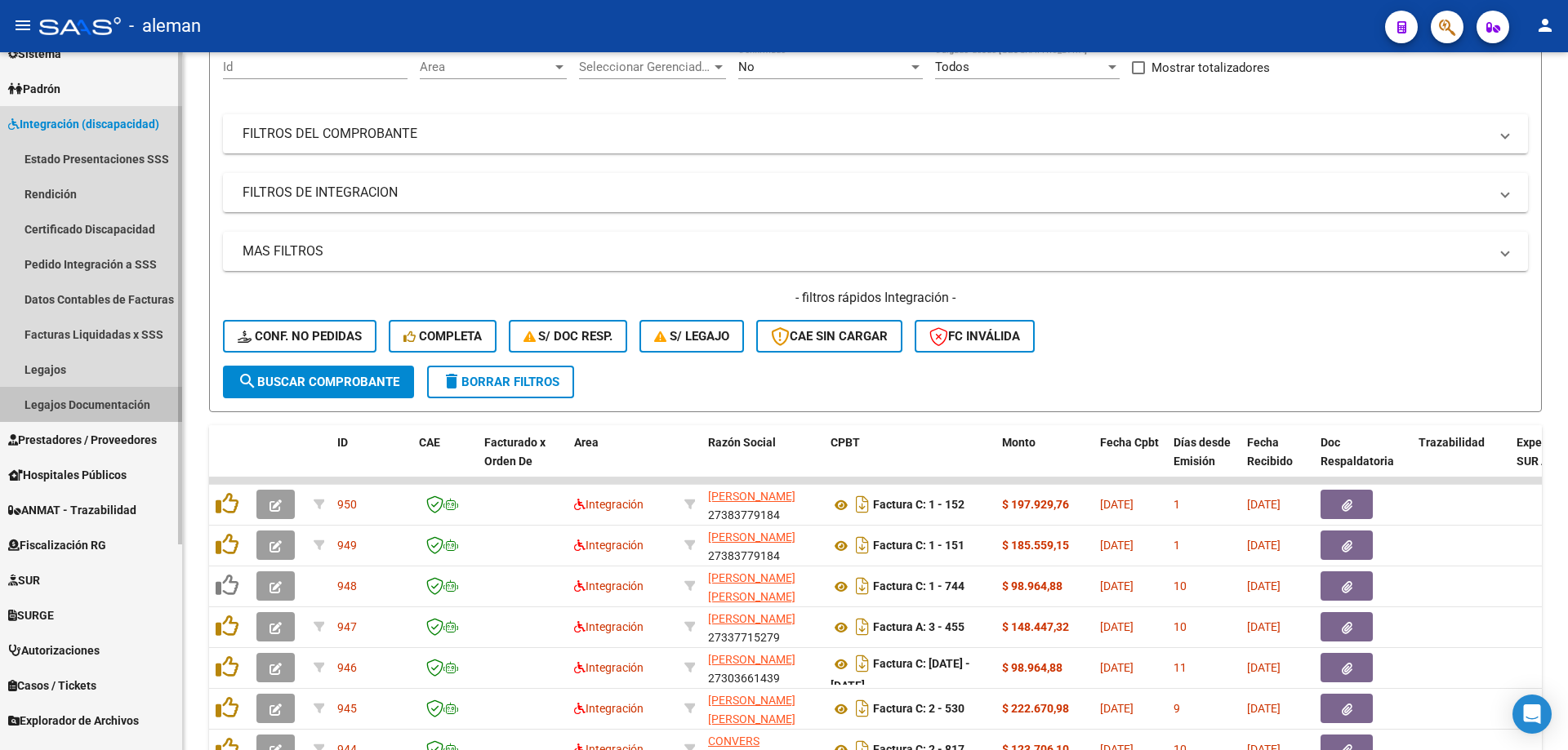
click at [72, 405] on link "Legajos Documentación" at bounding box center [91, 405] width 182 height 35
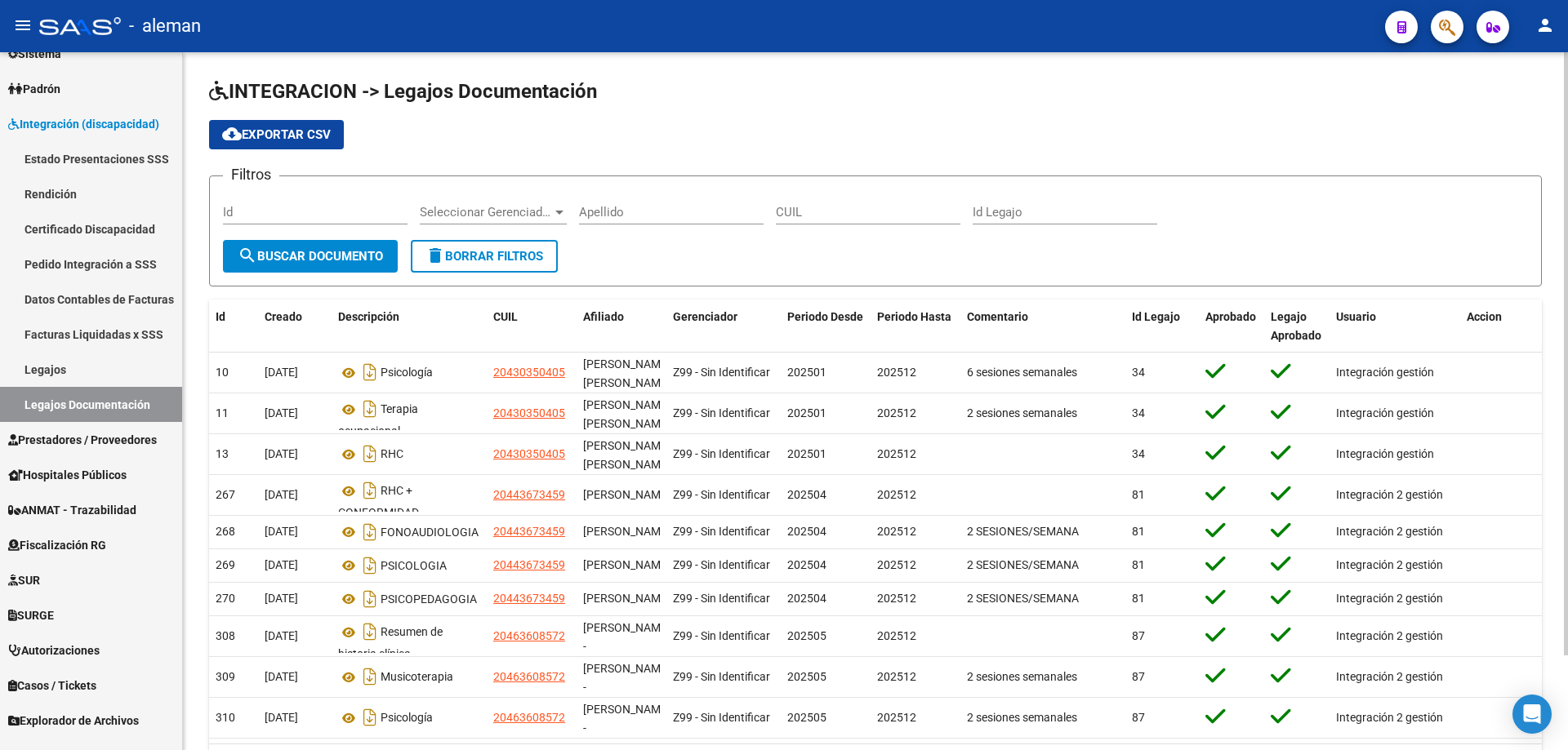
click at [675, 212] on input "Apellido" at bounding box center [671, 212] width 184 height 15
type input "[PERSON_NAME]"
click at [361, 252] on span "search Buscar Documento" at bounding box center [310, 256] width 145 height 15
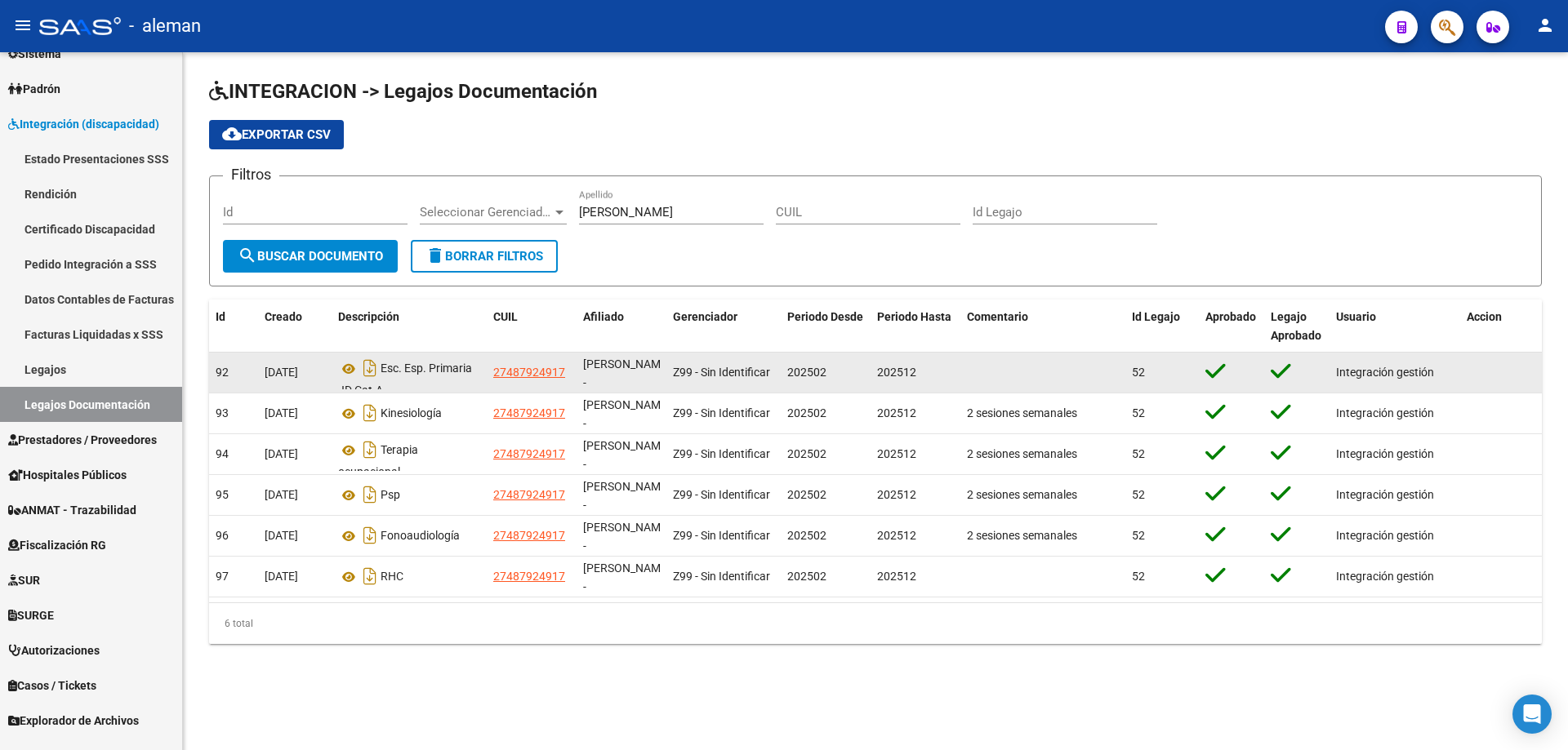
drag, startPoint x: 567, startPoint y: 373, endPoint x: 492, endPoint y: 379, distance: 75.2
click at [492, 379] on datatable-body-cell "27487924917" at bounding box center [531, 372] width 90 height 40
copy span "27487924917"
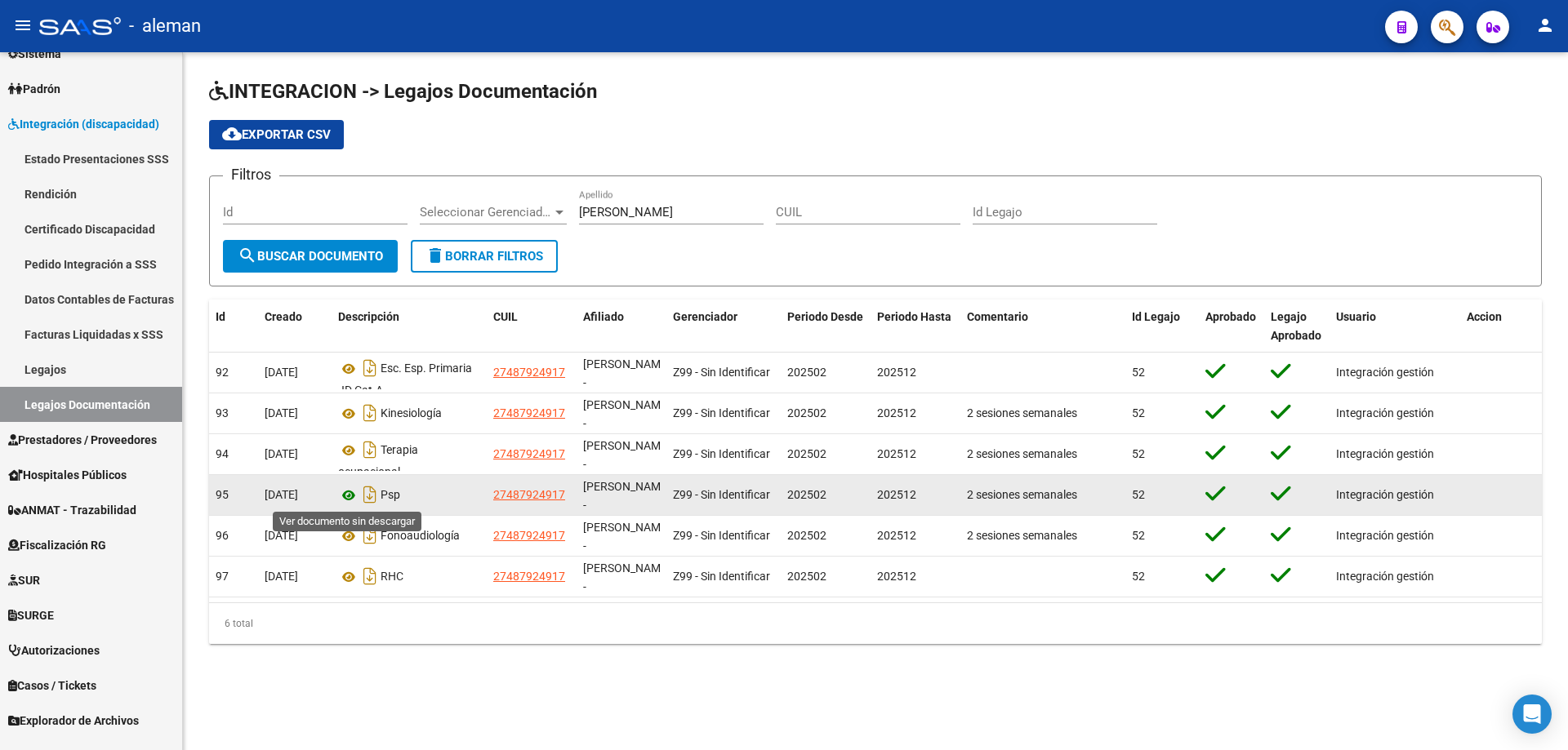
click at [347, 498] on icon at bounding box center [349, 495] width 21 height 19
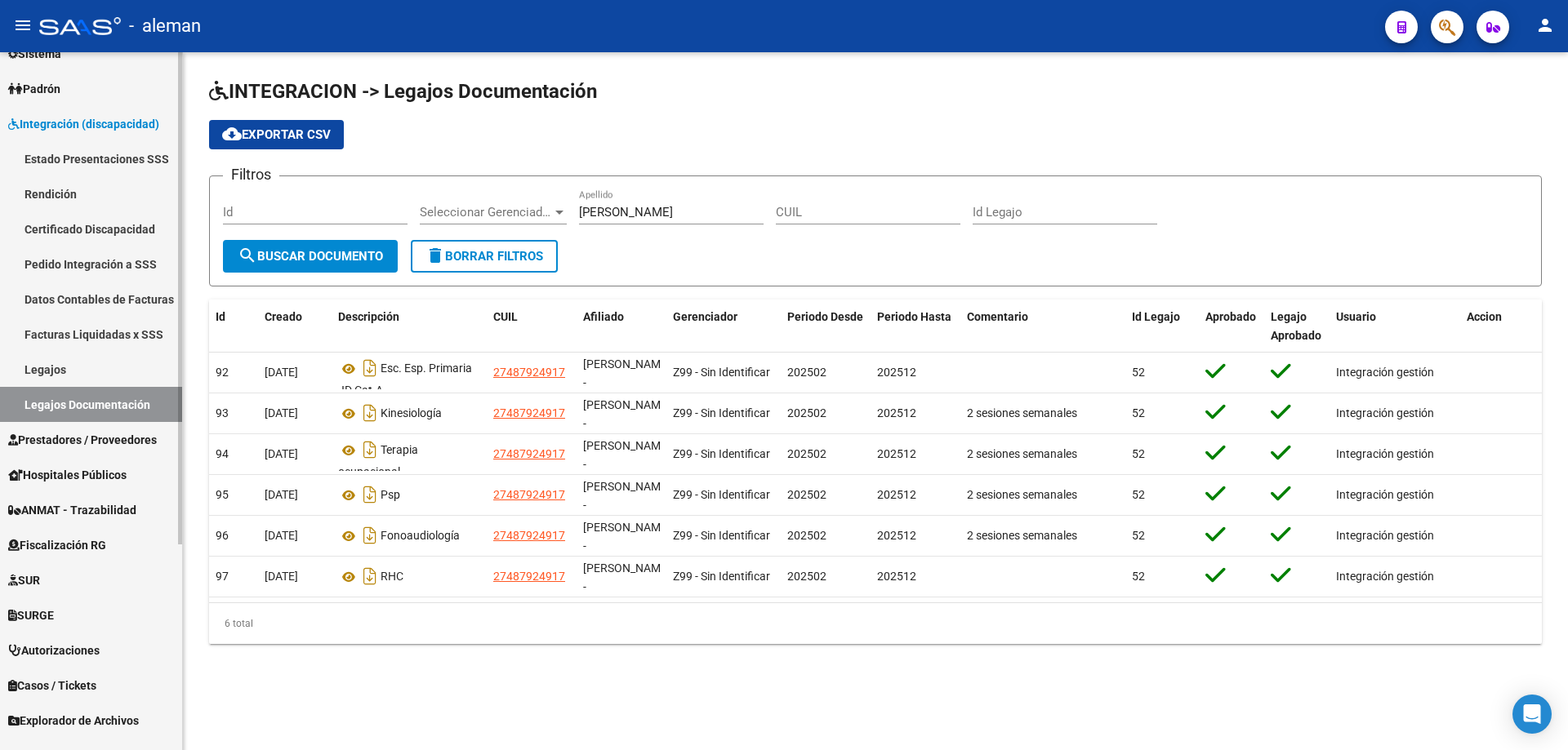
copy span "27487924917"
click at [29, 371] on link "Legajos" at bounding box center [91, 369] width 182 height 35
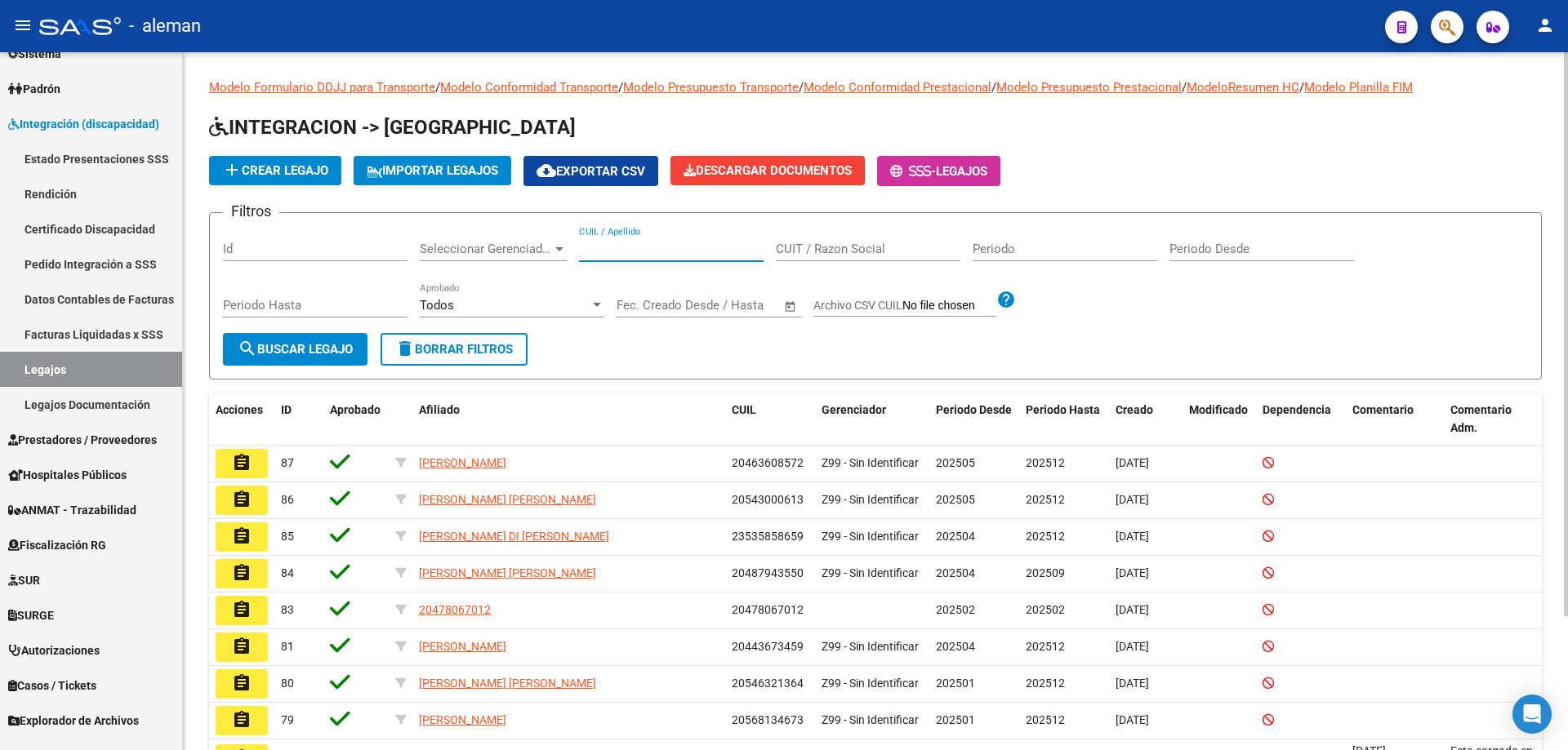
click at [650, 247] on input "CUIL / Apellido" at bounding box center [671, 249] width 184 height 15
paste input "27487924917"
type input "27487924917"
click at [295, 343] on span "search Buscar Legajo" at bounding box center [295, 349] width 115 height 15
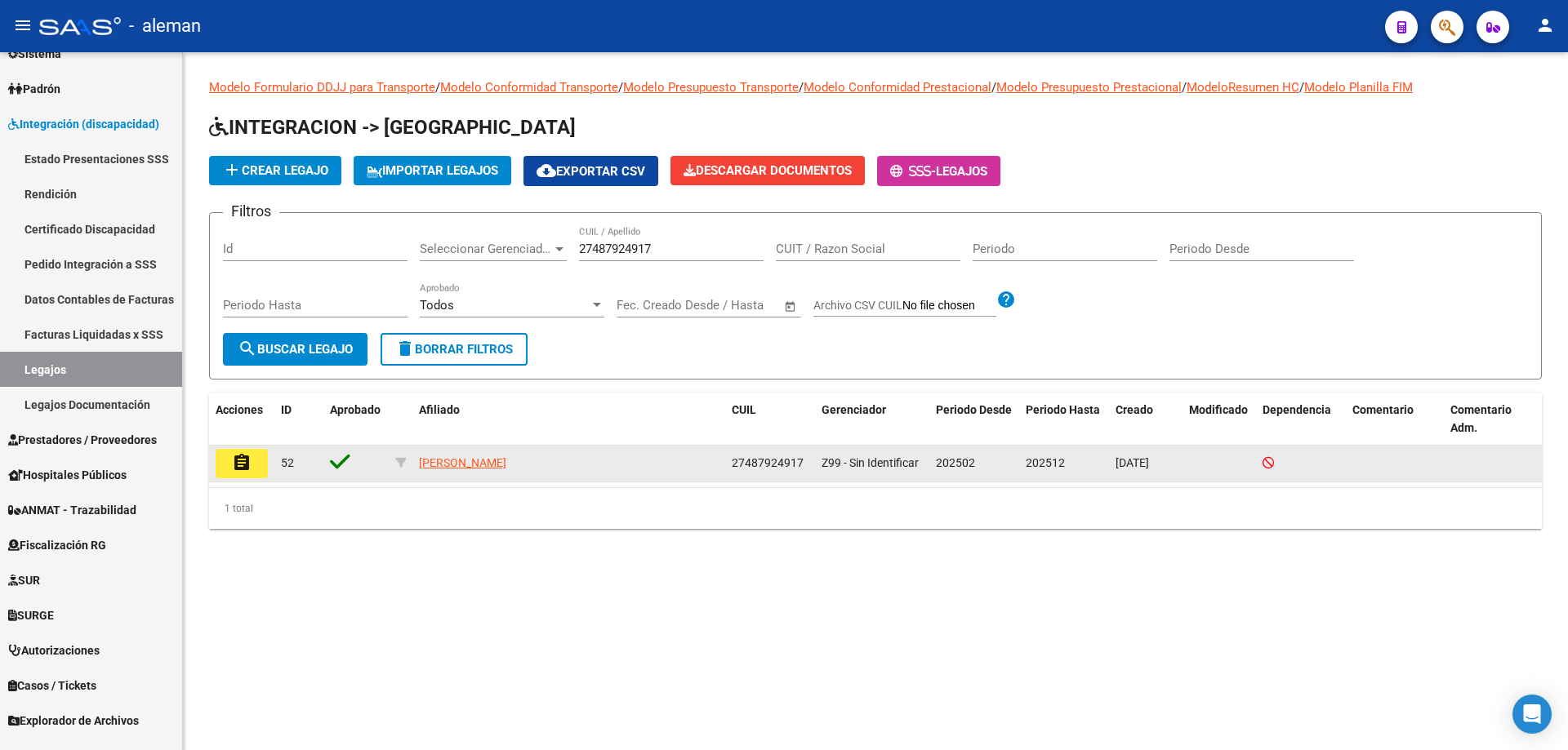
click at [239, 469] on mat-icon "assignment" at bounding box center [242, 463] width 19 height 19
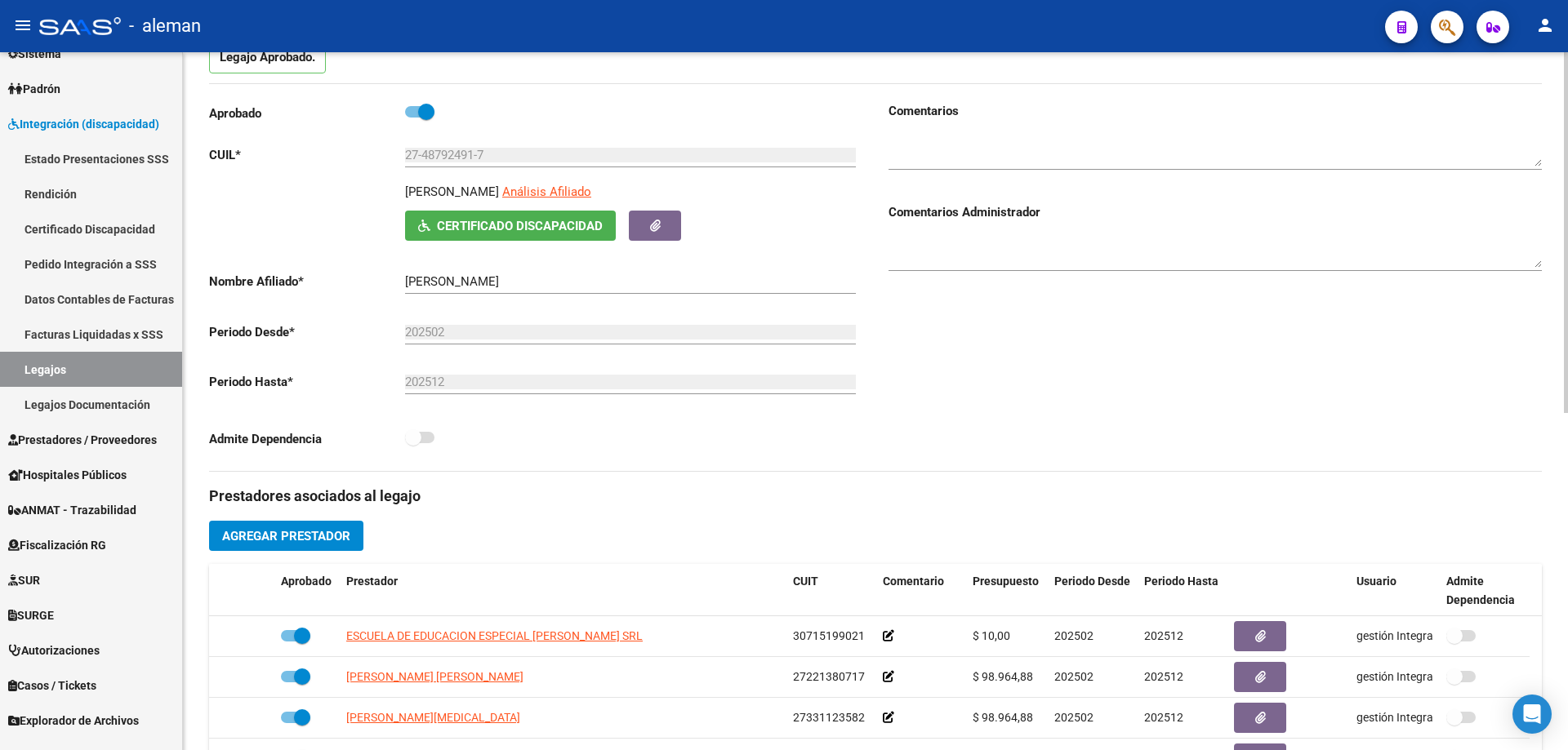
scroll to position [245, 0]
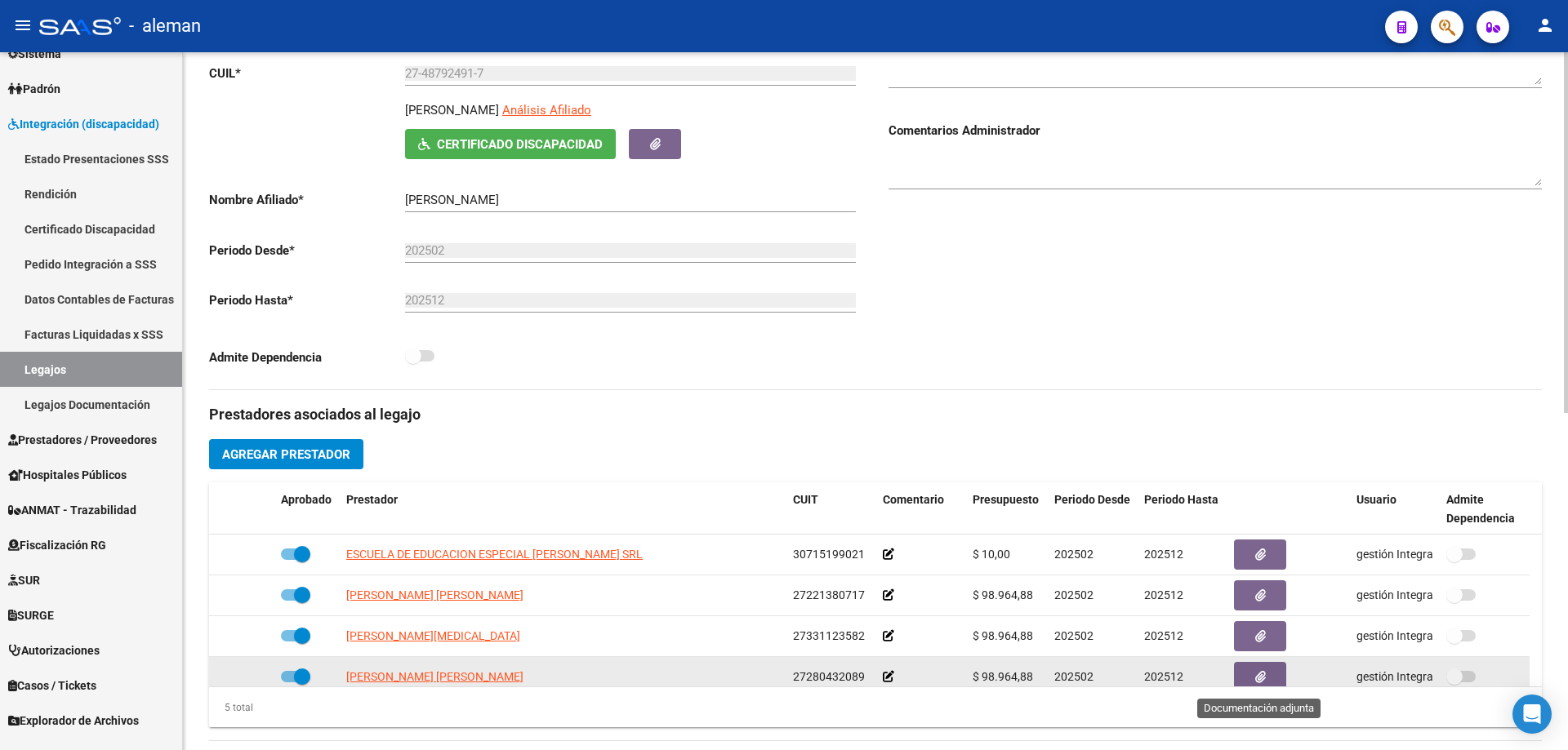
click at [1266, 673] on button "button" at bounding box center [1260, 677] width 52 height 30
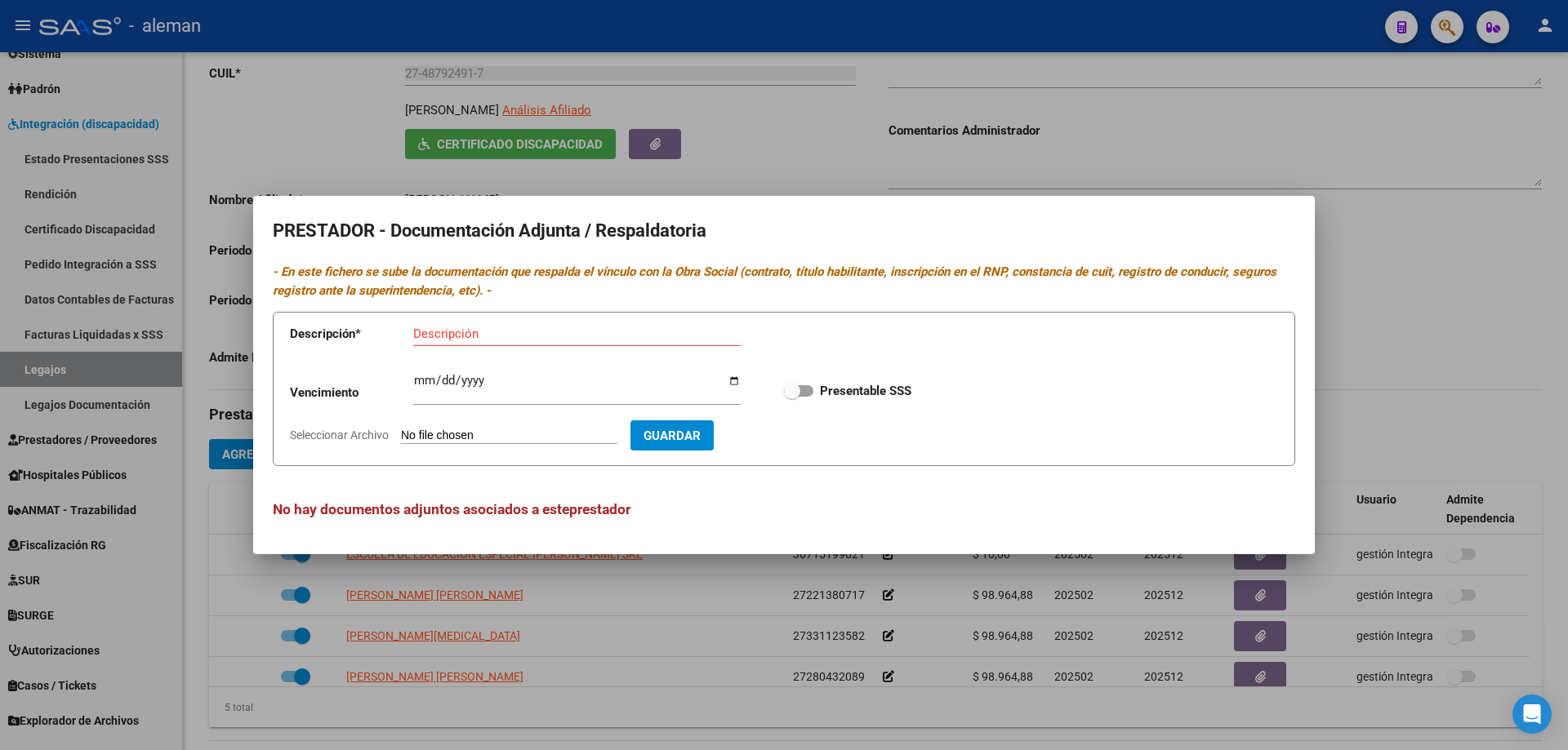
click at [1416, 284] on div at bounding box center [784, 375] width 1568 height 750
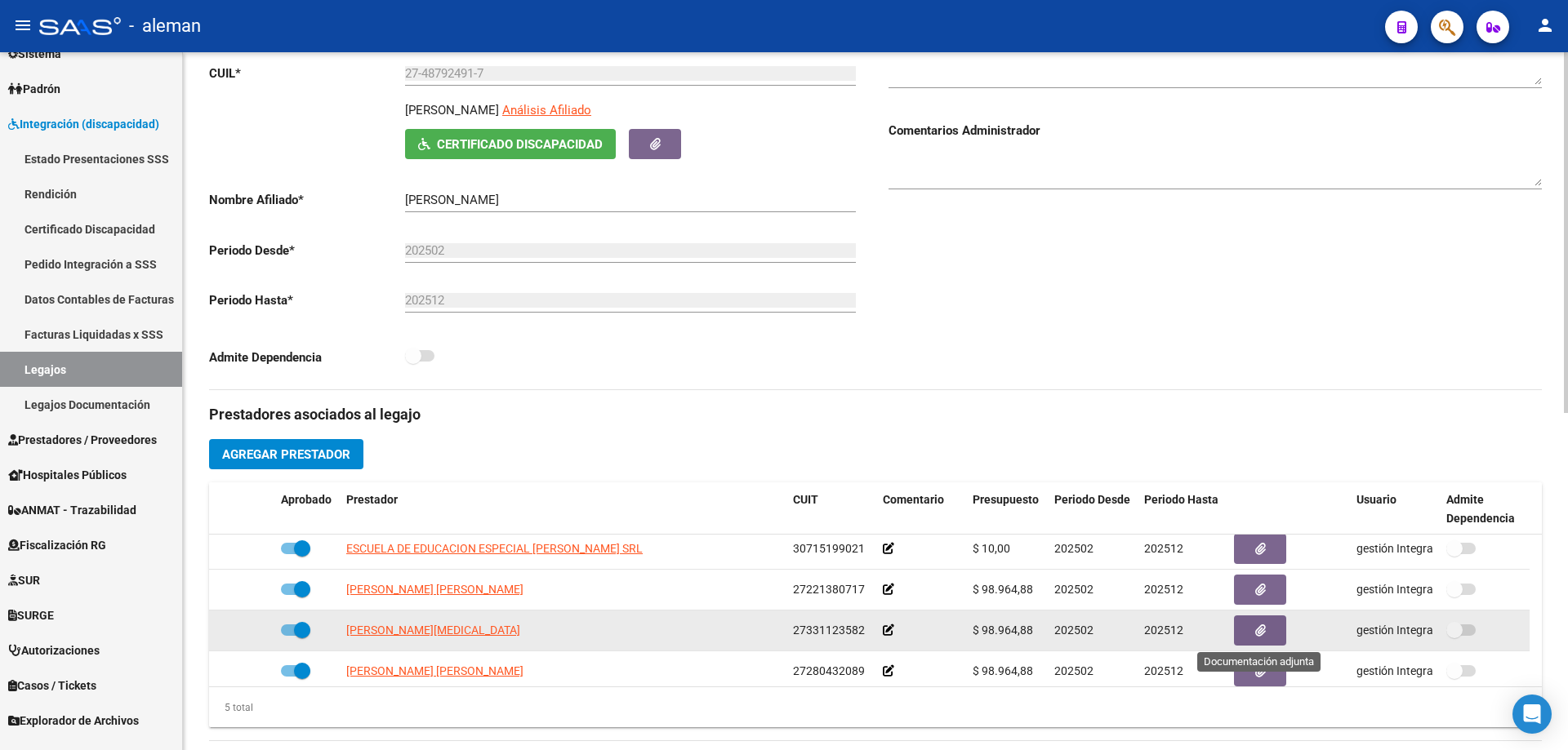
click at [1266, 636] on button "button" at bounding box center [1260, 631] width 52 height 30
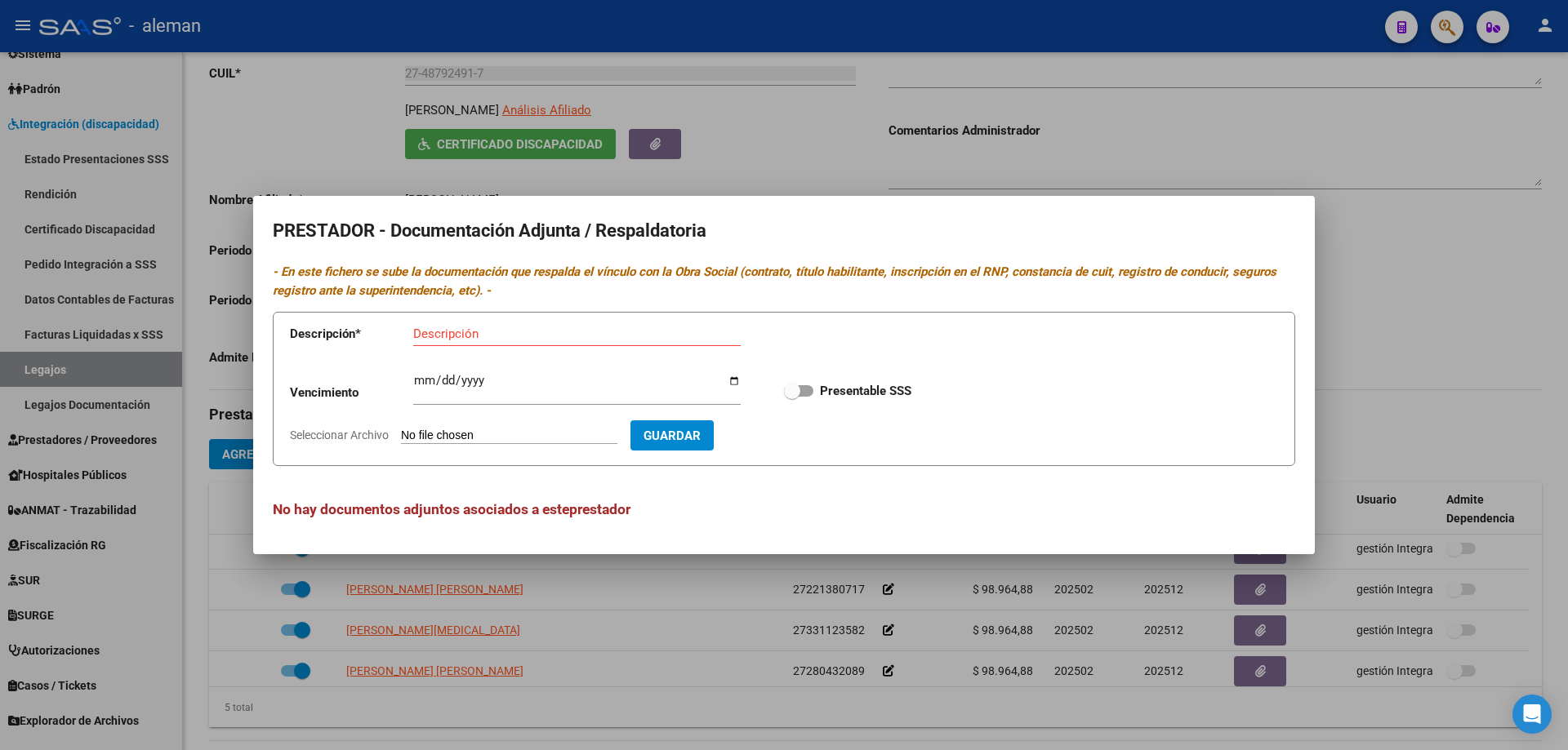
click at [1459, 338] on div at bounding box center [784, 375] width 1568 height 750
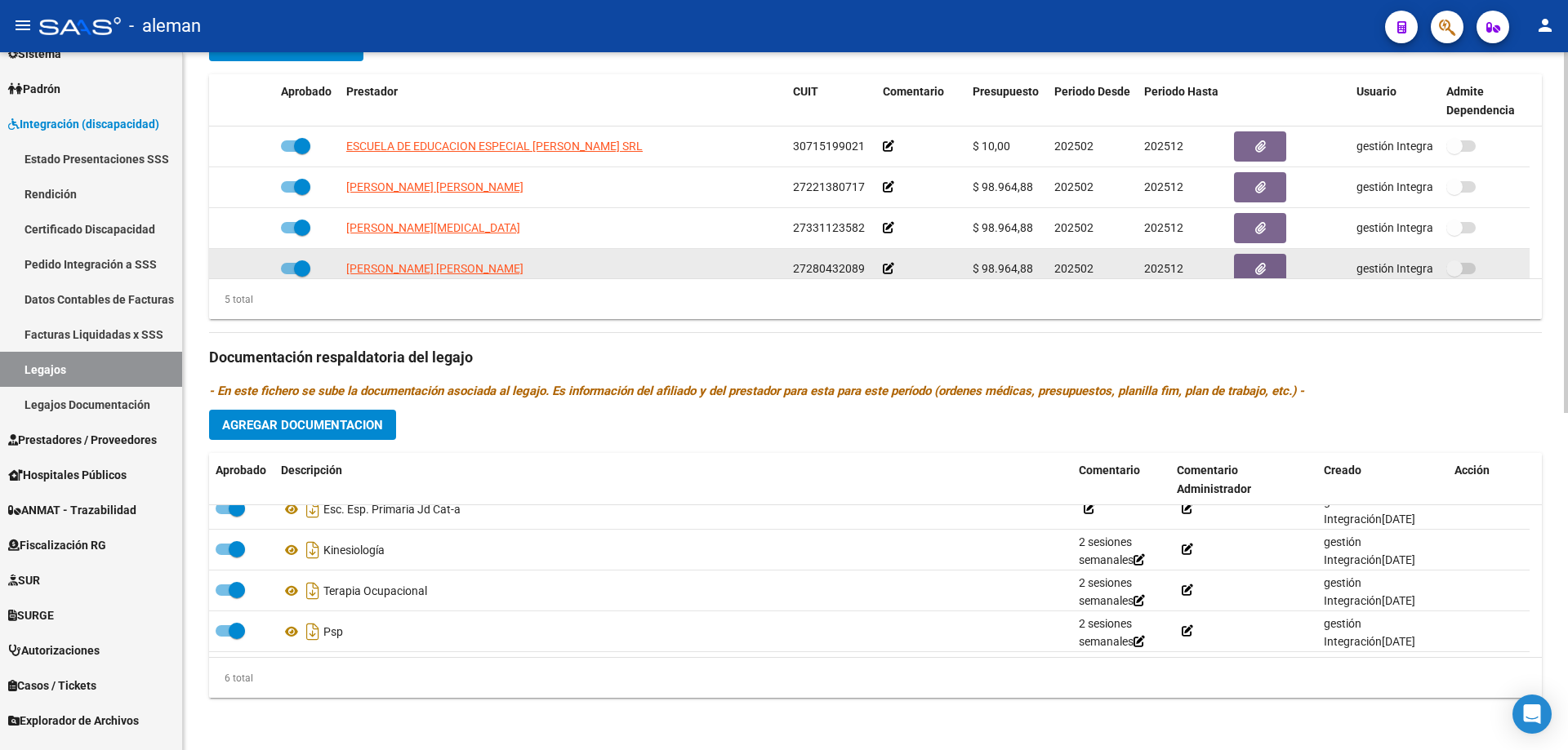
scroll to position [572, 0]
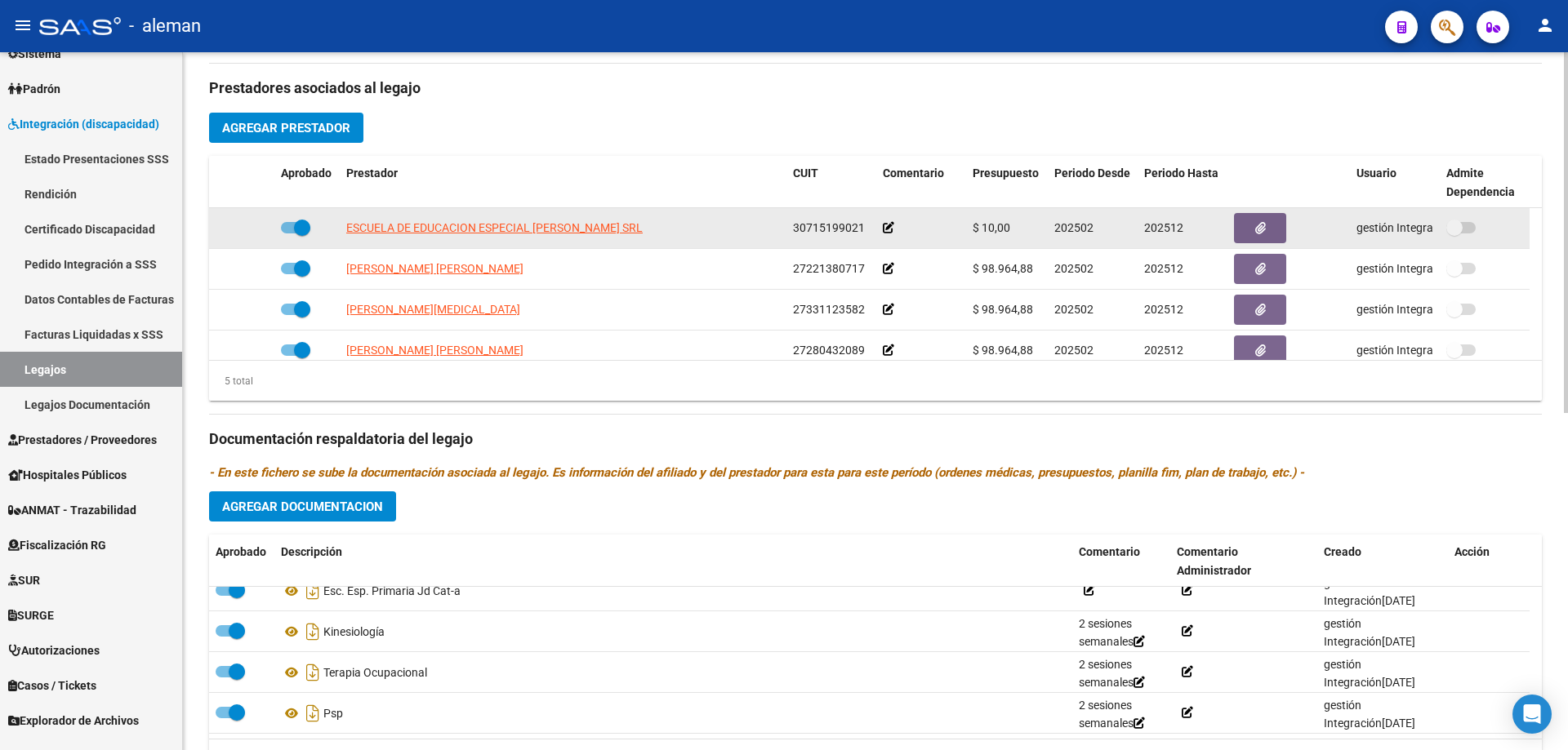
click at [887, 223] on icon at bounding box center [888, 227] width 11 height 11
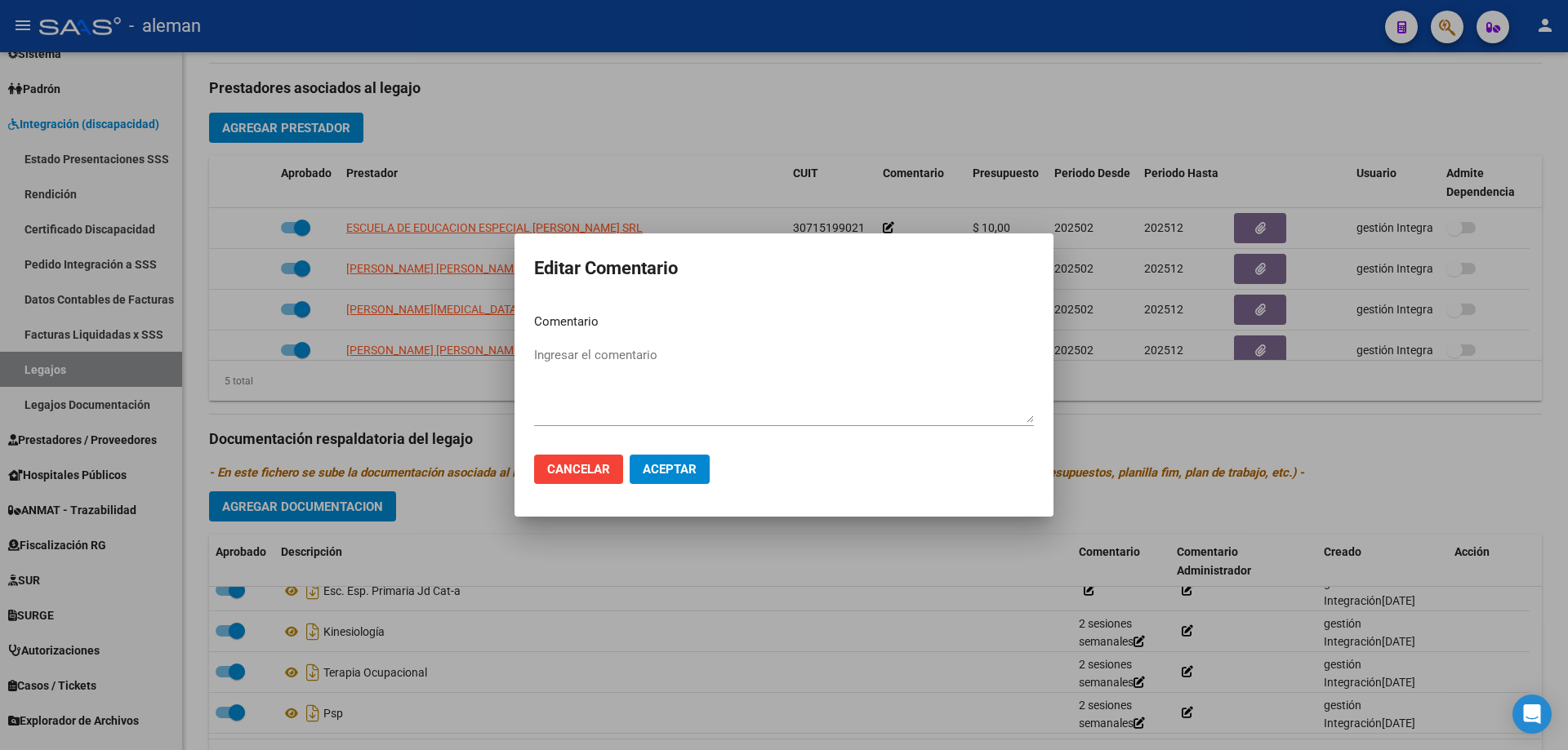
click at [1206, 439] on div at bounding box center [784, 375] width 1568 height 750
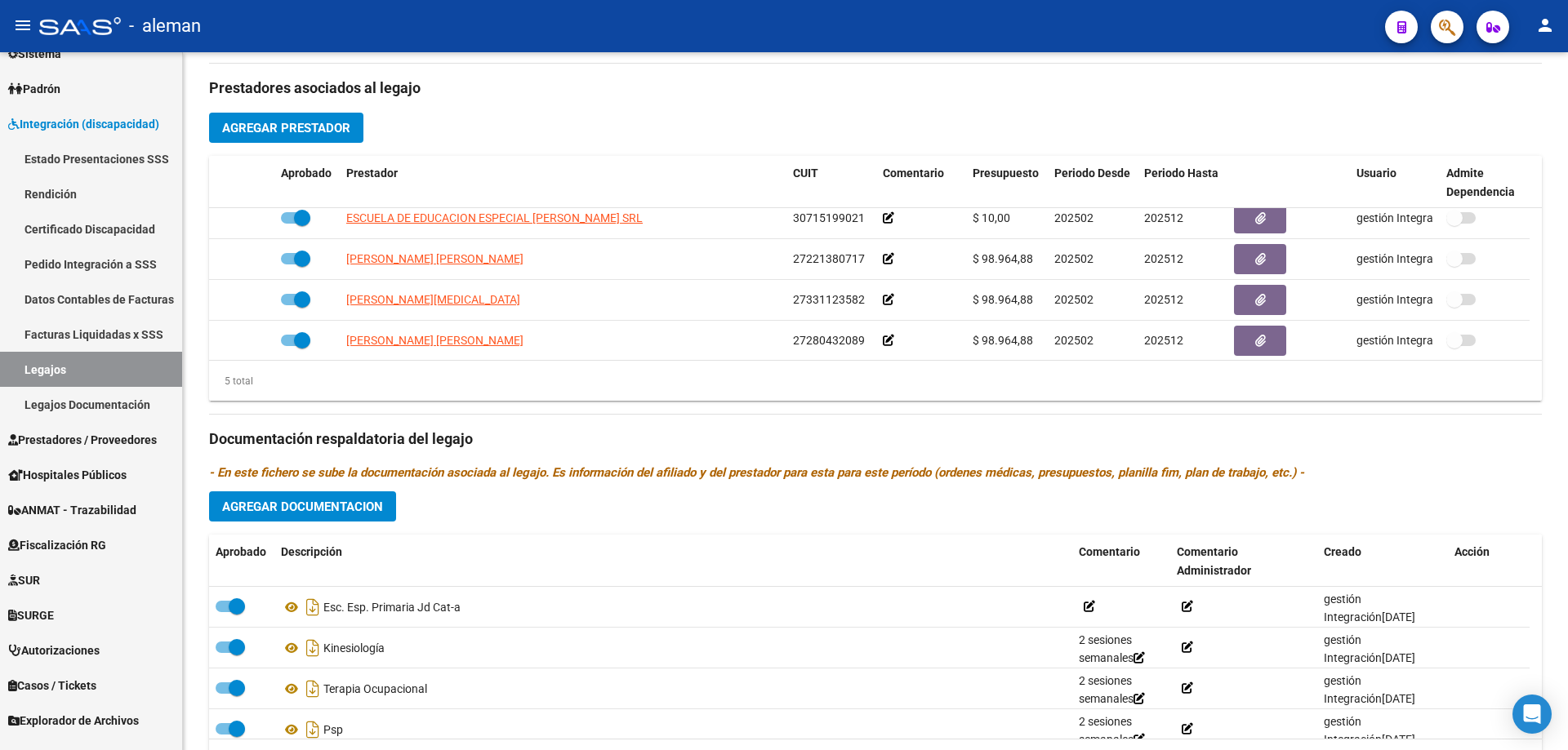
scroll to position [0, 0]
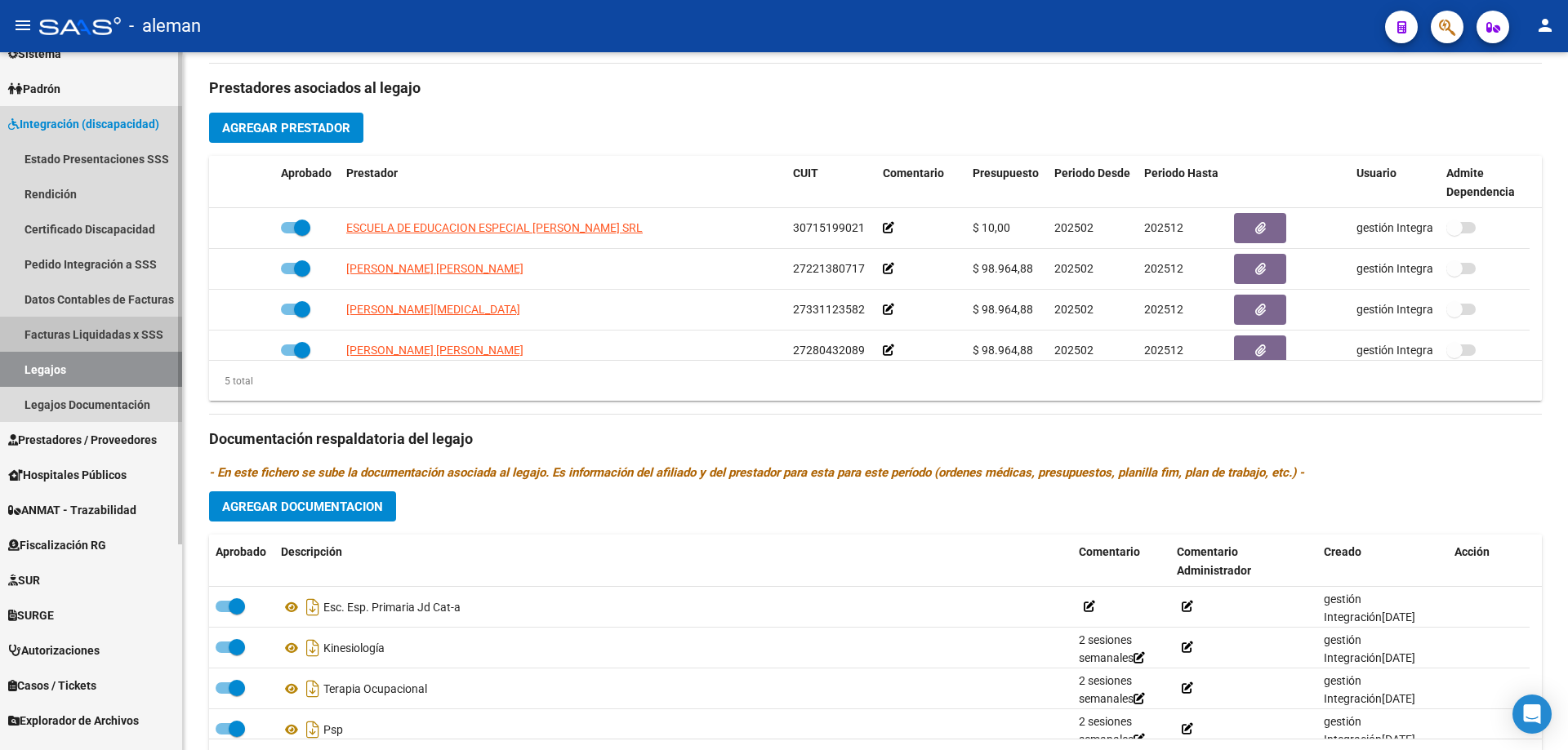
click at [78, 334] on link "Facturas Liquidadas x SSS" at bounding box center [91, 334] width 182 height 35
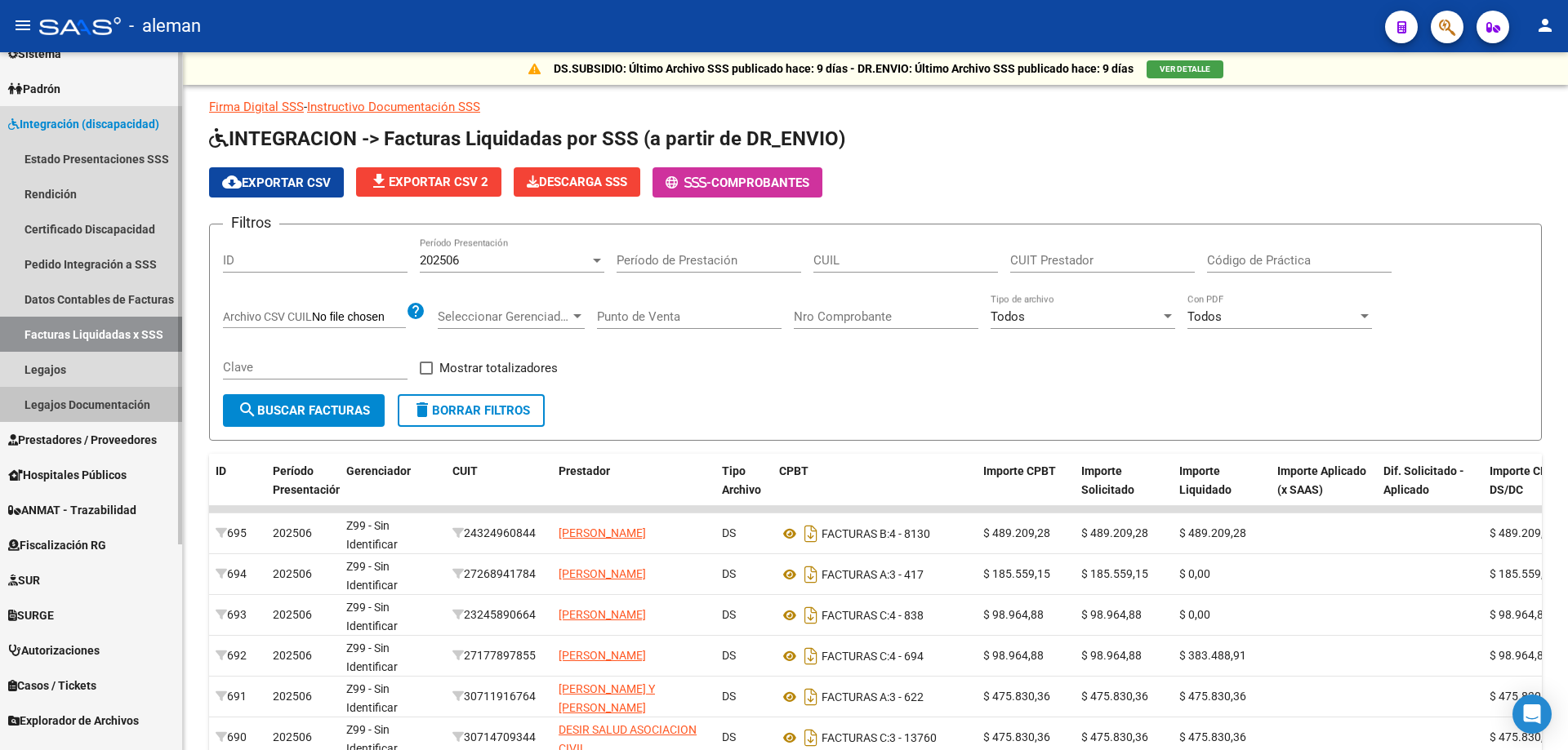
click at [115, 410] on link "Legajos Documentación" at bounding box center [91, 405] width 182 height 35
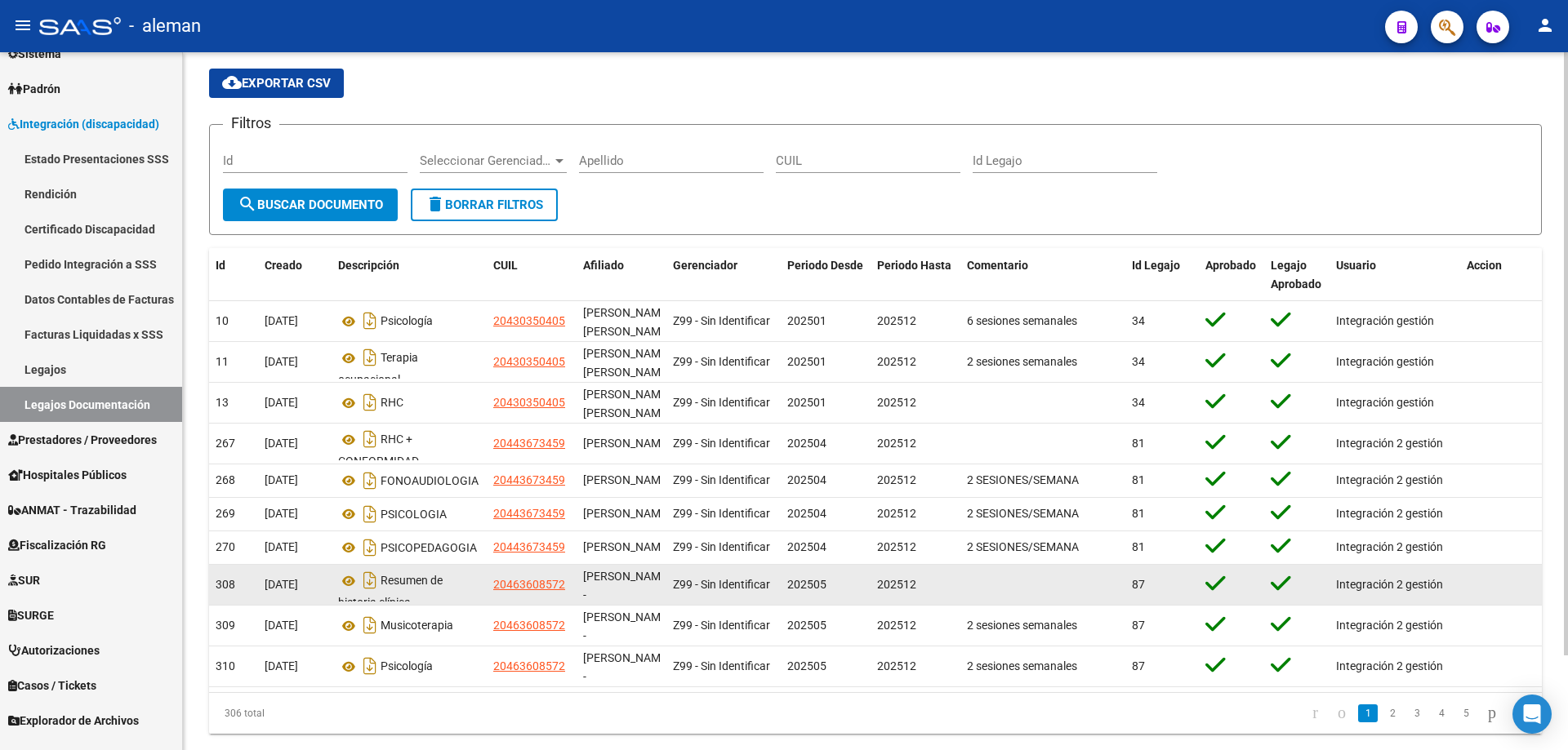
scroll to position [28, 0]
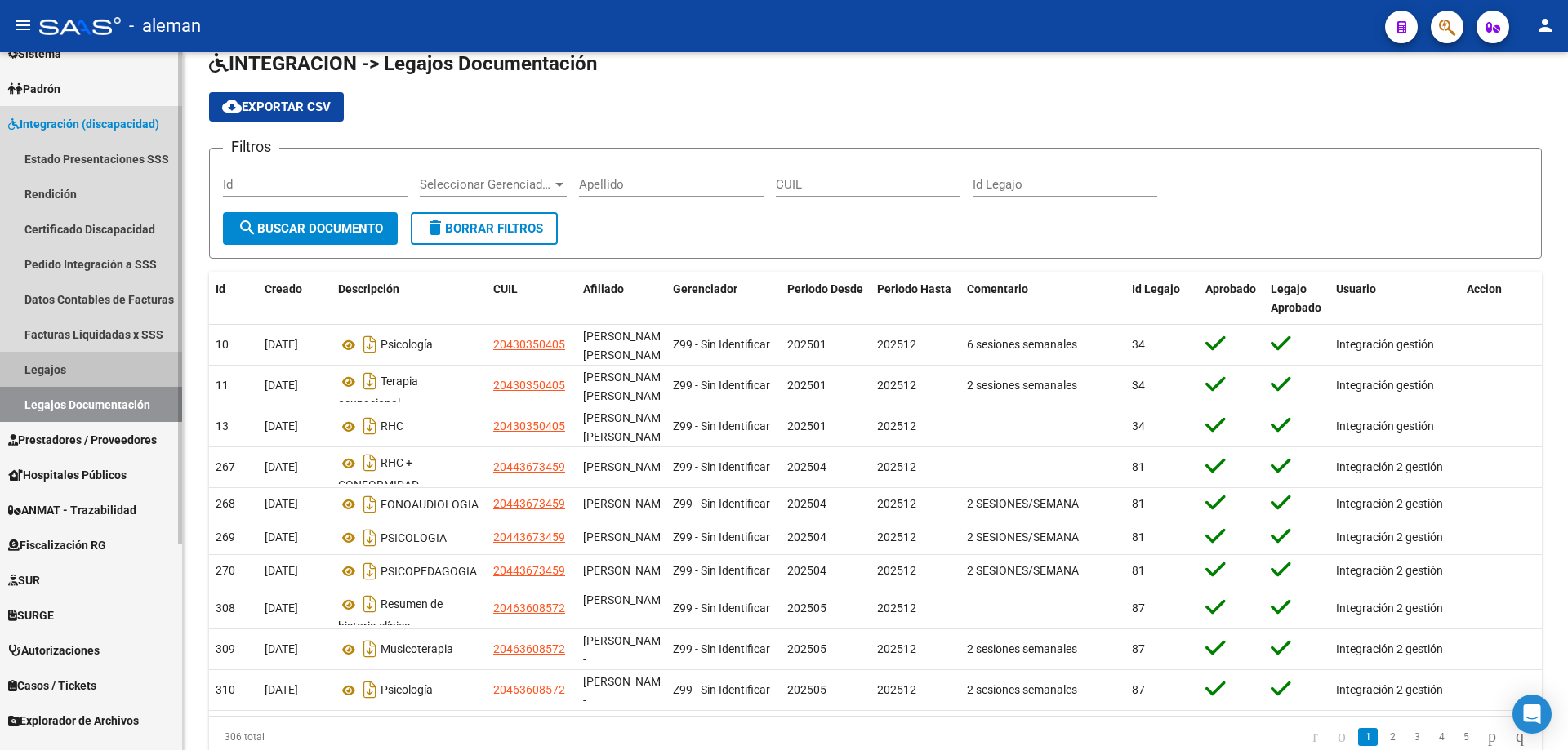
click at [46, 368] on link "Legajos" at bounding box center [91, 369] width 182 height 35
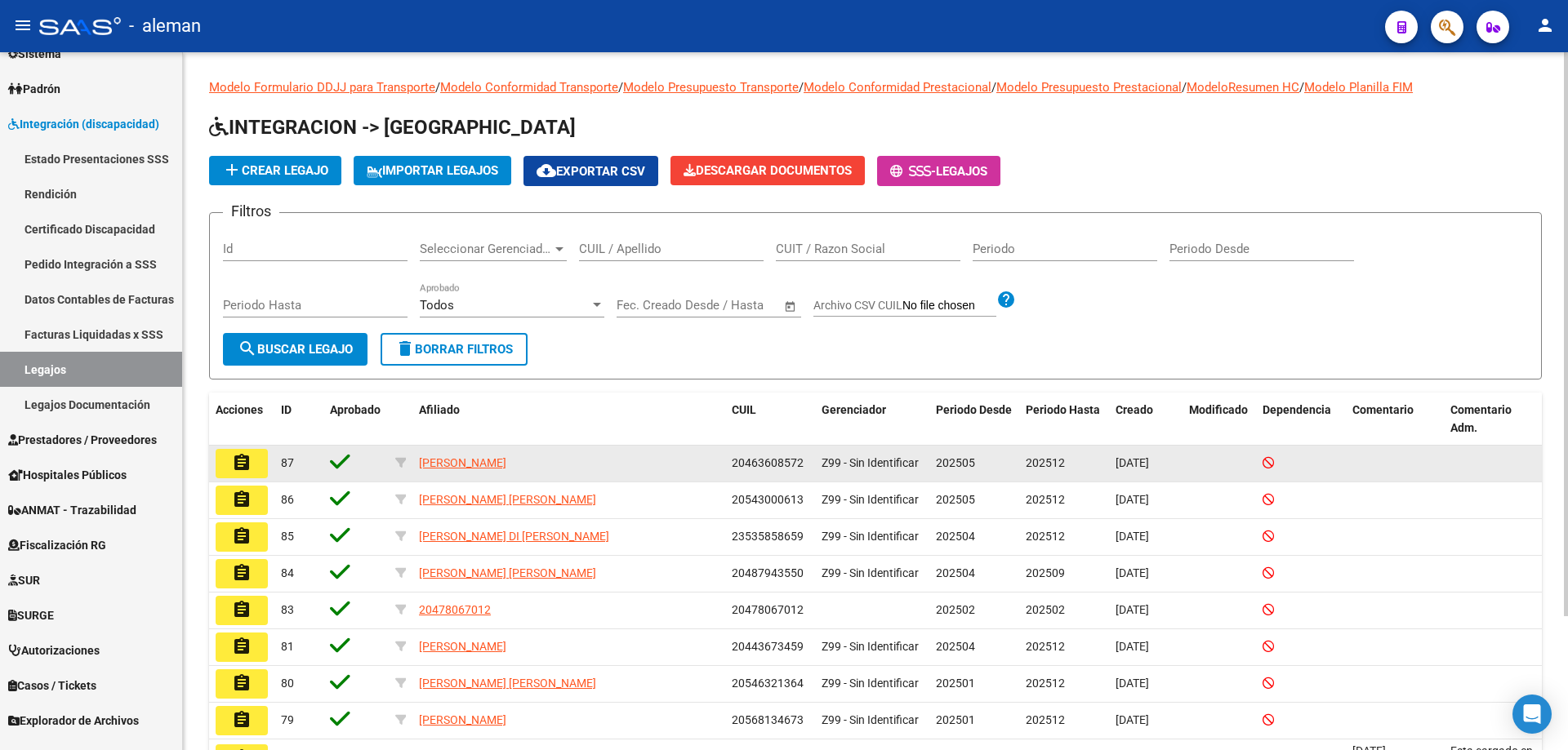
click at [247, 460] on mat-icon "assignment" at bounding box center [242, 463] width 19 height 19
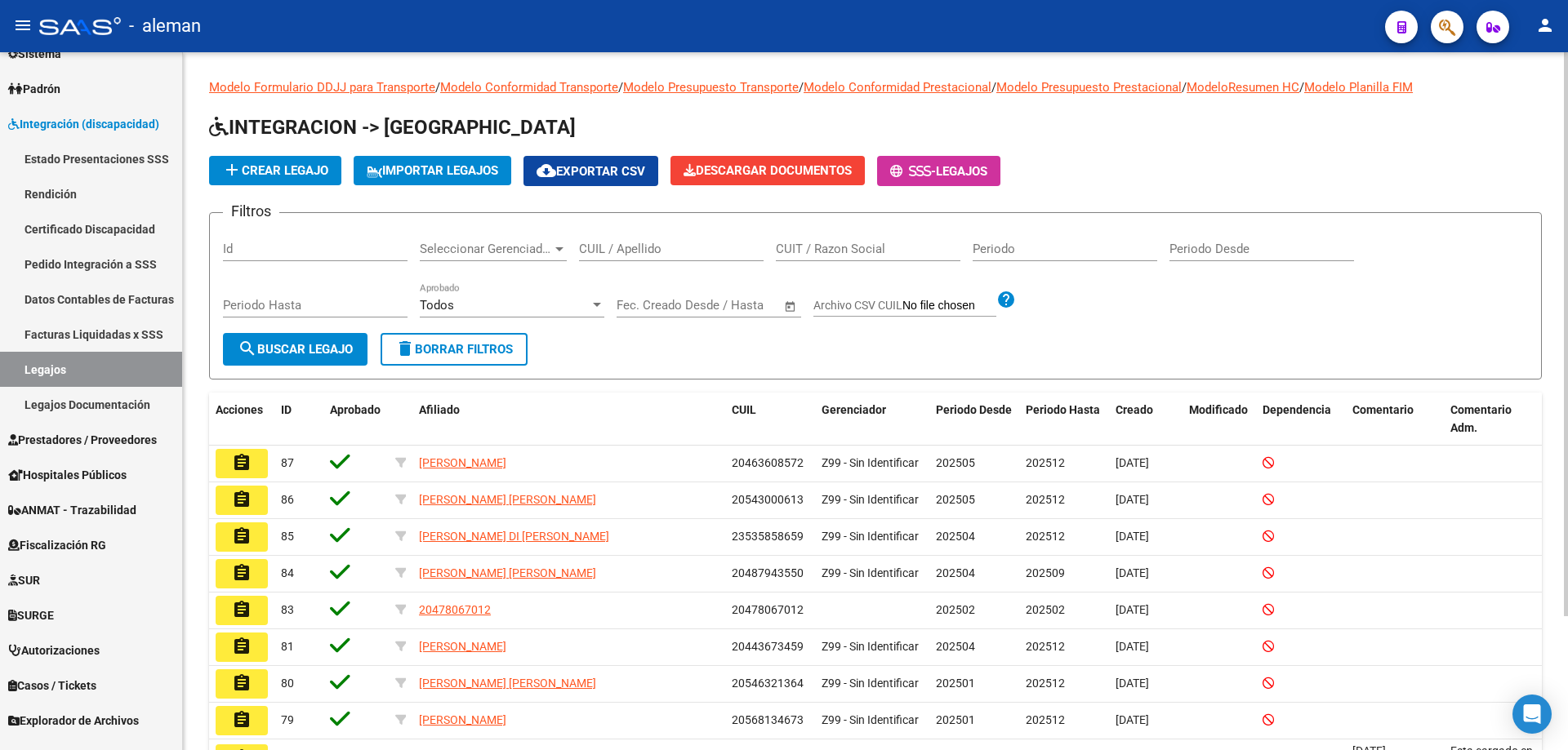
click at [664, 250] on input "CUIL / Apellido" at bounding box center [671, 249] width 184 height 15
paste input "27487924917"
type input "27487924917"
click at [351, 350] on span "search Buscar Legajo" at bounding box center [295, 349] width 115 height 15
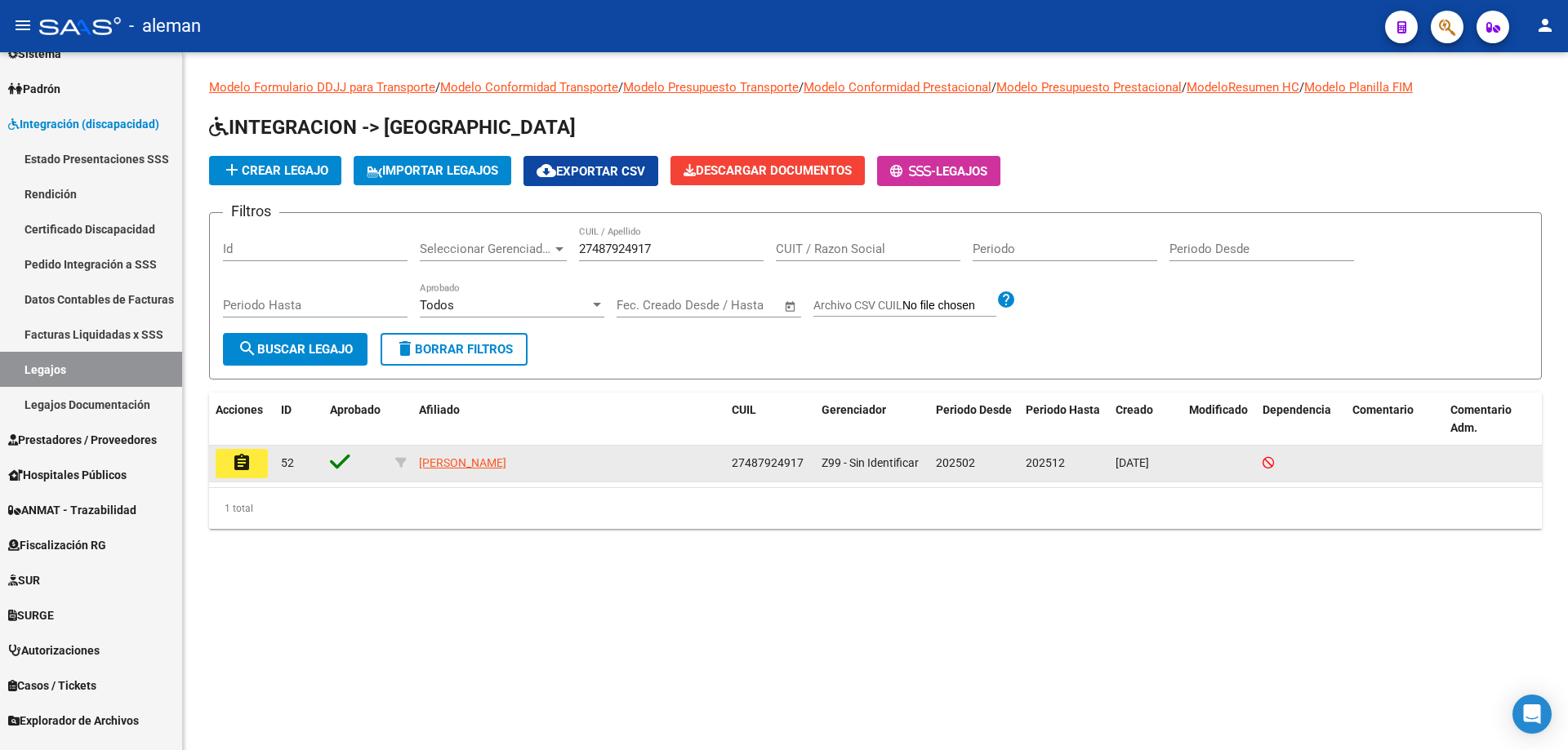
click at [250, 464] on mat-icon "assignment" at bounding box center [242, 463] width 19 height 19
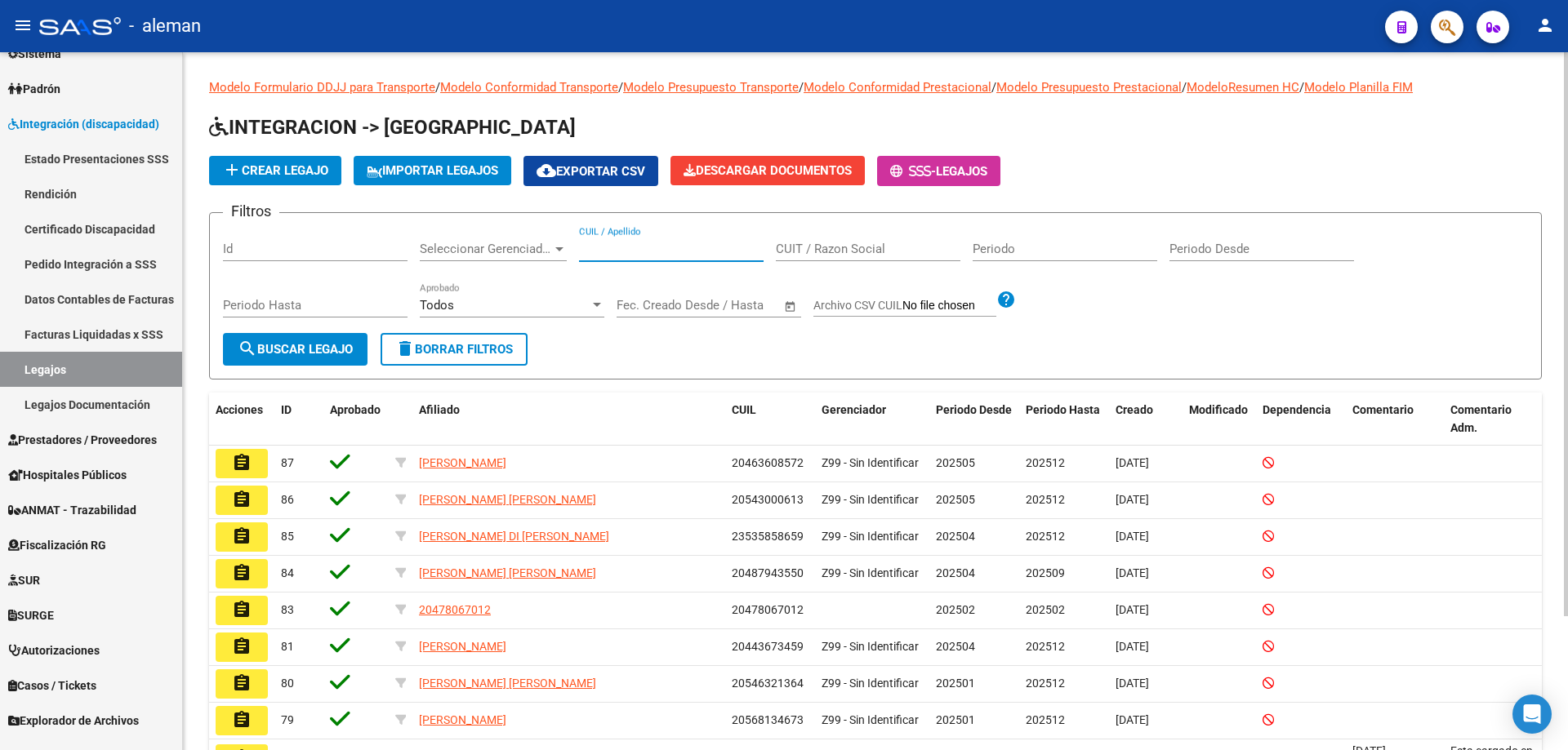
click at [679, 246] on input "CUIL / Apellido" at bounding box center [671, 249] width 184 height 15
paste input "27487924917"
type input "27487924917"
click at [322, 356] on span "search Buscar Legajo" at bounding box center [295, 349] width 115 height 15
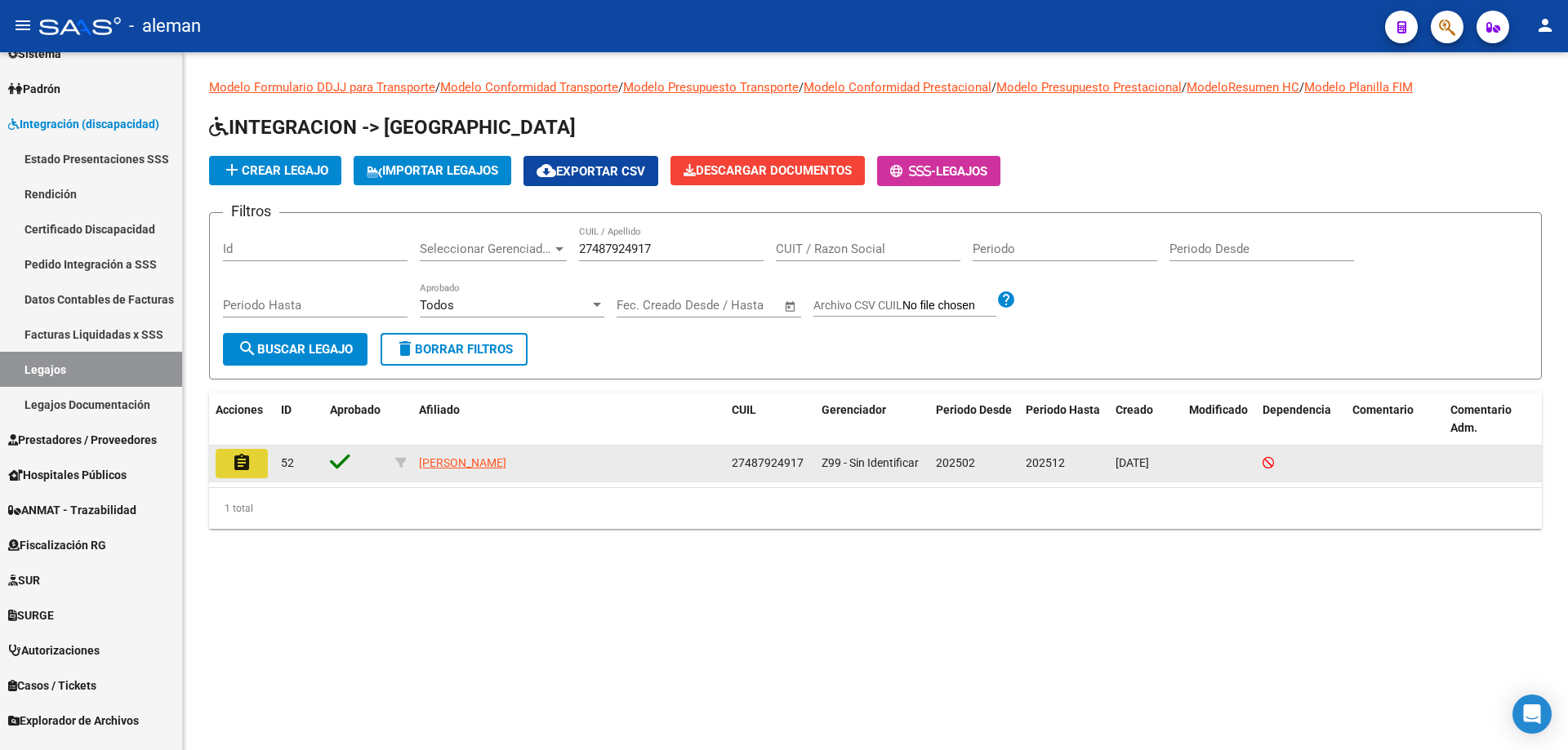
click at [240, 467] on mat-icon "assignment" at bounding box center [242, 463] width 19 height 19
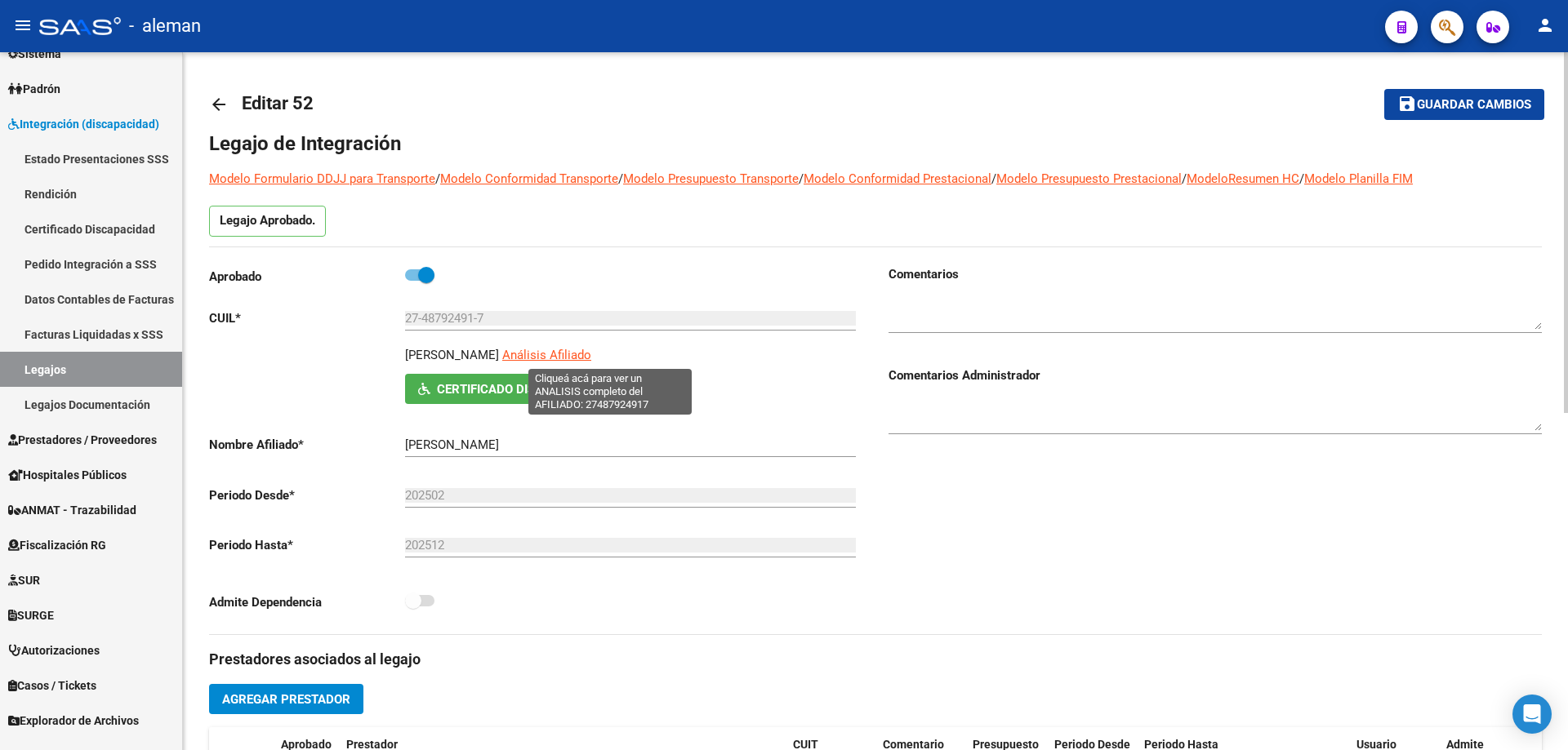
click at [591, 358] on span "Análisis Afiliado" at bounding box center [546, 355] width 89 height 15
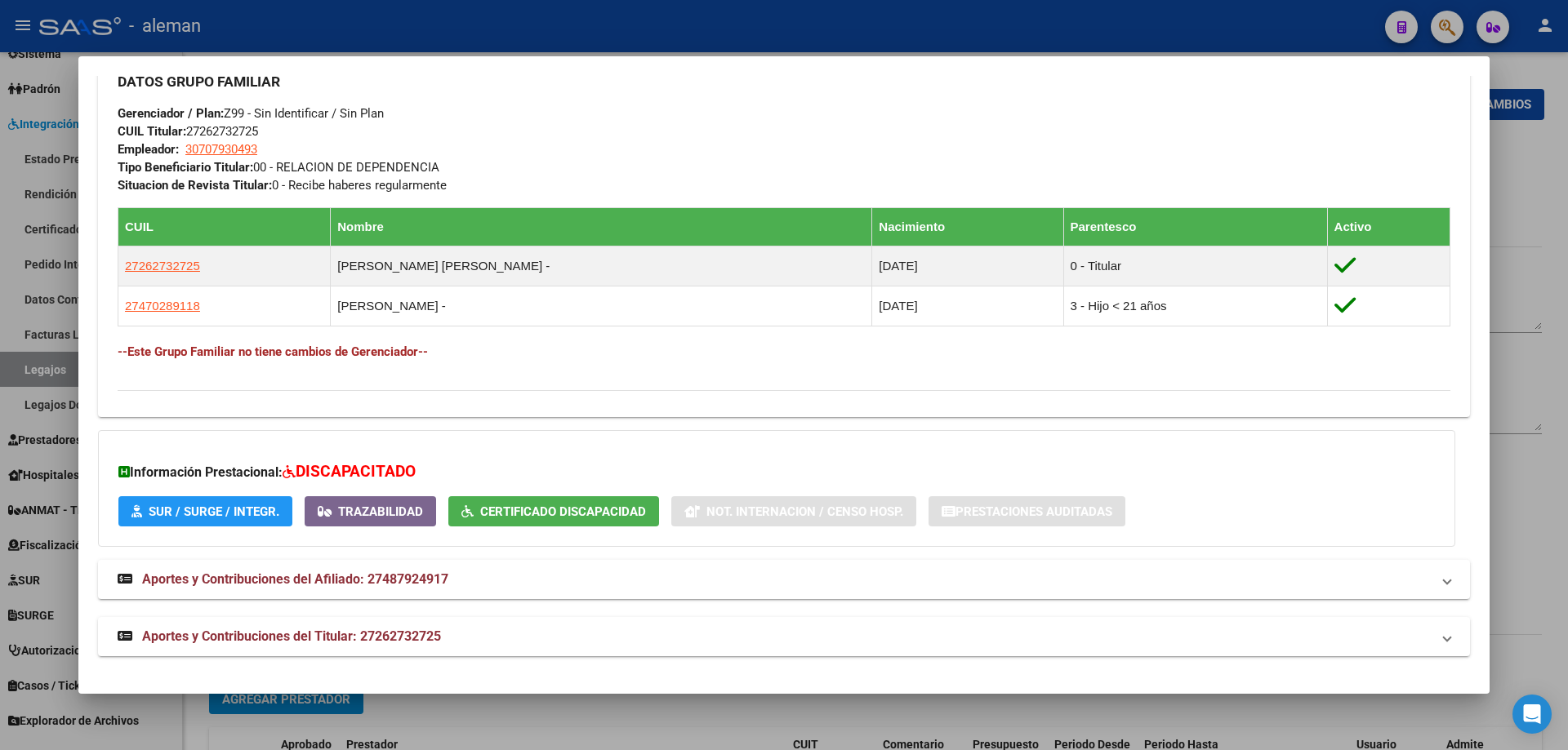
scroll to position [783, 0]
click at [1508, 231] on div at bounding box center [784, 375] width 1568 height 750
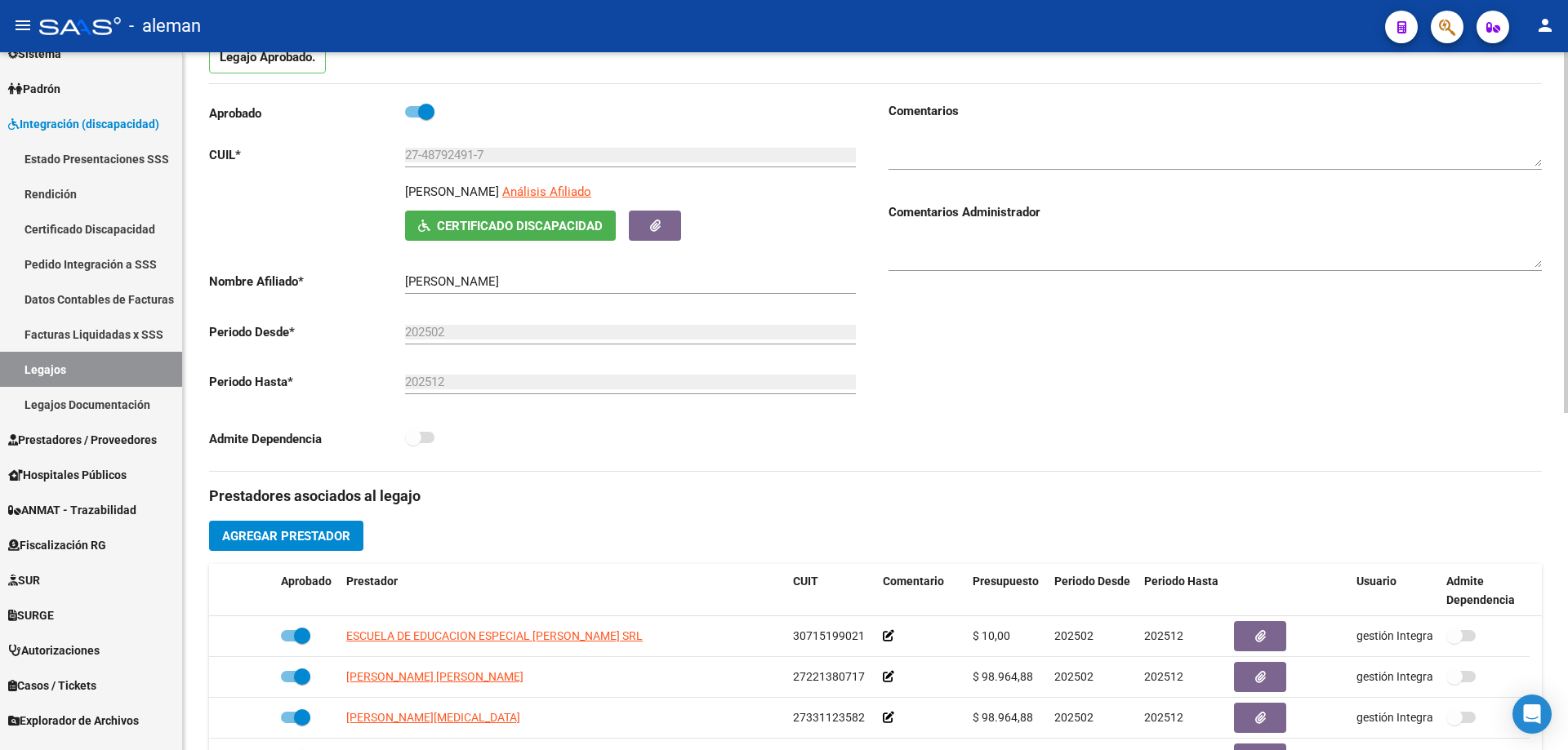
scroll to position [245, 0]
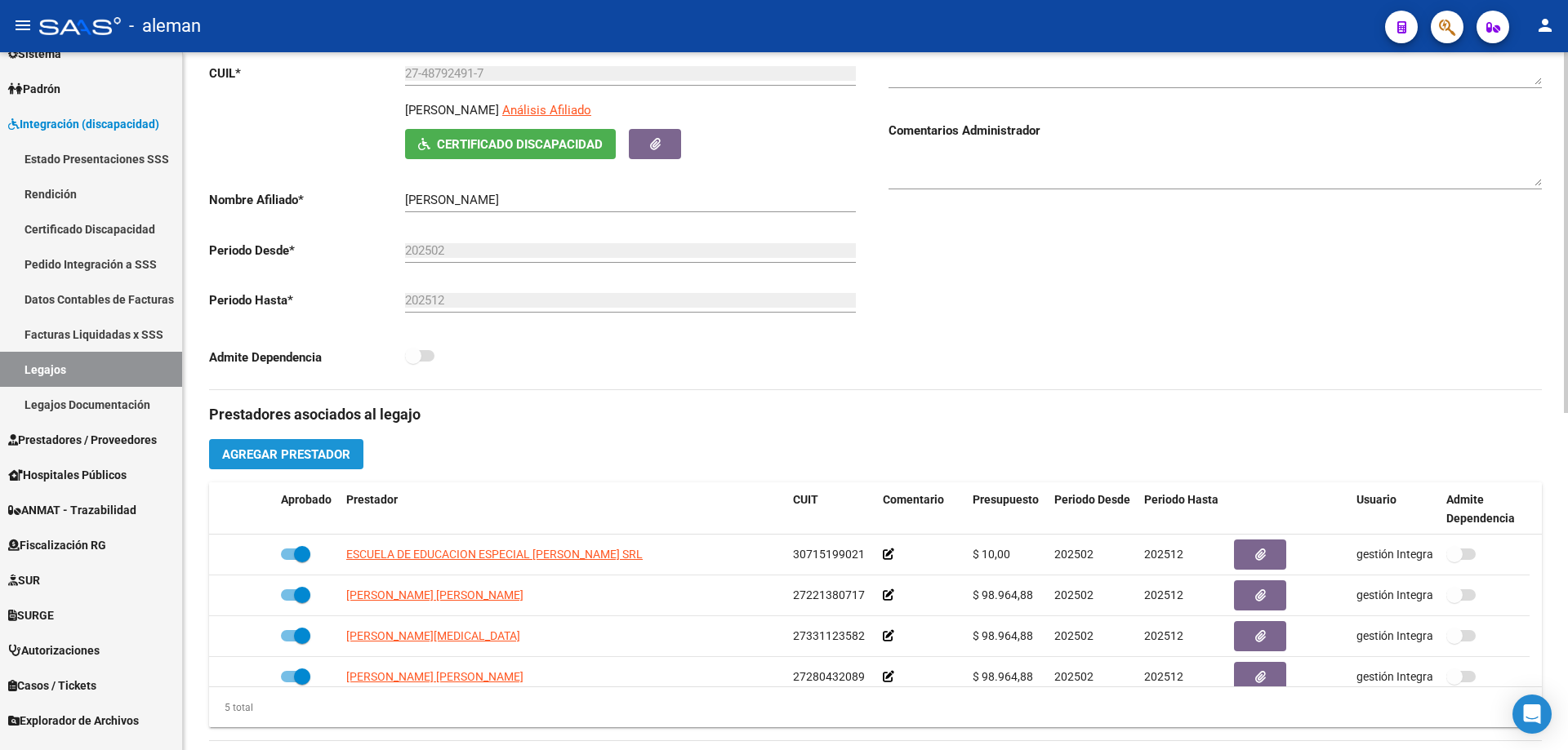
click at [280, 453] on span "Agregar Prestador" at bounding box center [286, 455] width 128 height 15
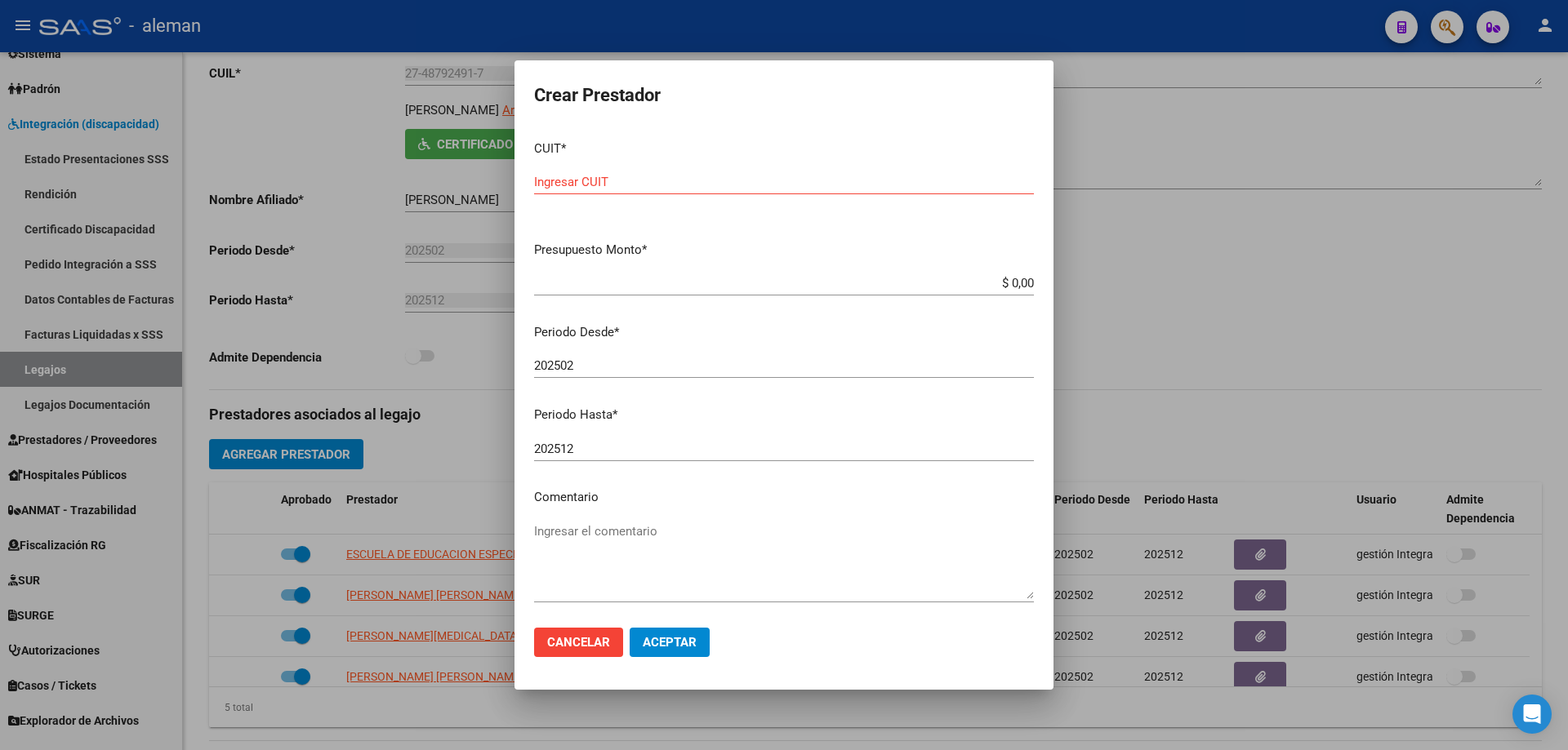
click at [1194, 292] on div at bounding box center [784, 375] width 1568 height 750
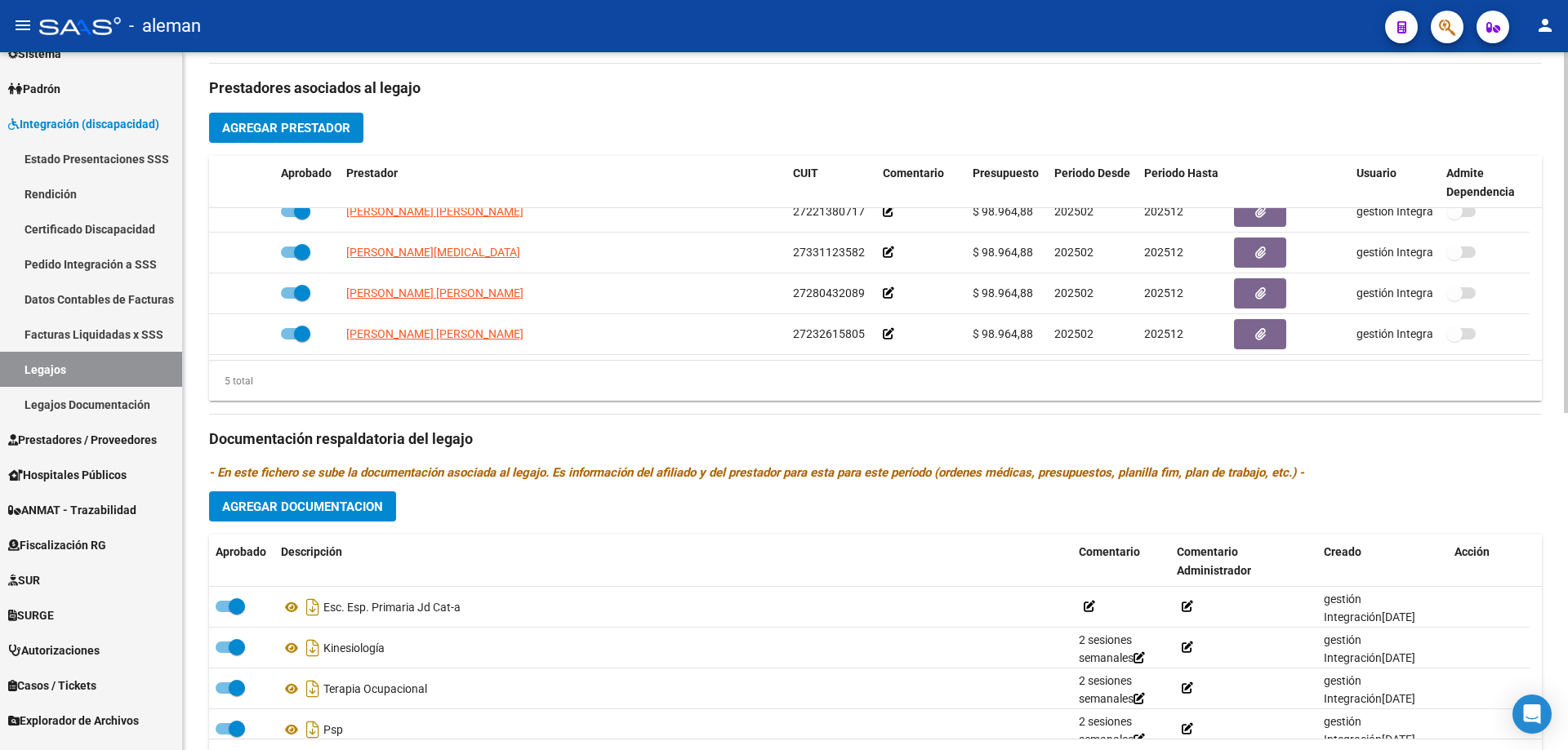
scroll to position [653, 0]
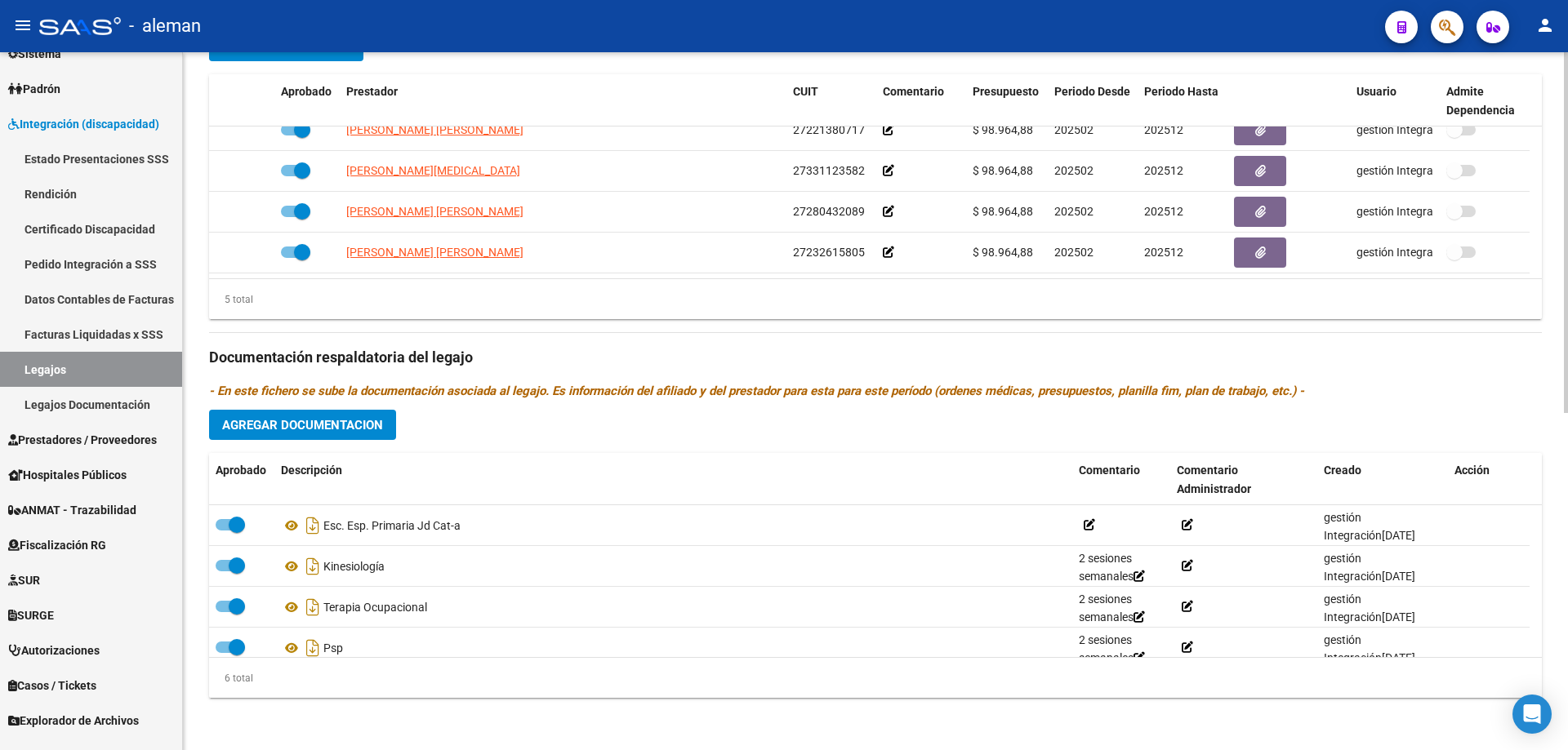
click at [328, 430] on span "Agregar Documentacion" at bounding box center [302, 425] width 161 height 15
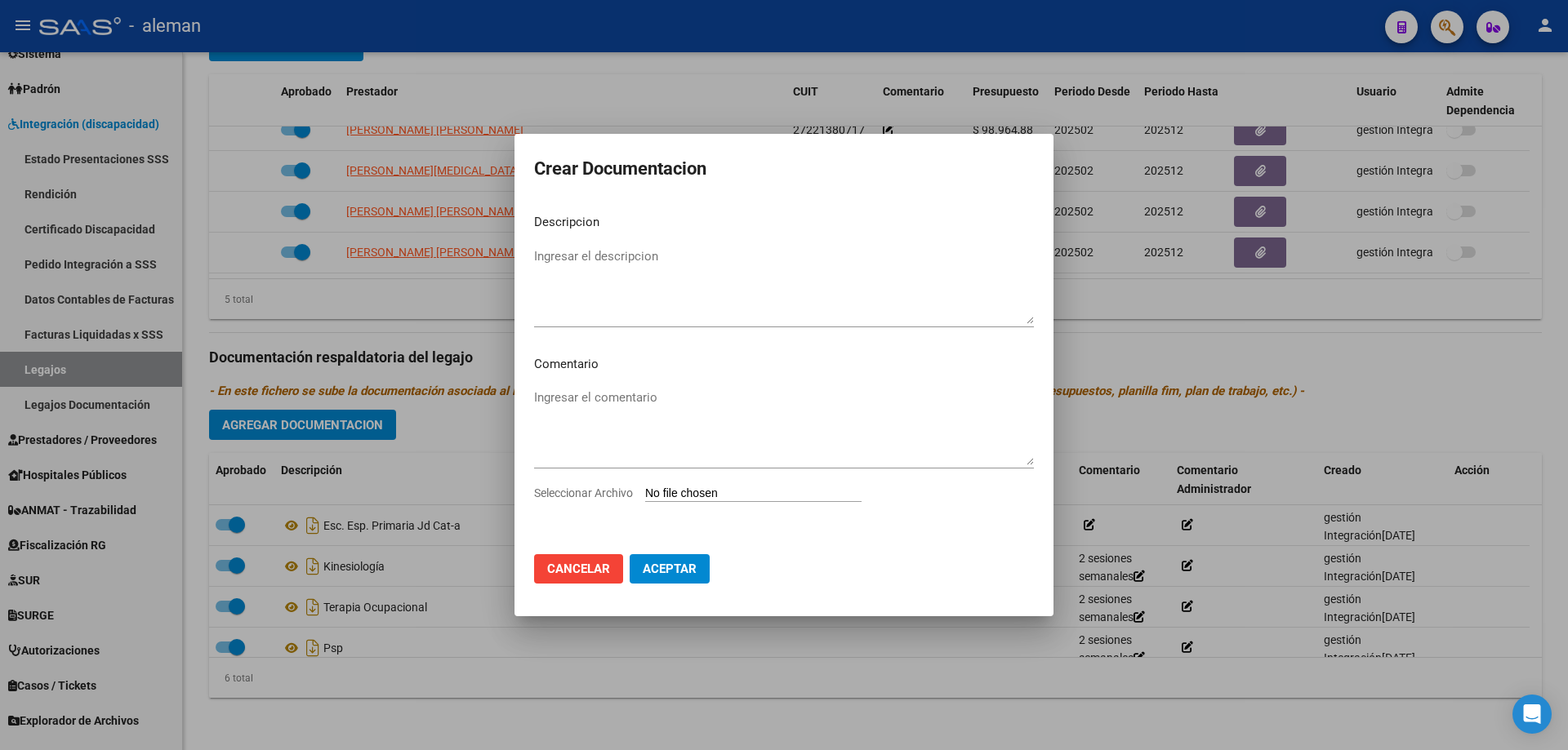
click at [1466, 350] on div at bounding box center [784, 375] width 1568 height 750
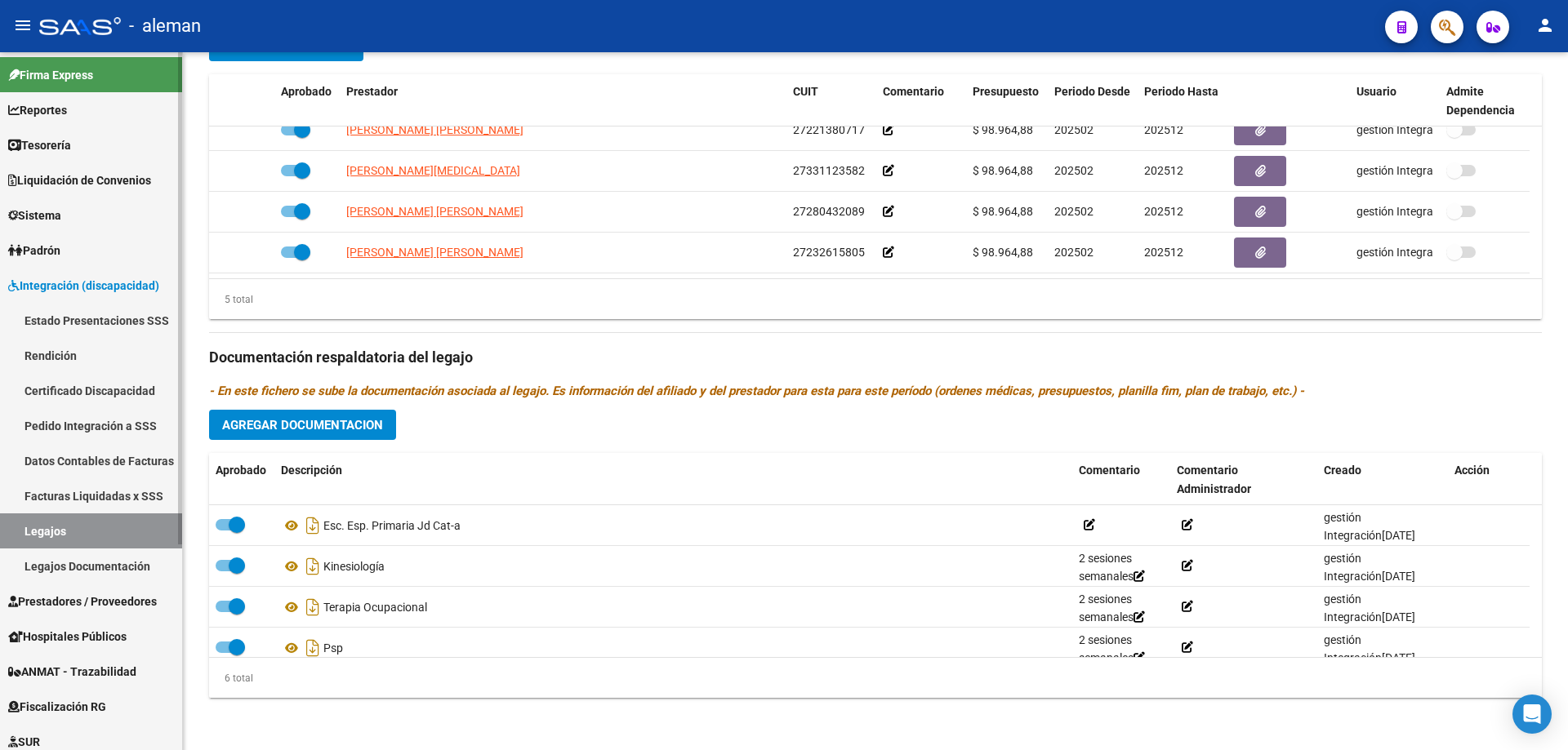
scroll to position [0, 0]
click at [81, 293] on span "Integración (discapacidad)" at bounding box center [83, 287] width 151 height 18
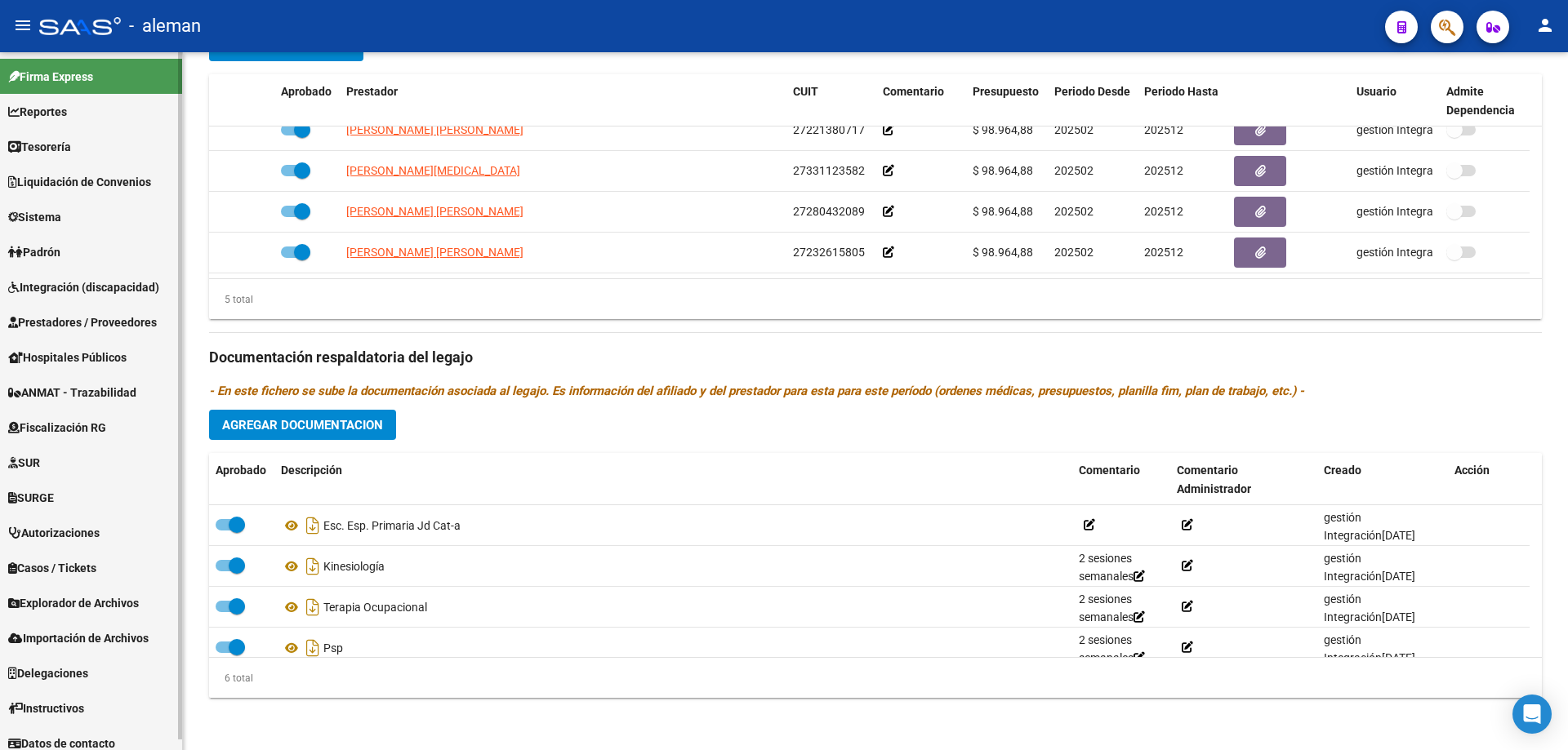
click at [86, 290] on span "Integración (discapacidad)" at bounding box center [83, 287] width 151 height 18
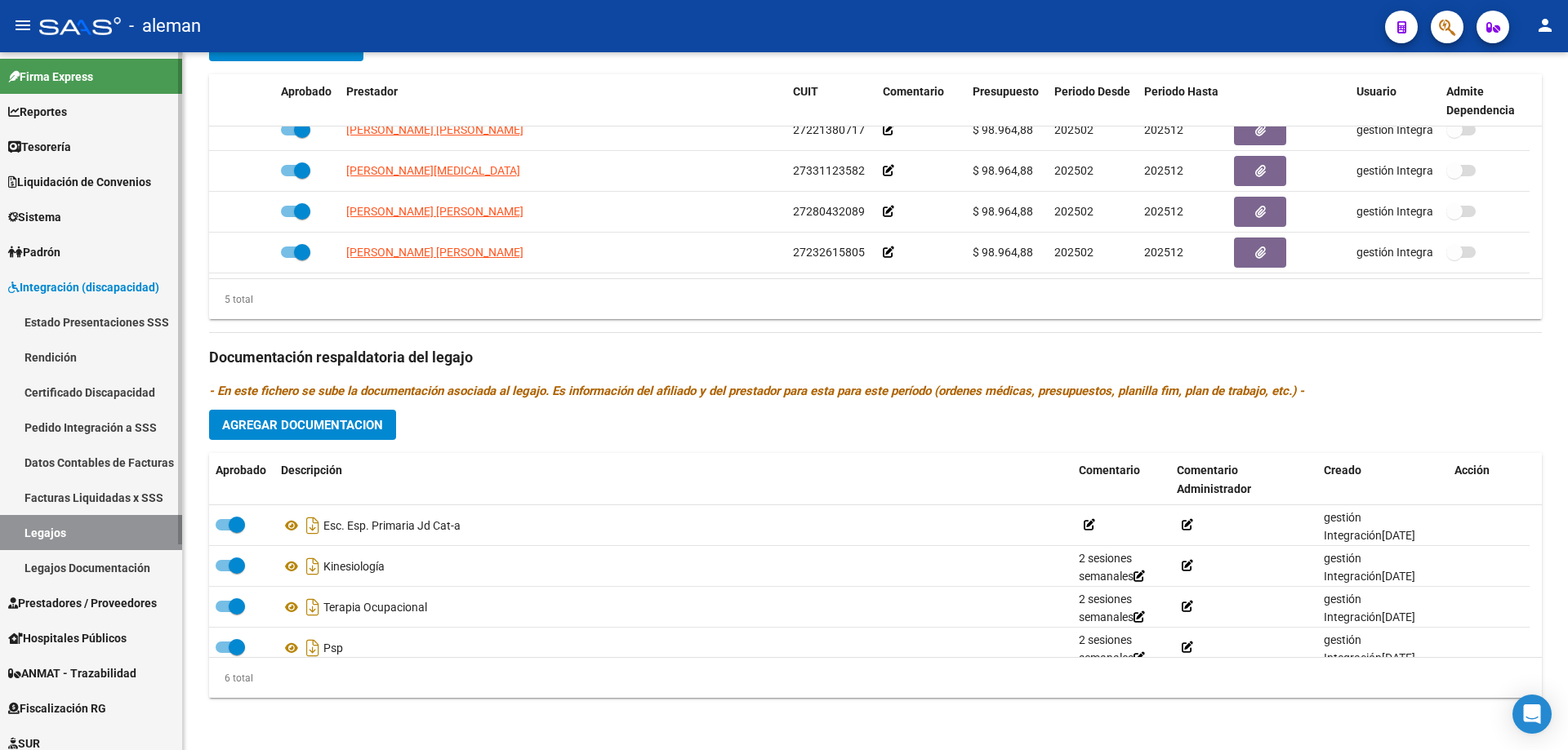
click at [86, 286] on span "Integración (discapacidad)" at bounding box center [83, 287] width 151 height 18
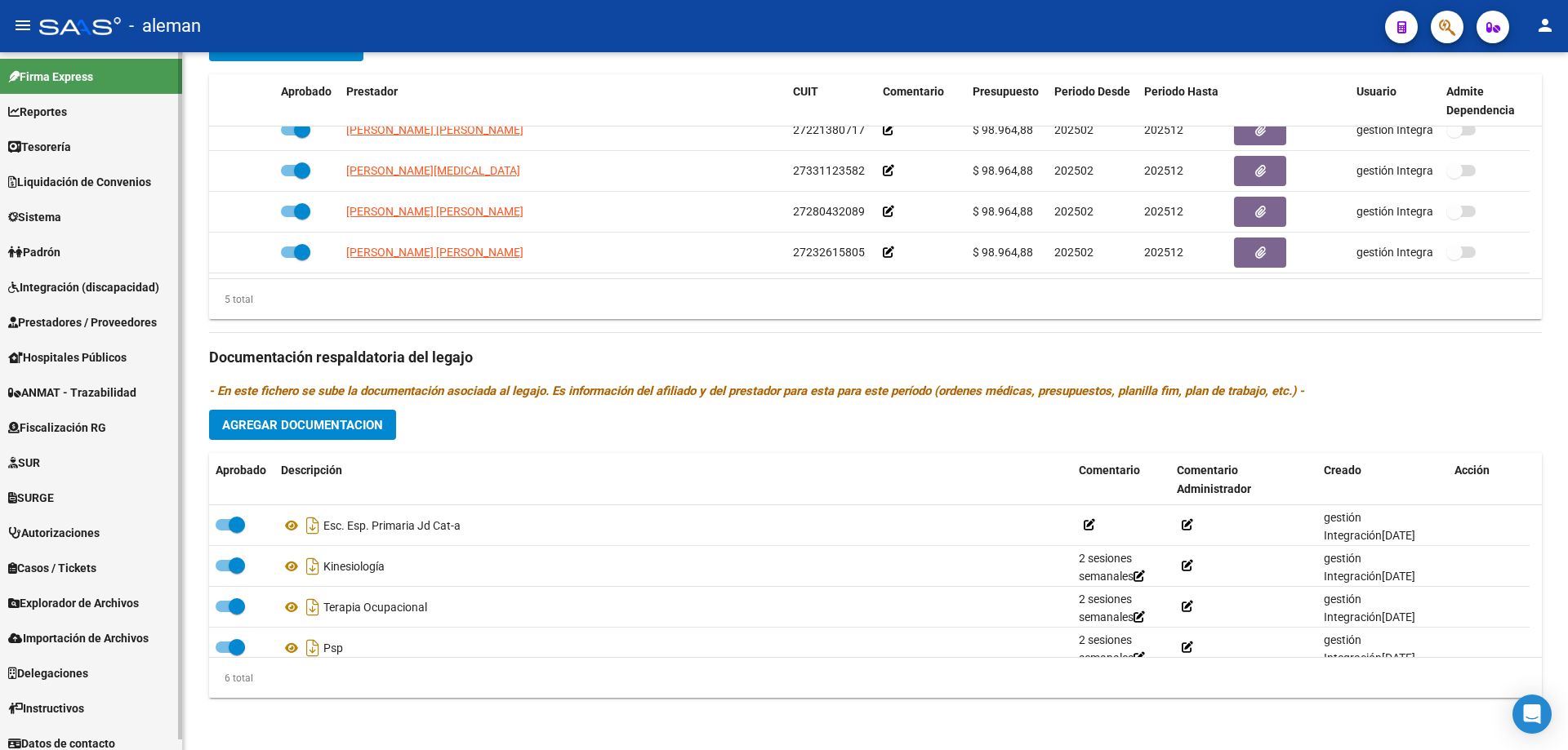
click at [86, 286] on span "Integración (discapacidad)" at bounding box center [83, 287] width 151 height 18
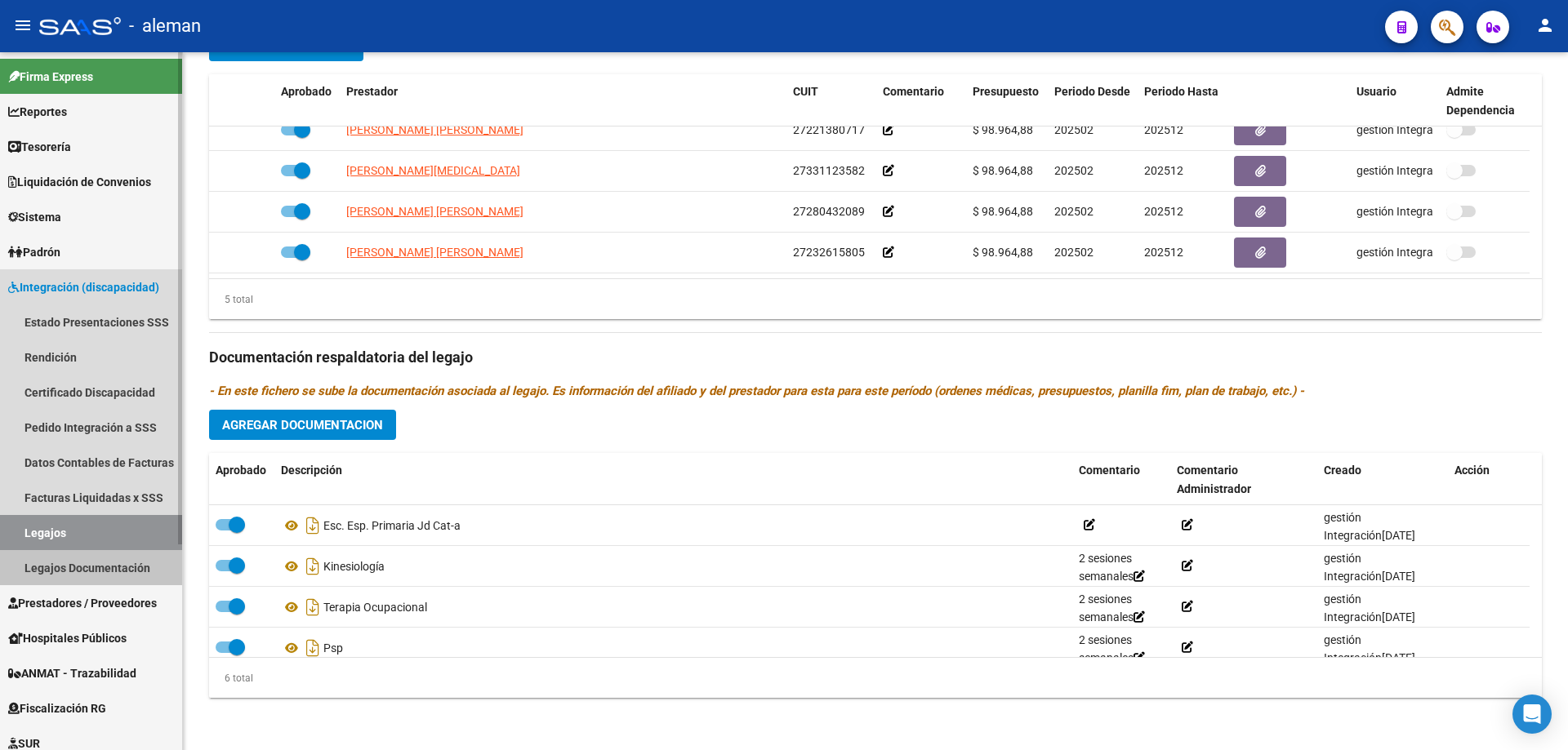
click at [75, 567] on link "Legajos Documentación" at bounding box center [91, 568] width 182 height 35
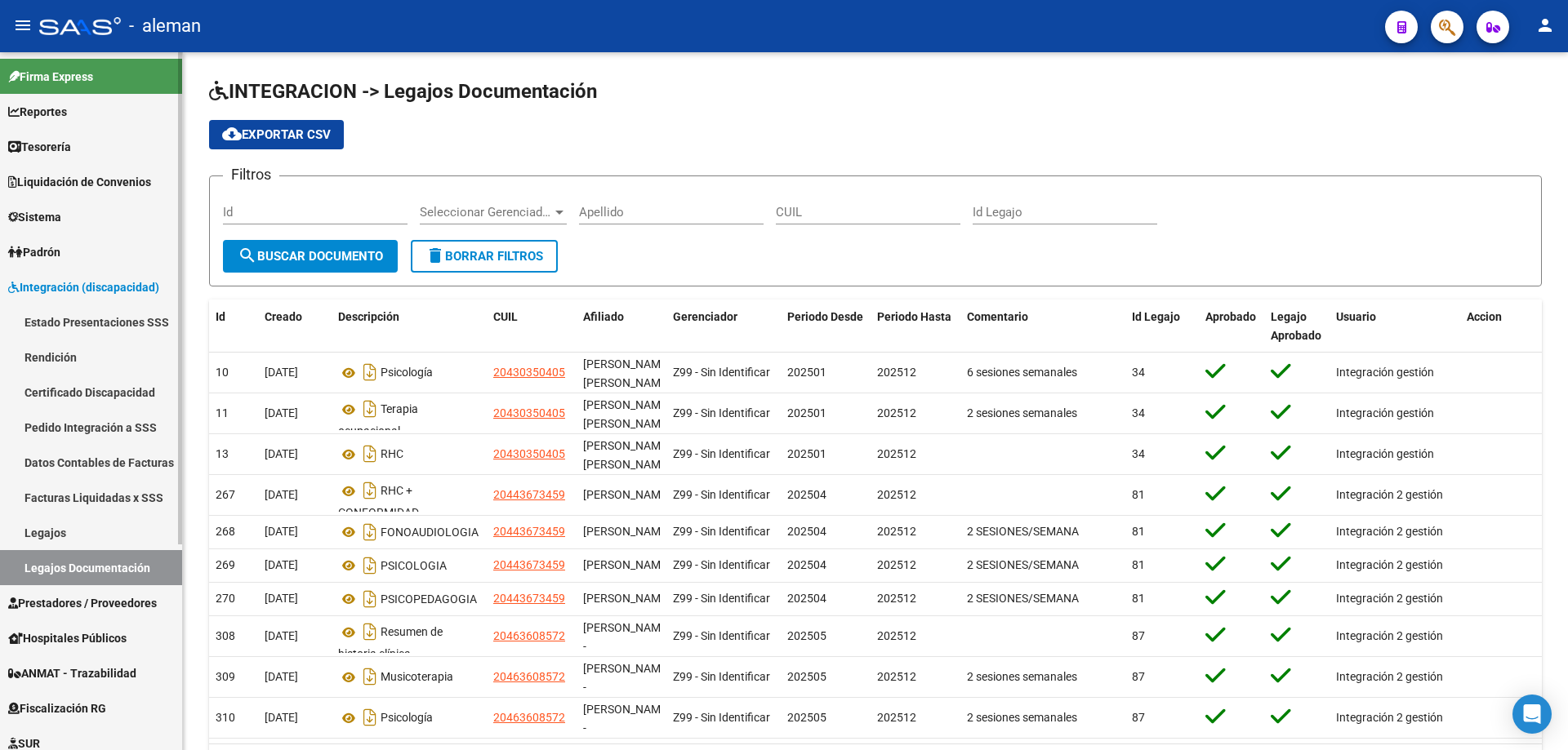
click at [87, 317] on link "Estado Presentaciones SSS" at bounding box center [91, 323] width 182 height 35
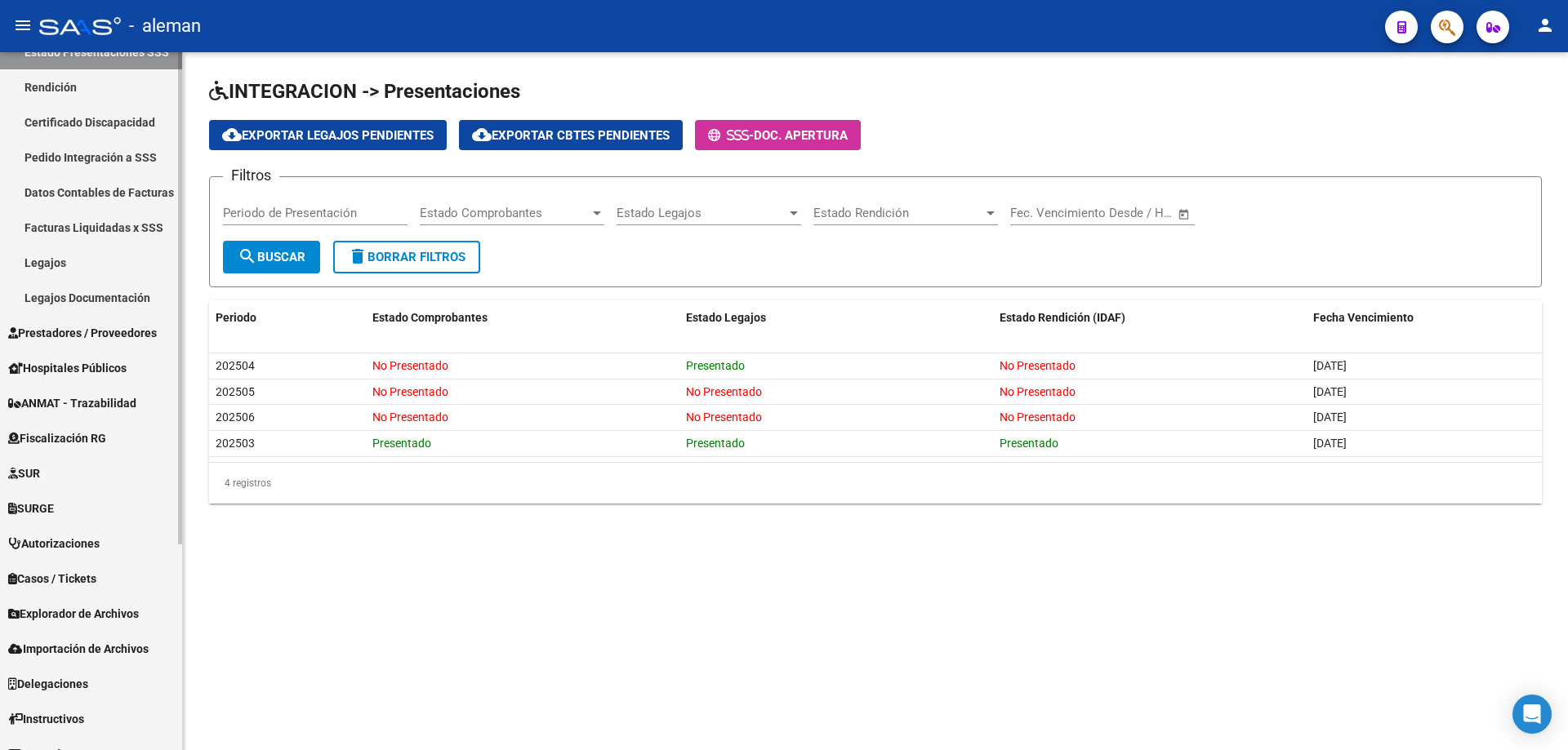
scroll to position [292, 0]
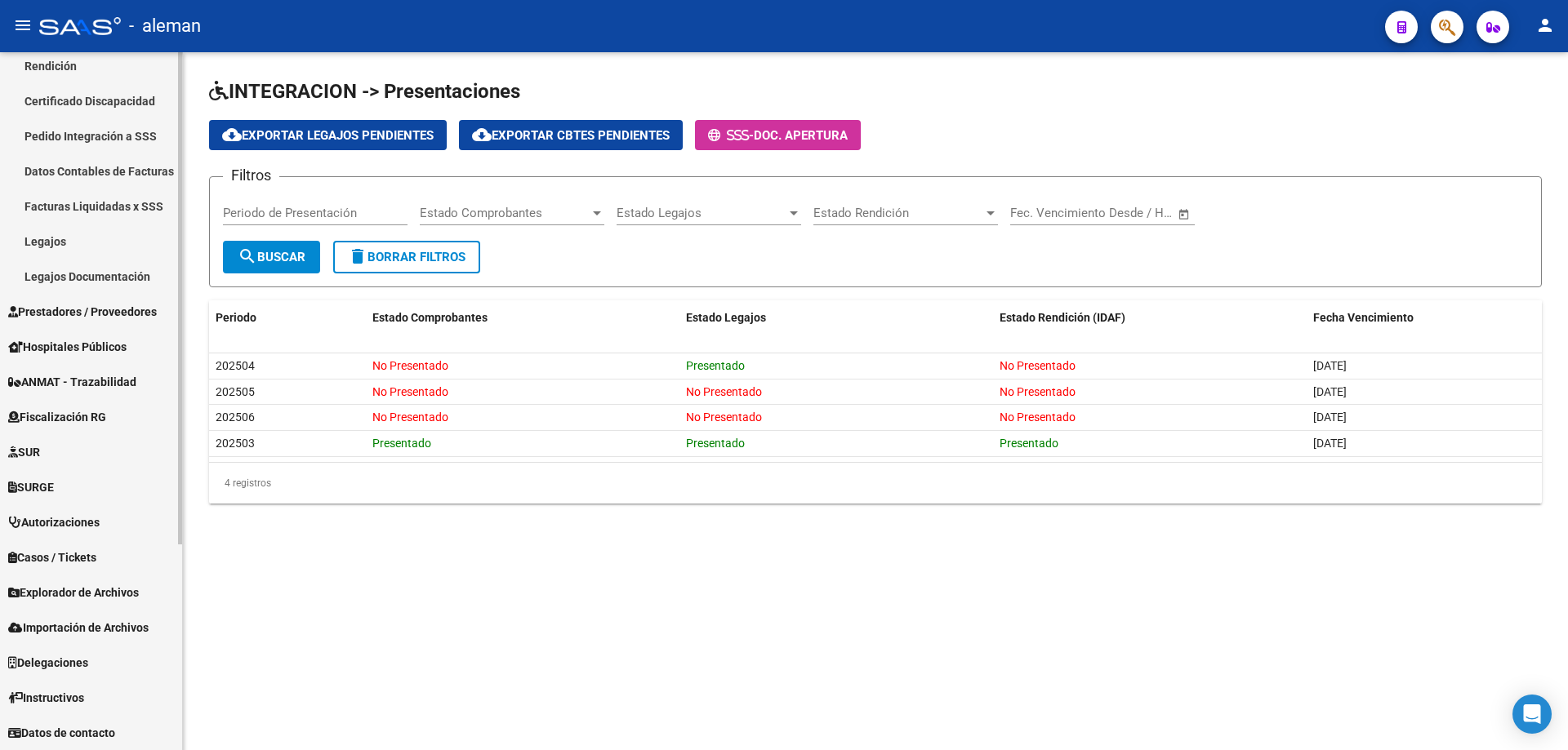
click at [85, 581] on link "Explorador de Archivos" at bounding box center [91, 592] width 182 height 35
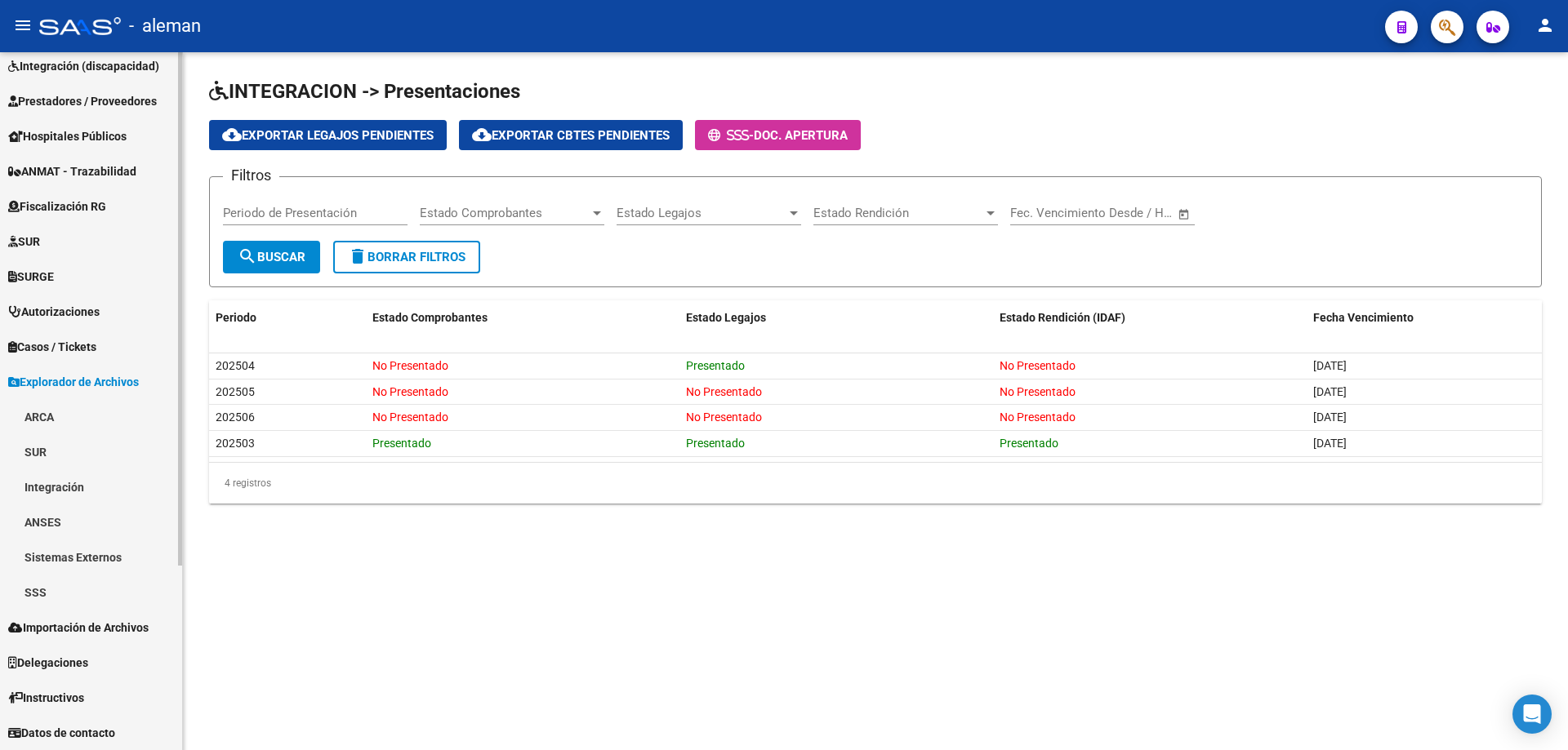
scroll to position [221, 0]
click at [67, 494] on link "Integración" at bounding box center [91, 487] width 182 height 35
click at [70, 488] on link "Integración" at bounding box center [91, 487] width 182 height 35
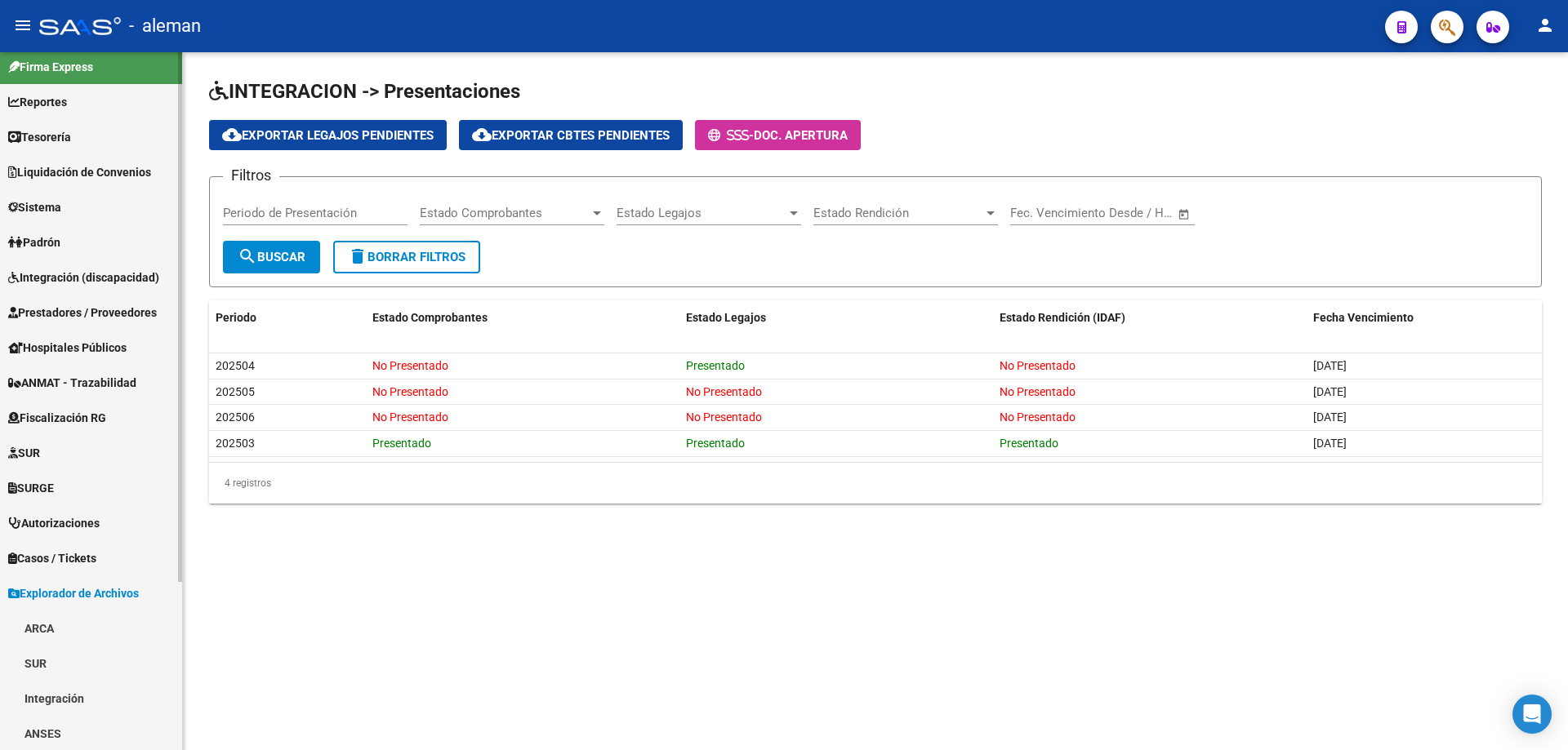
scroll to position [0, 0]
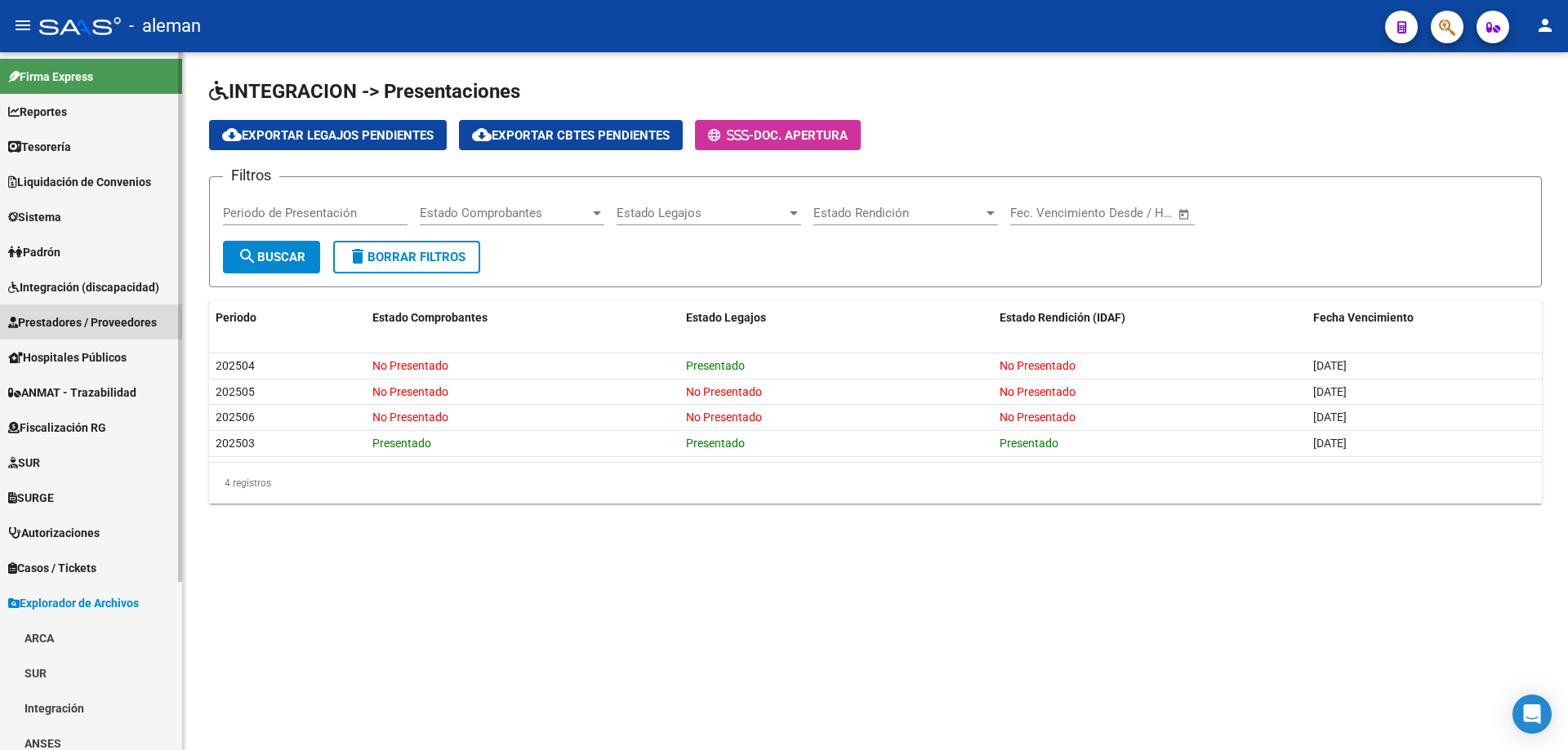
click at [98, 320] on span "Prestadores / Proveedores" at bounding box center [82, 323] width 149 height 18
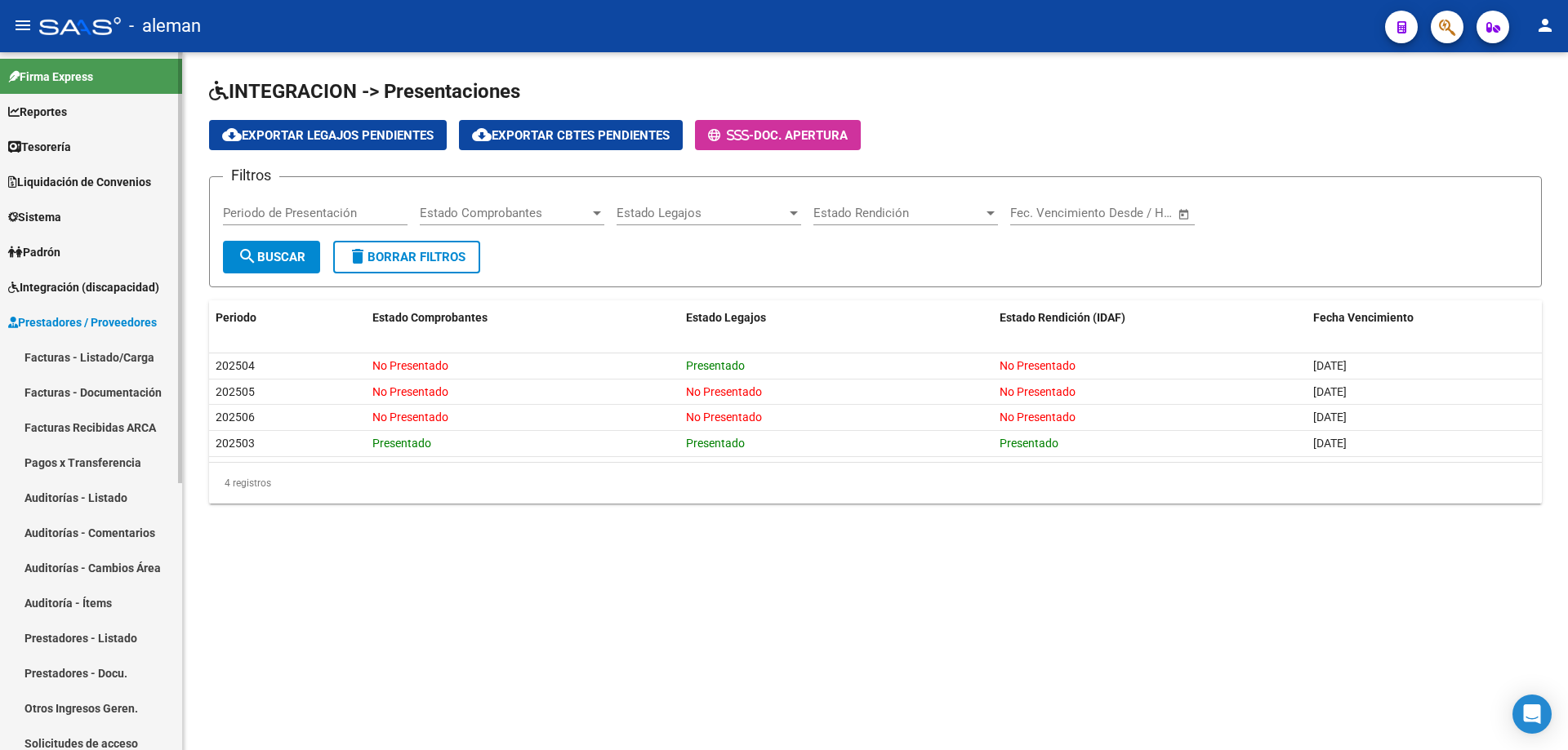
click at [107, 360] on link "Facturas - Listado/Carga" at bounding box center [91, 357] width 182 height 35
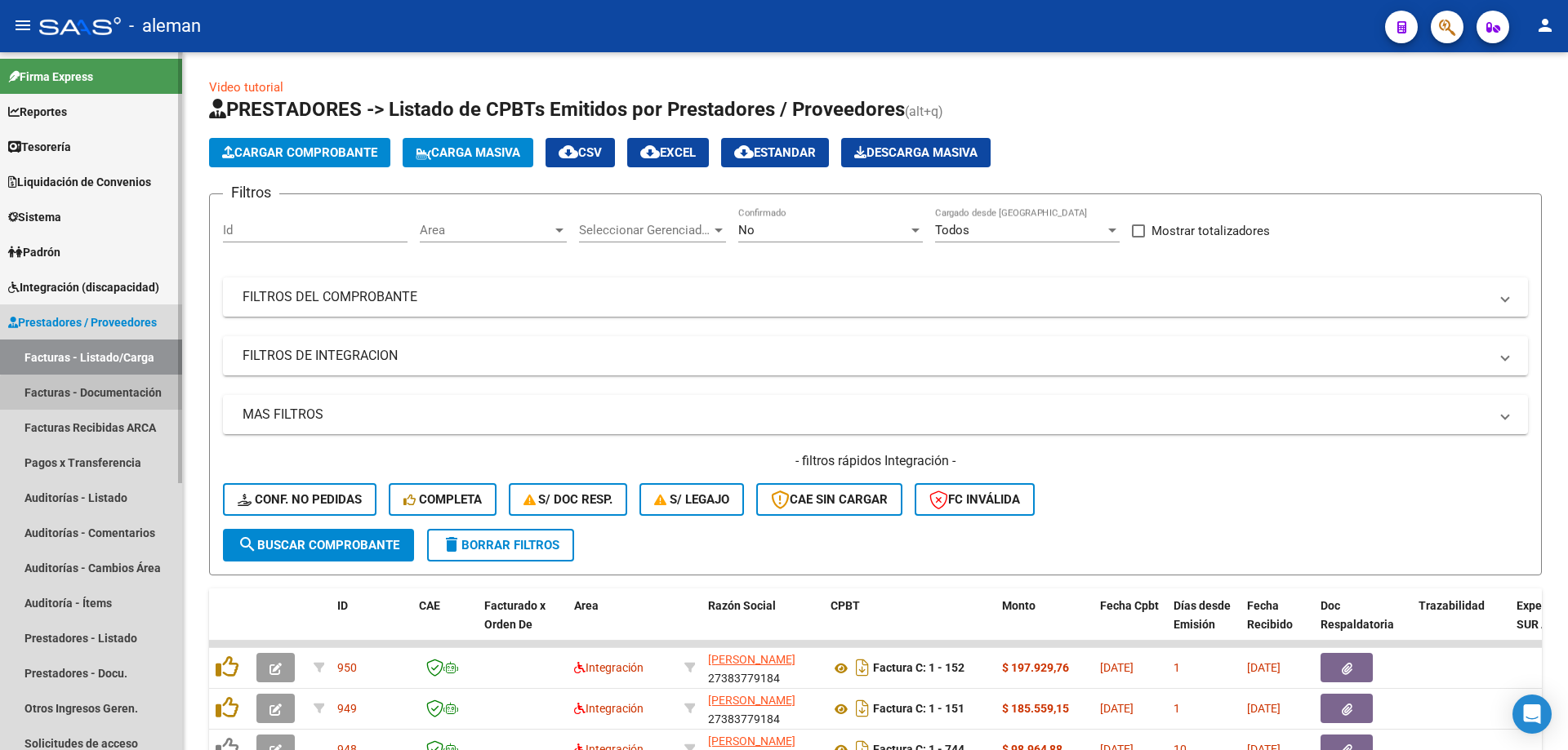
click at [96, 395] on link "Facturas - Documentación" at bounding box center [91, 392] width 182 height 35
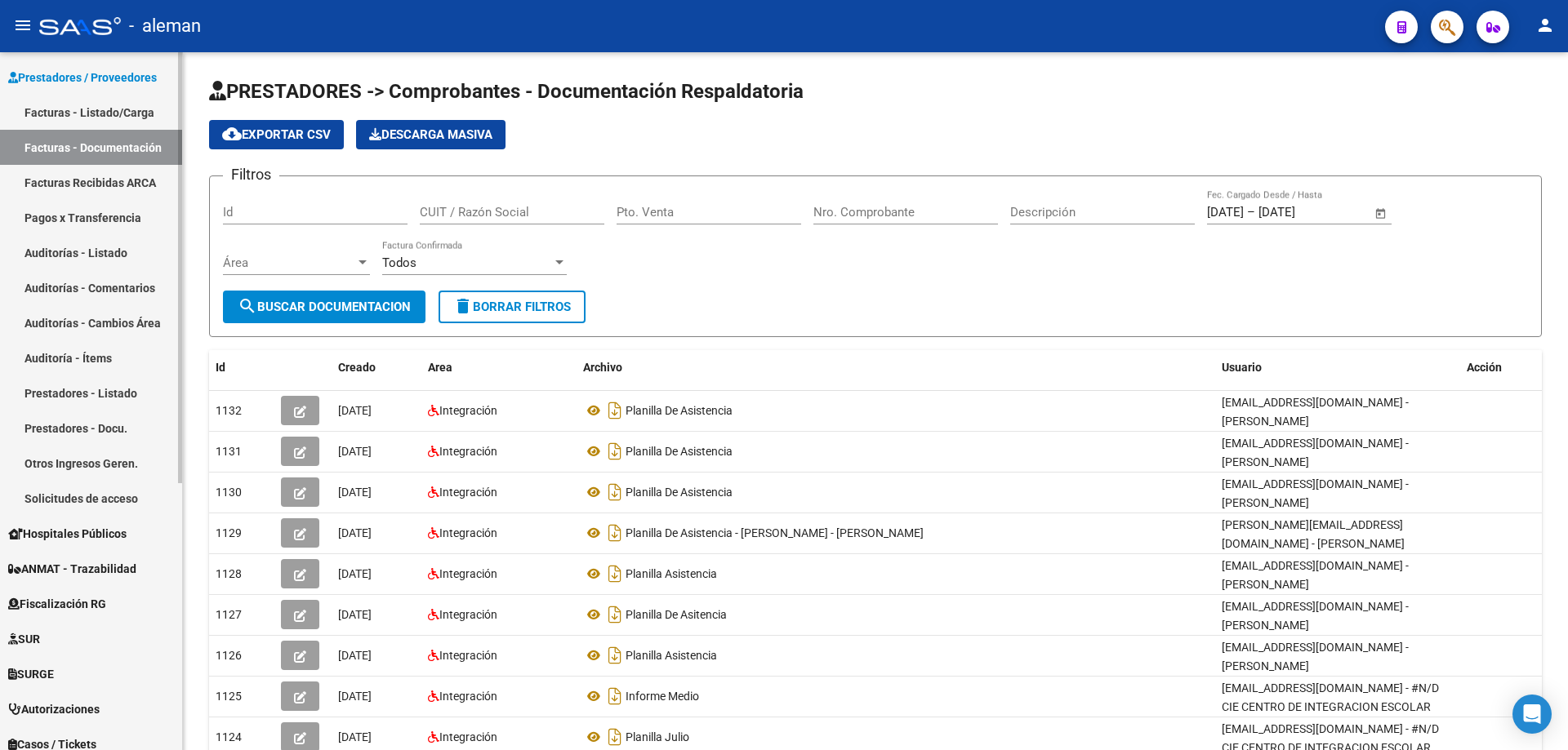
click at [88, 183] on link "Facturas Recibidas ARCA" at bounding box center [91, 182] width 182 height 35
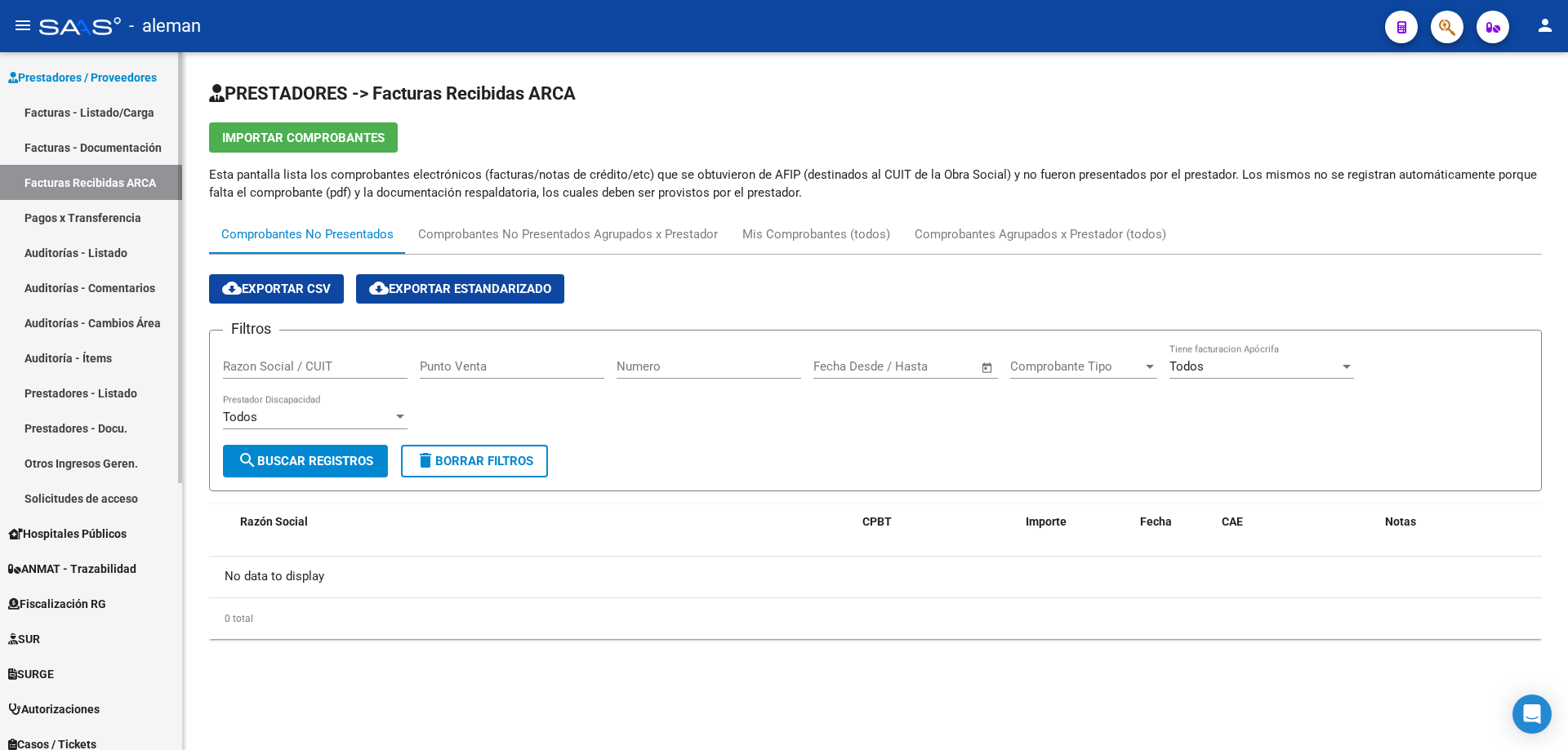
click at [94, 113] on link "Facturas - Listado/Carga" at bounding box center [91, 112] width 182 height 35
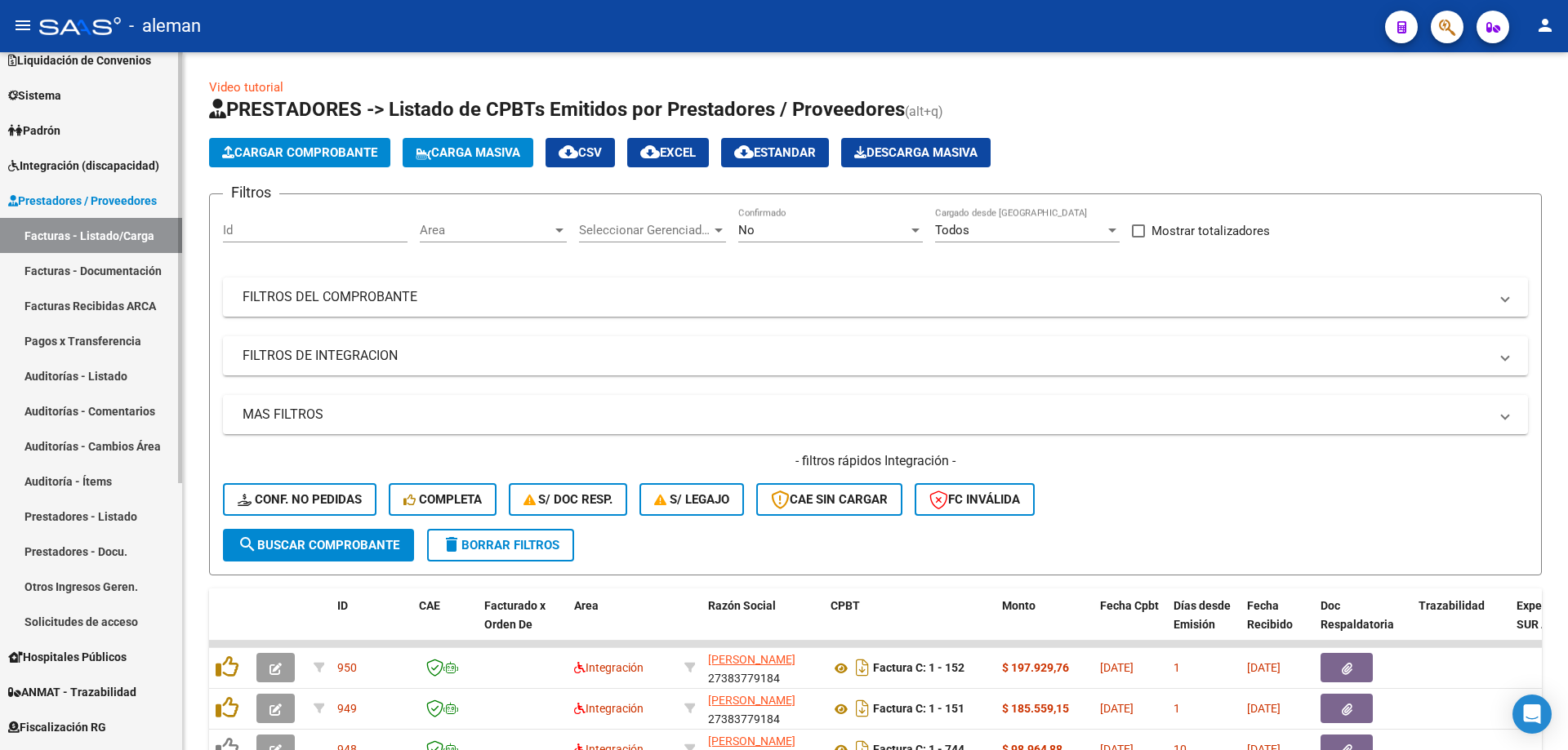
scroll to position [82, 0]
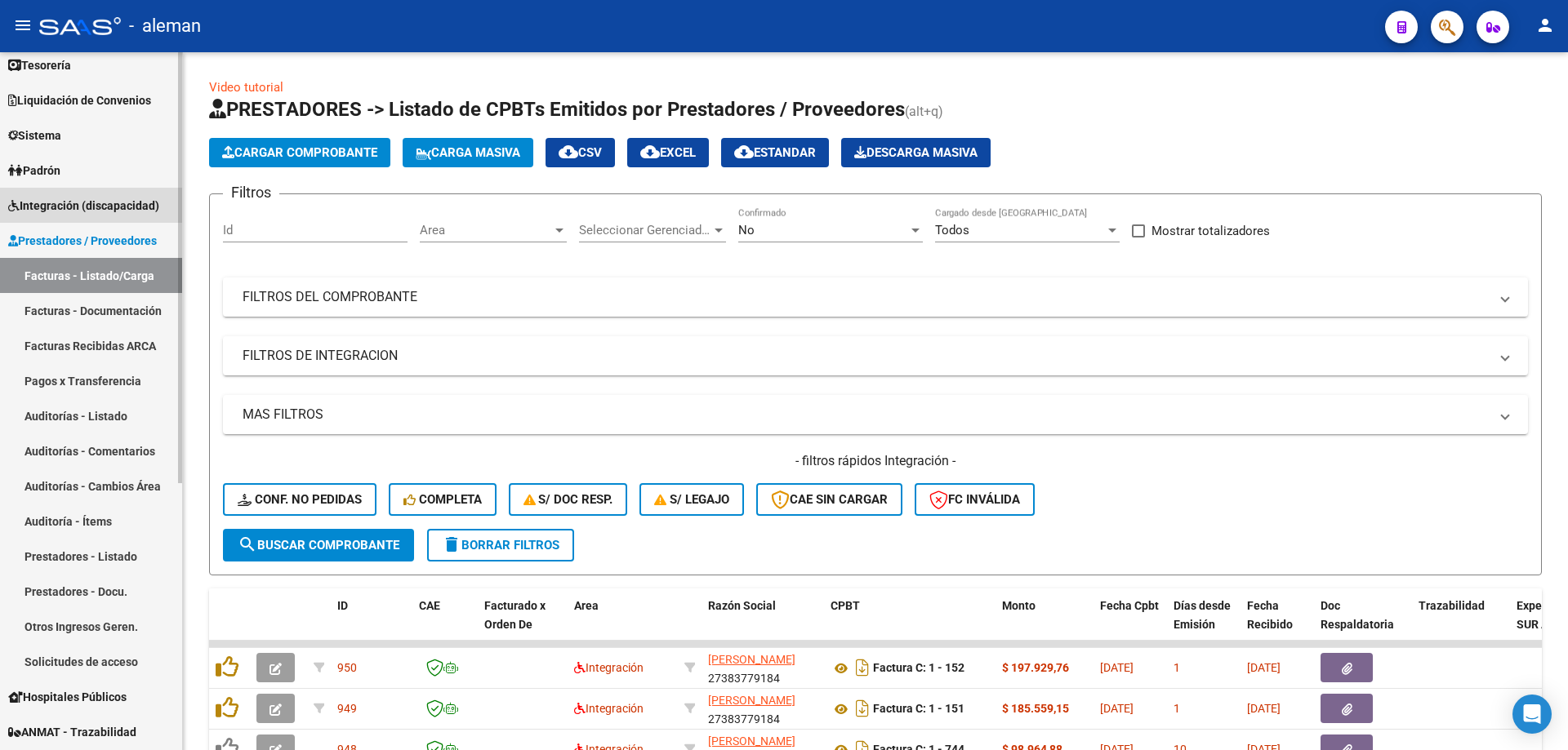
click at [130, 207] on span "Integración (discapacidad)" at bounding box center [83, 205] width 151 height 18
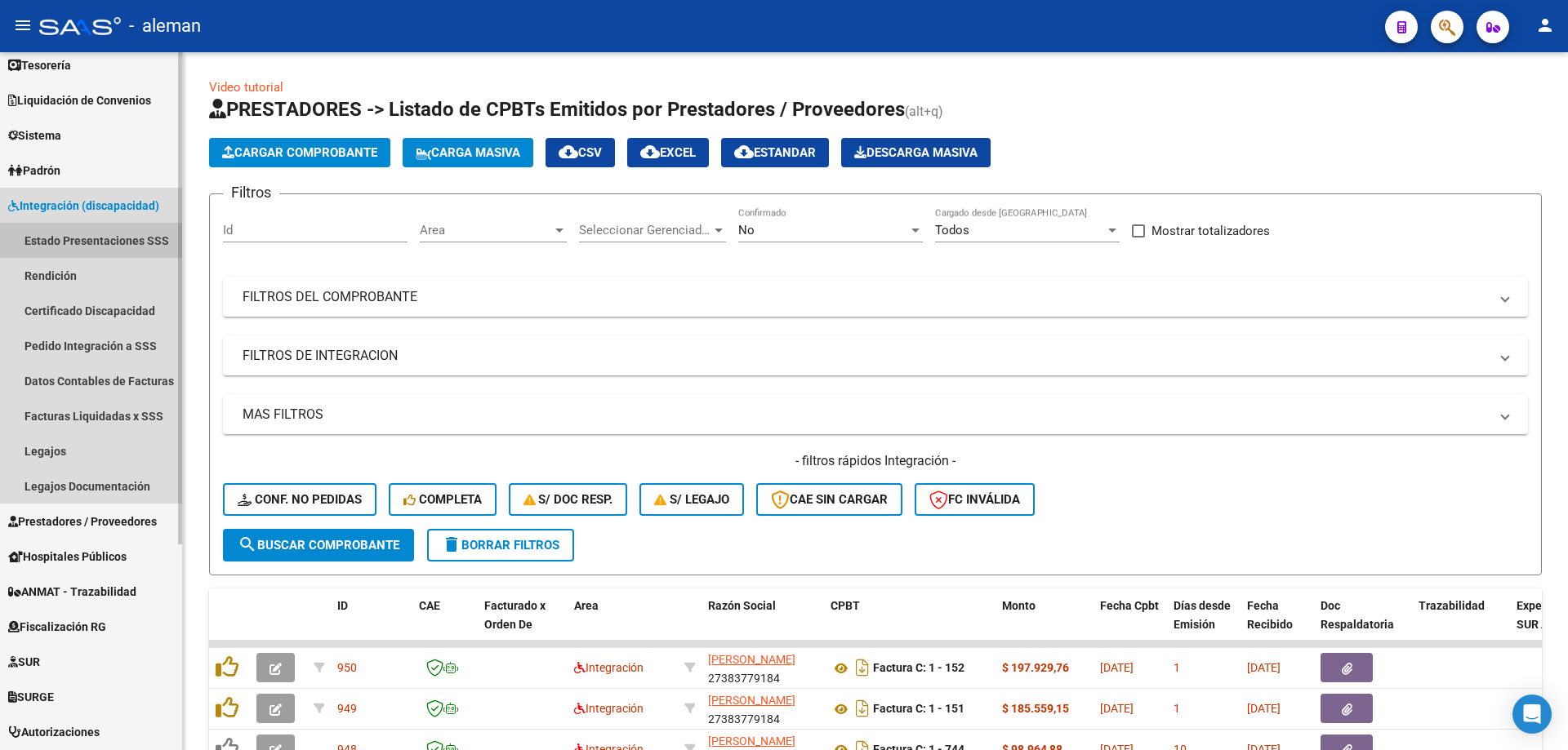
click at [122, 239] on link "Estado Presentaciones SSS" at bounding box center [91, 241] width 182 height 35
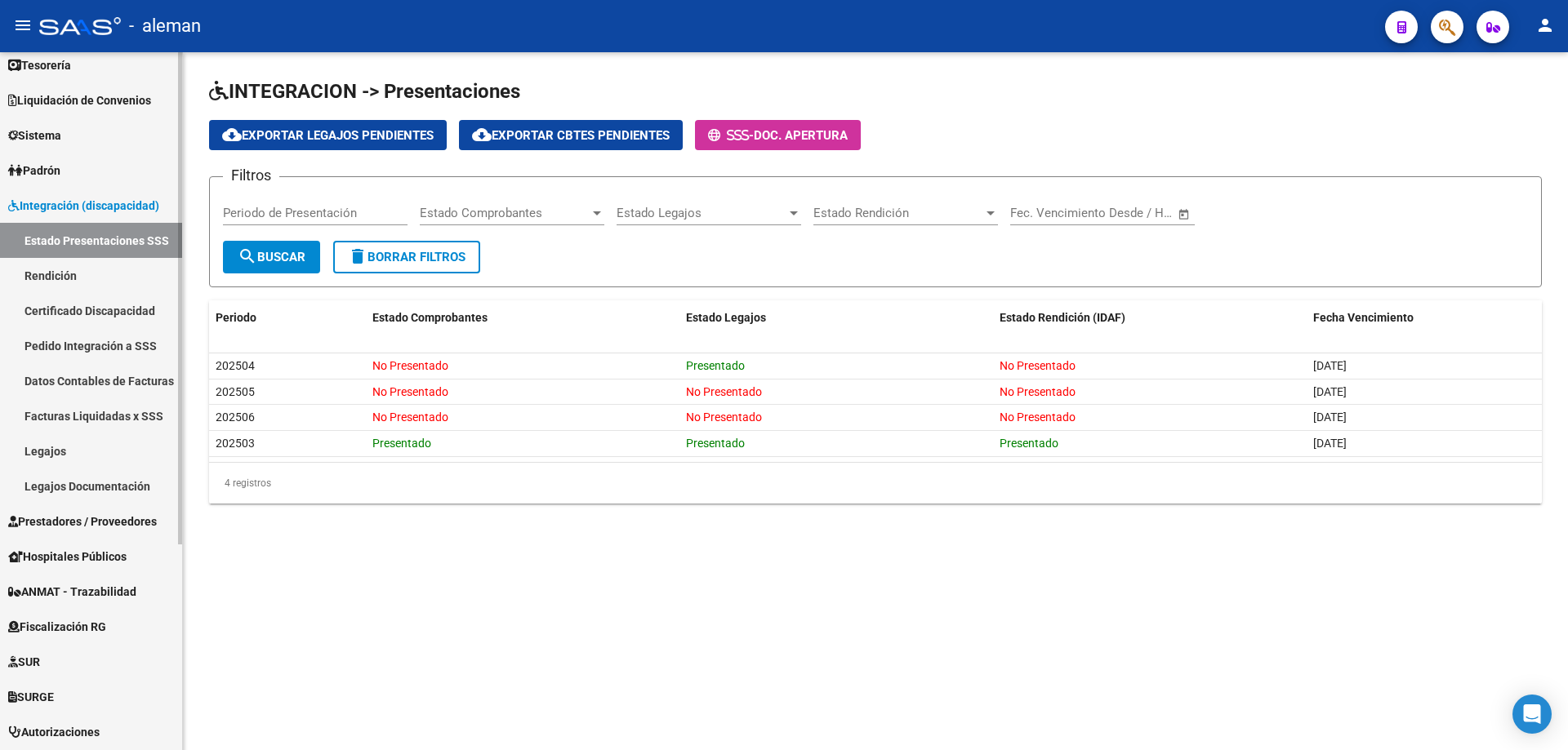
click at [94, 271] on link "Rendición" at bounding box center [91, 276] width 182 height 35
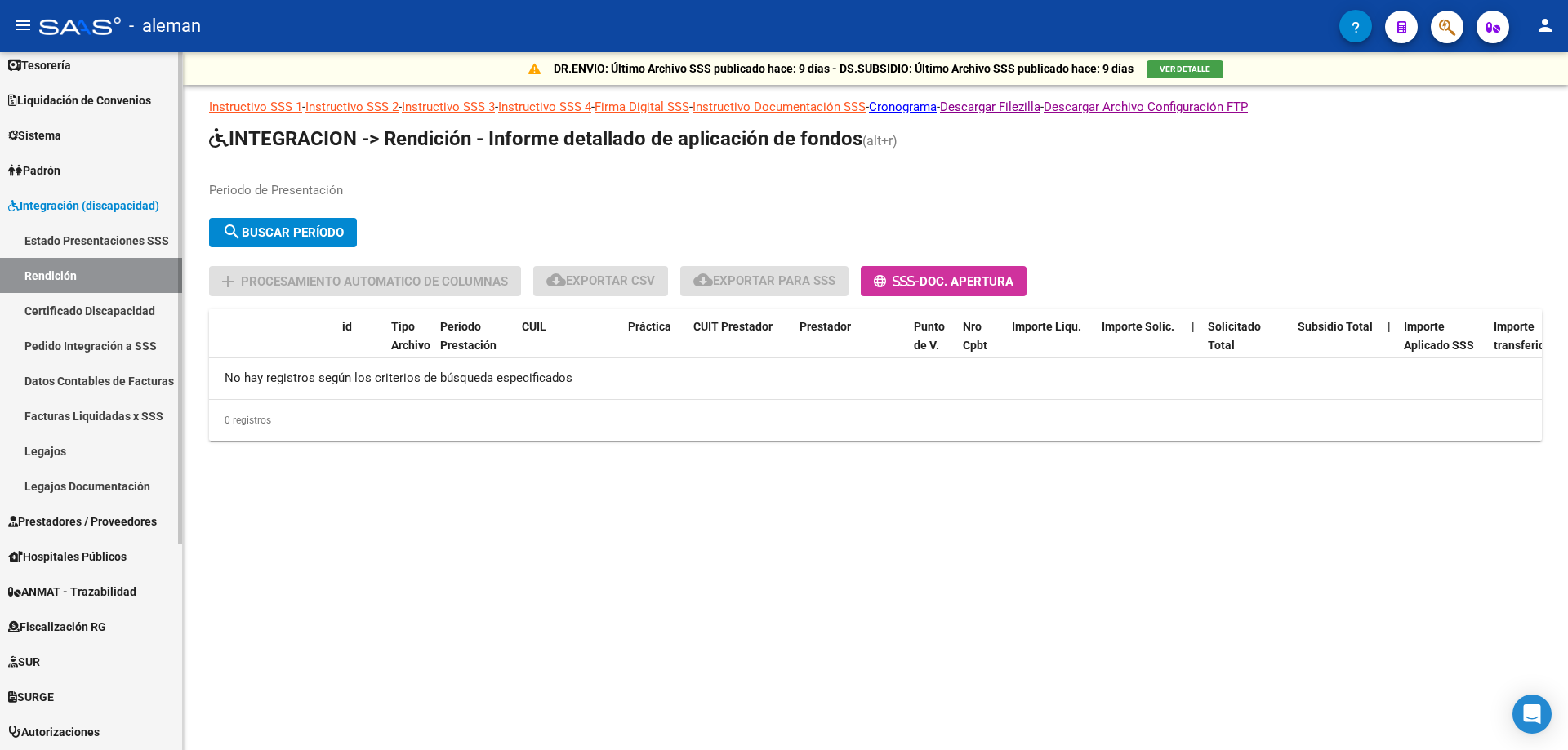
click at [92, 343] on link "Pedido Integración a SSS" at bounding box center [91, 345] width 182 height 35
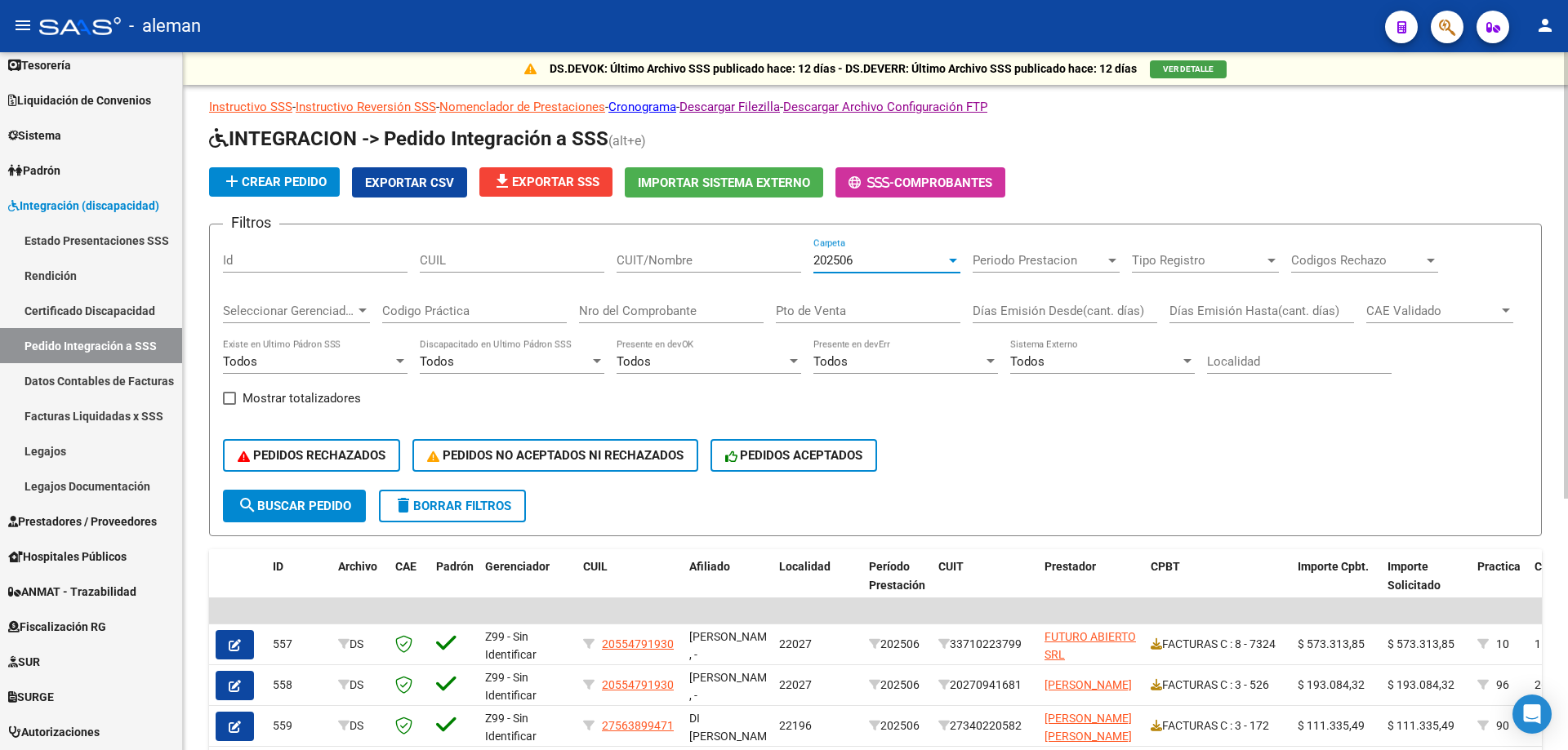
drag, startPoint x: 872, startPoint y: 260, endPoint x: 809, endPoint y: 263, distance: 63.1
click at [809, 263] on div "Filtros Id CUIL CUIT/Nombre 202506 Carpeta Periodo Prestacion Periodo Prestacio…" at bounding box center [875, 364] width 1305 height 252
click at [860, 257] on div "202505" at bounding box center [880, 260] width 132 height 15
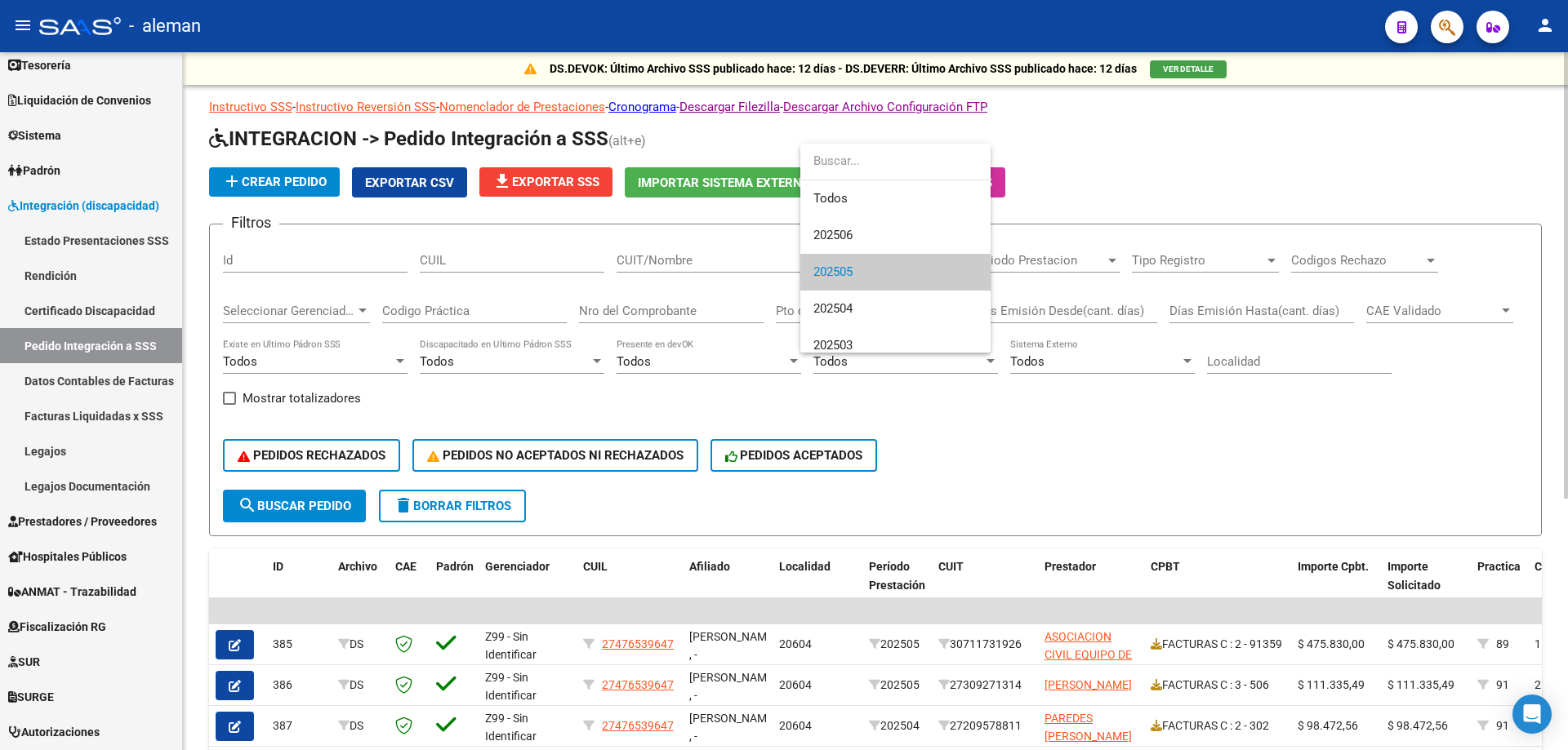
scroll to position [11, 0]
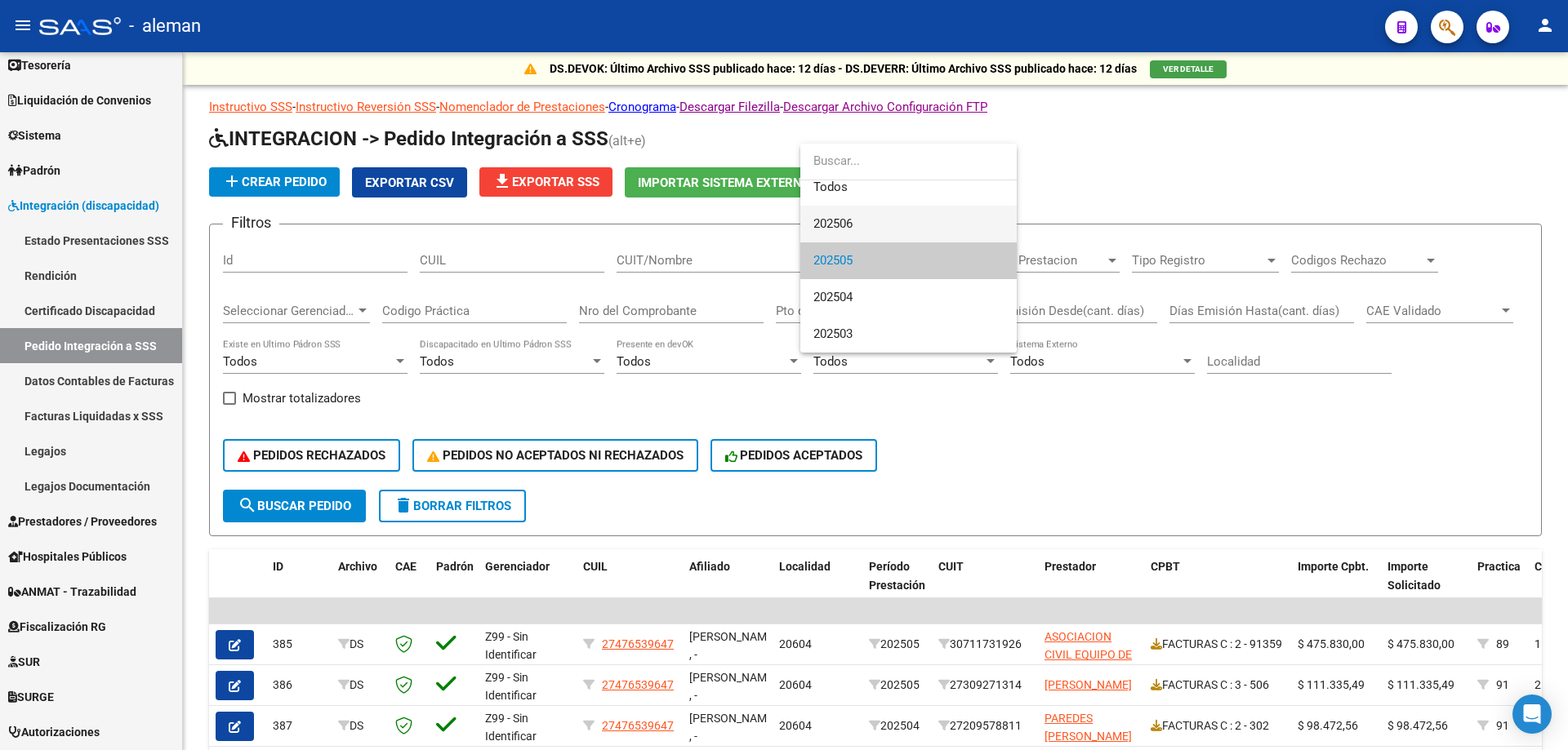
click at [866, 225] on span "202506" at bounding box center [909, 224] width 190 height 37
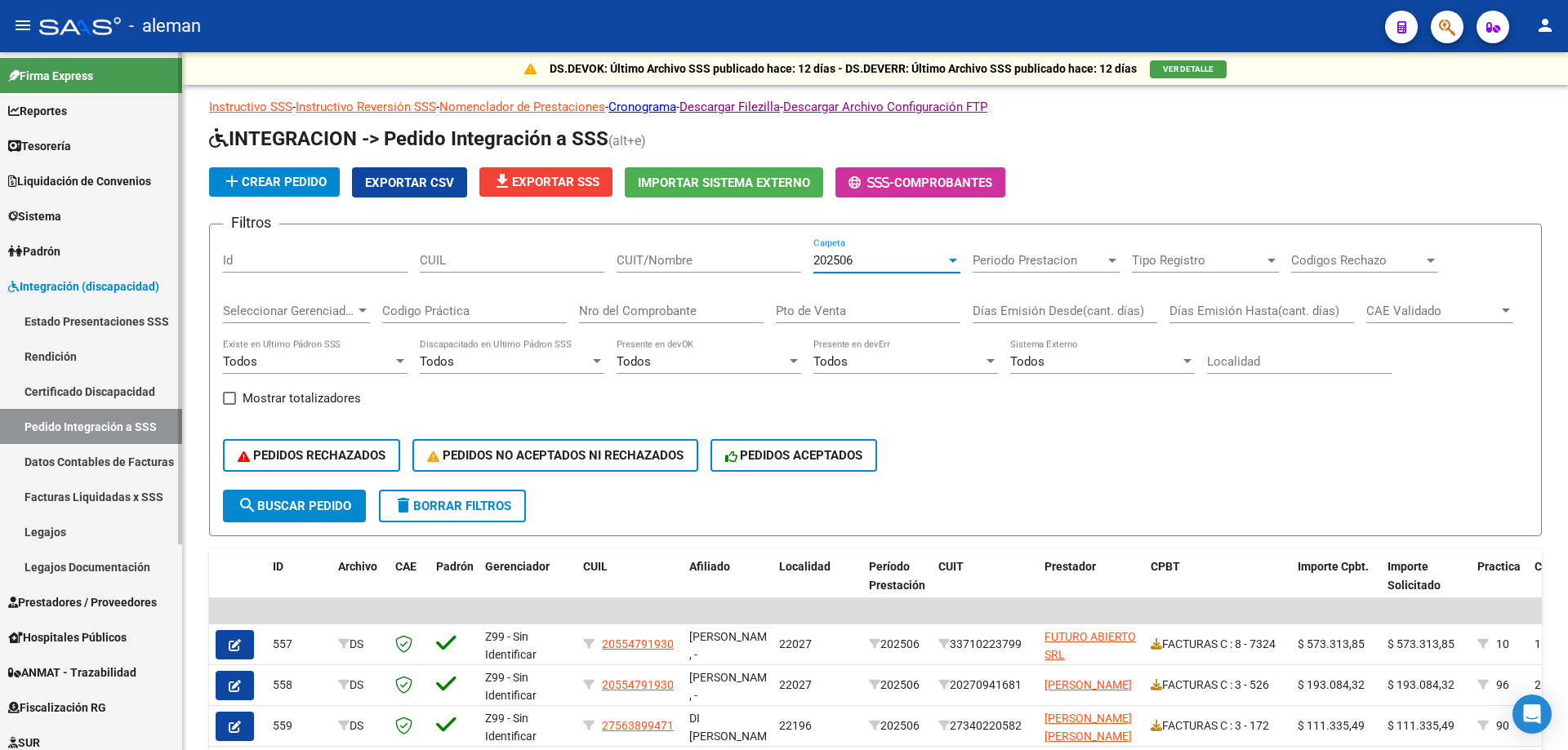
scroll to position [0, 0]
click at [1464, 430] on div "PEDIDOS RECHAZADOS PEDIDOS NO ACEPTADOS NI RECHAZADOS PEDIDOS ACEPTADOS" at bounding box center [875, 456] width 1305 height 69
click at [1303, 165] on app-list-header "INTEGRACION -> Pedido Integración a SSS (alt+e) add Crear Pedido Exportar CSV f…" at bounding box center [875, 331] width 1333 height 411
click at [1334, 443] on div "PEDIDOS RECHAZADOS PEDIDOS NO ACEPTADOS NI RECHAZADOS PEDIDOS ACEPTADOS" at bounding box center [875, 456] width 1305 height 69
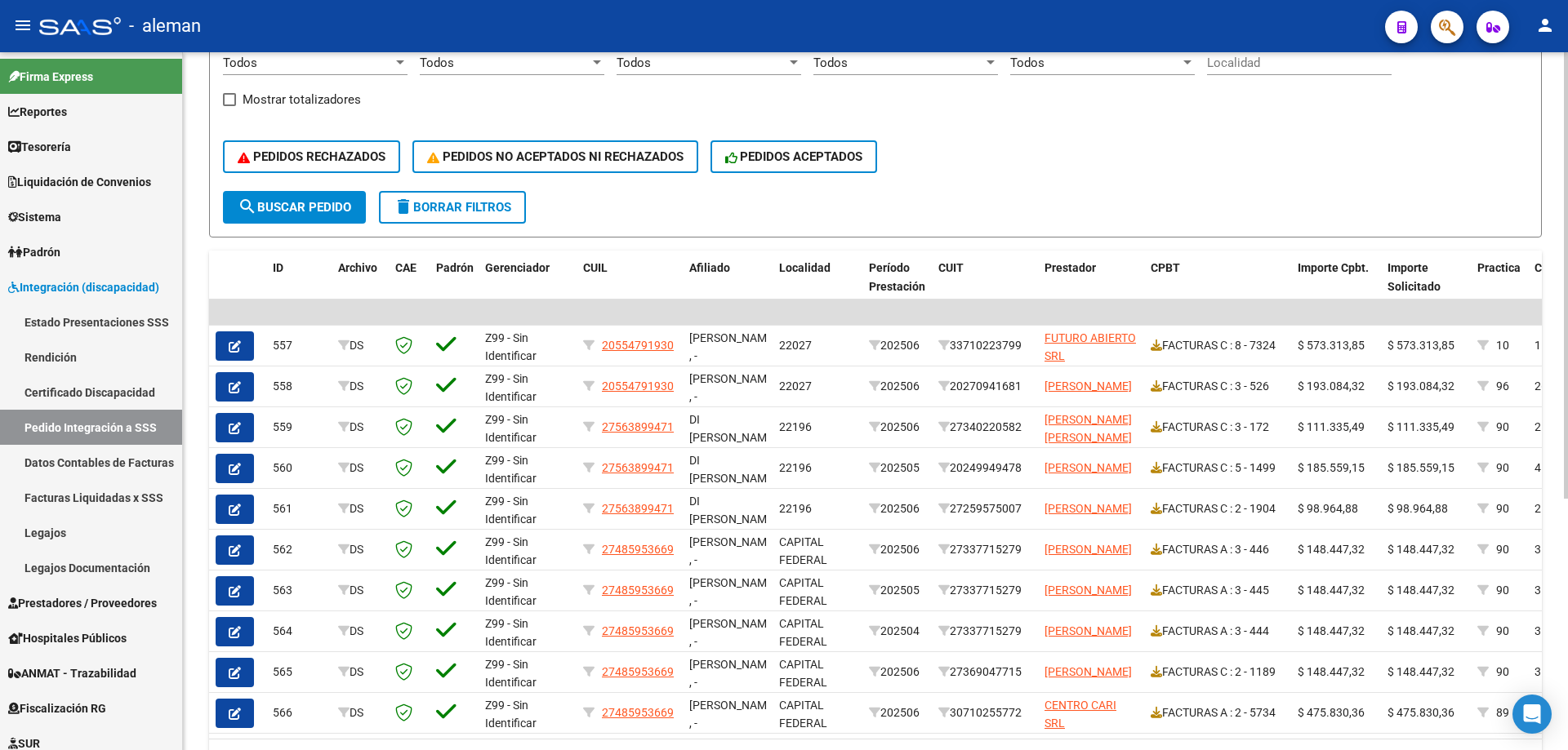
scroll to position [327, 0]
